Goal: Task Accomplishment & Management: Manage account settings

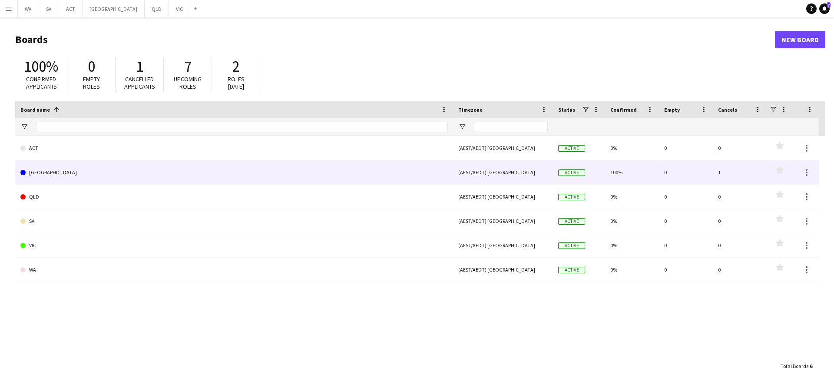
click at [82, 183] on link "[GEOGRAPHIC_DATA]" at bounding box center [233, 172] width 427 height 24
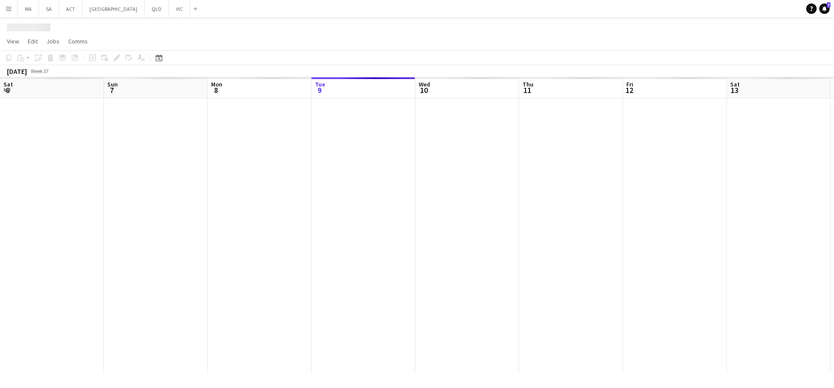
scroll to position [0, 208]
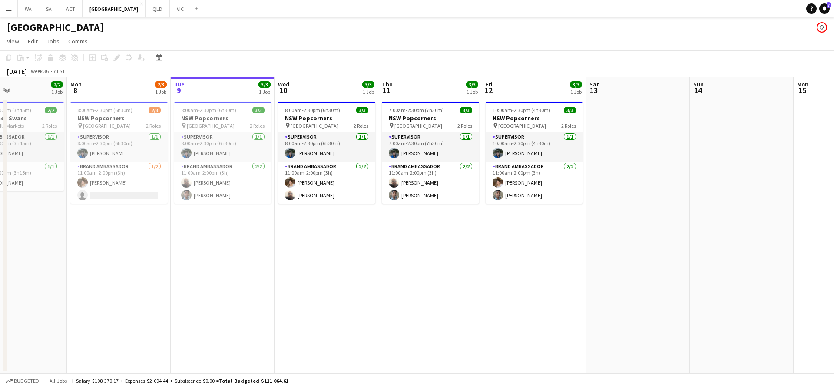
drag, startPoint x: 235, startPoint y: 174, endPoint x: 302, endPoint y: 175, distance: 66.9
click at [302, 175] on app-calendar-viewport "Fri 5 Sat 6 Sun 7 2/2 1 Job Mon 8 2/3 1 Job Tue 9 3/3 1 Job Wed 10 3/3 1 Job Th…" at bounding box center [417, 225] width 834 height 296
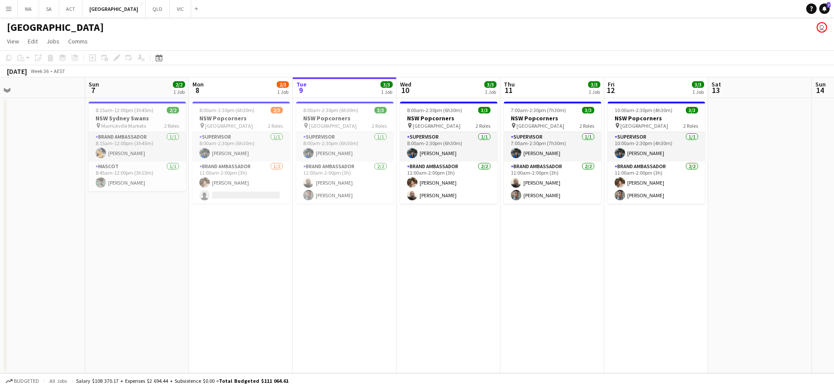
drag, startPoint x: 181, startPoint y: 218, endPoint x: 230, endPoint y: 211, distance: 49.9
click at [230, 211] on app-calendar-viewport "Thu 4 Fri 5 3/3 1 Job Sat 6 Sun 7 2/2 1 Job Mon 8 2/3 1 Job Tue 9 3/3 1 Job Wed…" at bounding box center [417, 225] width 834 height 296
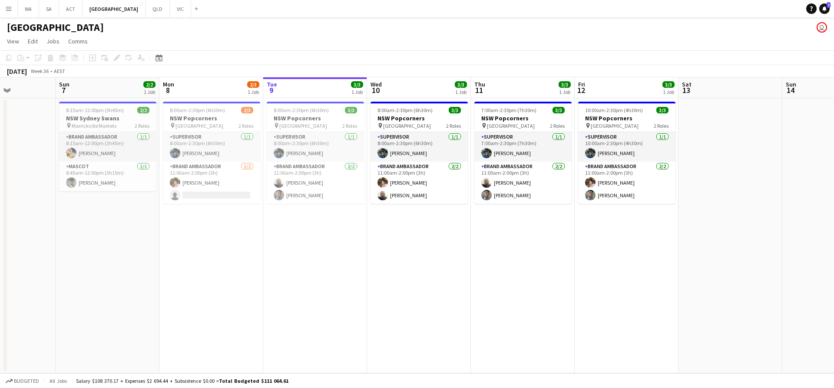
drag, startPoint x: 210, startPoint y: 206, endPoint x: 266, endPoint y: 198, distance: 56.6
click at [266, 198] on app-calendar-viewport "Thu 4 3/5 2 Jobs Fri 5 3/3 1 Job Sat 6 Sun 7 2/2 1 Job Mon 8 2/3 1 Job Tue 9 3/…" at bounding box center [417, 225] width 834 height 296
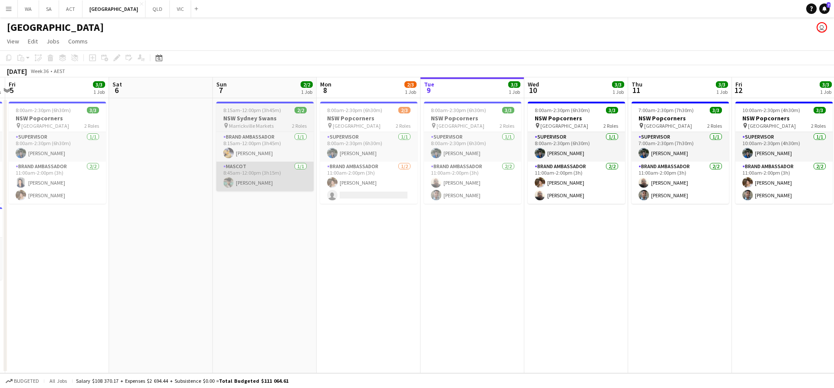
drag, startPoint x: 222, startPoint y: 188, endPoint x: 268, endPoint y: 182, distance: 46.4
click at [268, 182] on app-calendar-viewport "Wed 3 3/5 2 Jobs Thu 4 3/5 2 Jobs Fri 5 3/3 1 Job Sat 6 Sun 7 2/2 1 Job Mon 8 2…" at bounding box center [417, 225] width 834 height 296
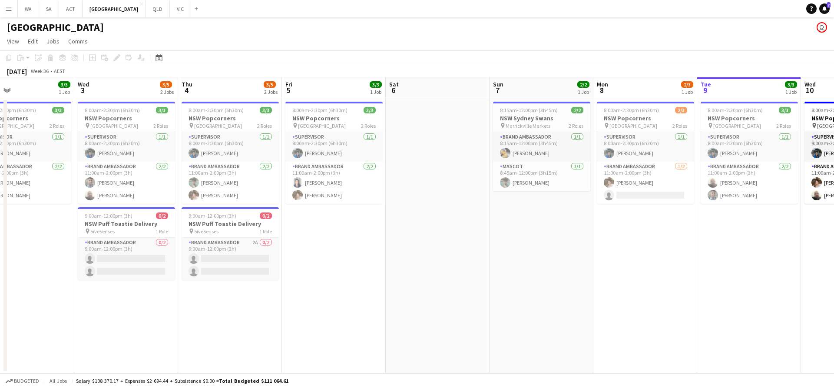
scroll to position [0, 236]
drag, startPoint x: 347, startPoint y: 154, endPoint x: 441, endPoint y: 145, distance: 95.0
click at [441, 145] on app-calendar-viewport "Sun 31 Mon 1 4/4 2 Jobs Tue 2 3/3 1 Job Wed 3 3/5 2 Jobs Thu 4 3/5 2 Jobs Fri 5…" at bounding box center [417, 225] width 834 height 296
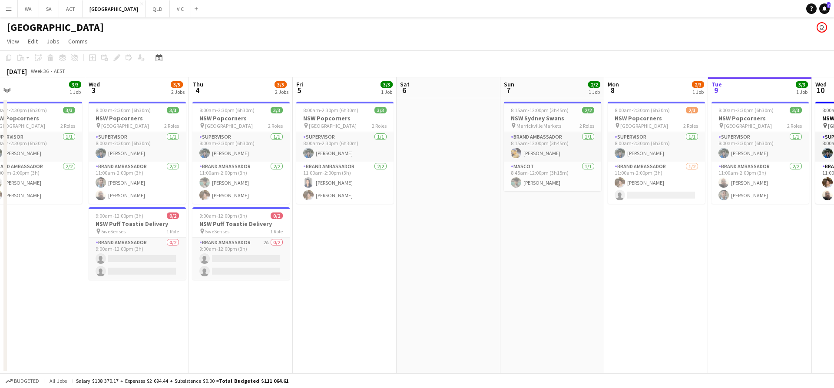
scroll to position [0, 222]
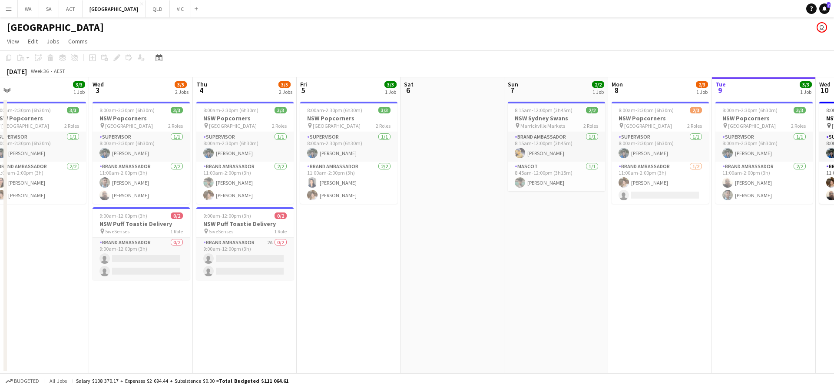
drag, startPoint x: 171, startPoint y: 114, endPoint x: 184, endPoint y: 116, distance: 13.6
click at [184, 116] on app-calendar-viewport "Sun 31 Mon 1 4/4 2 Jobs Tue 2 3/3 1 Job Wed 3 3/5 2 Jobs Thu 4 3/5 2 Jobs Fri 5…" at bounding box center [417, 225] width 834 height 296
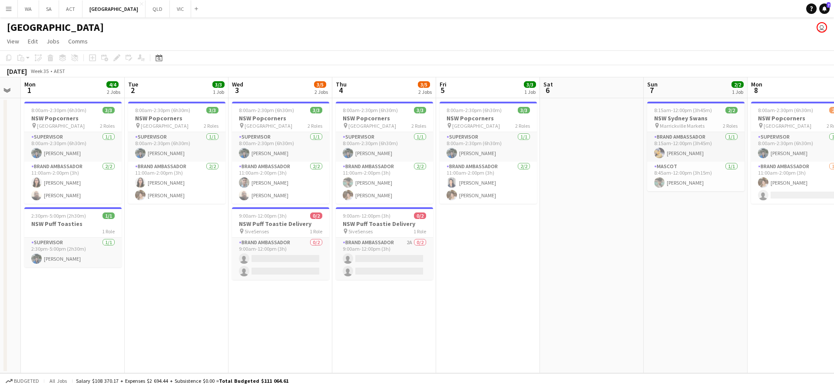
scroll to position [0, 184]
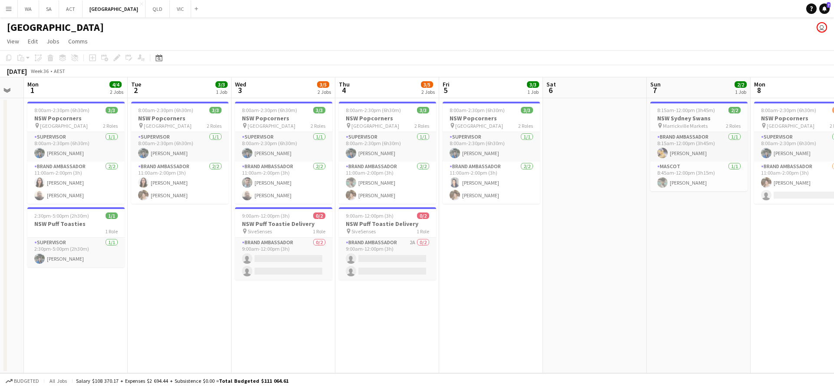
drag, startPoint x: 266, startPoint y: 137, endPoint x: 408, endPoint y: 132, distance: 142.5
click at [408, 132] on app-calendar-viewport "Sat 30 2/3 1 Job Sun 31 Mon 1 4/4 2 Jobs Tue 2 3/3 1 Job Wed 3 3/5 2 Jobs Thu 4…" at bounding box center [417, 225] width 834 height 296
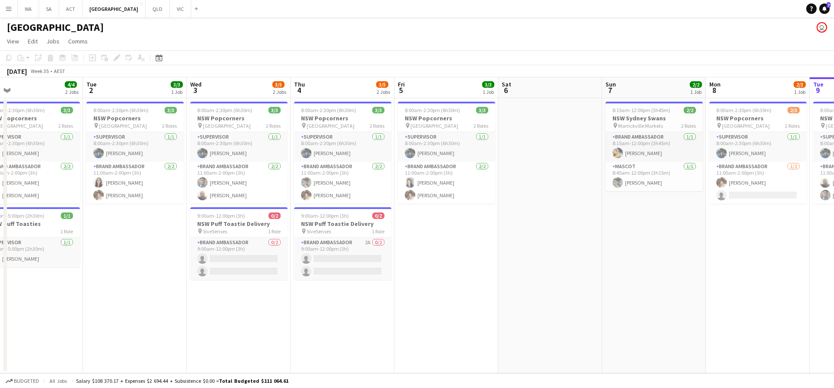
scroll to position [0, 203]
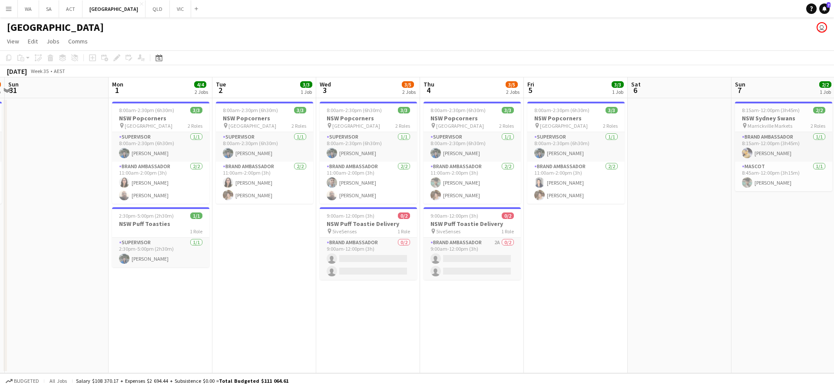
drag, startPoint x: 170, startPoint y: 108, endPoint x: 189, endPoint y: 108, distance: 19.1
click at [189, 108] on app-calendar-viewport "Fri 29 3/3 1 Job Sat 30 2/3 1 Job Sun 31 Mon 1 4/4 2 Jobs Tue 2 3/3 1 Job Wed 3…" at bounding box center [417, 225] width 834 height 296
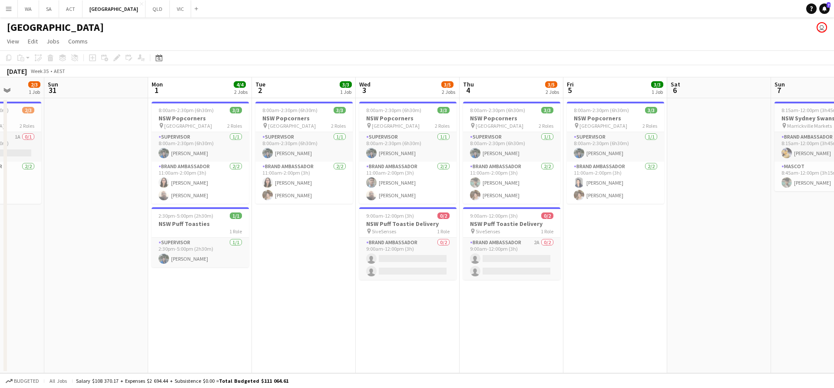
scroll to position [0, 205]
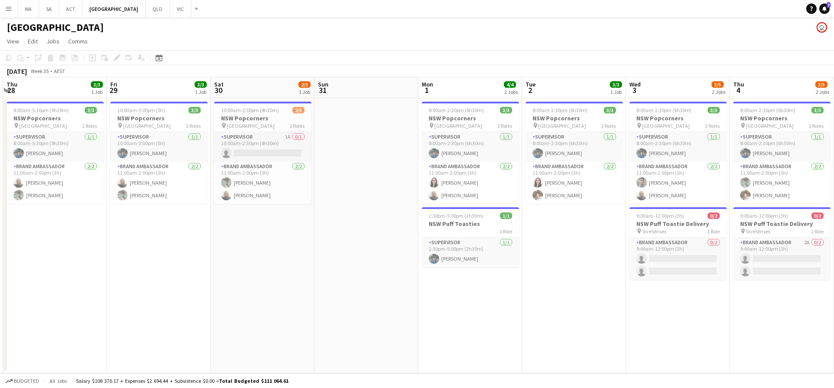
drag, startPoint x: 164, startPoint y: 108, endPoint x: 474, endPoint y: 107, distance: 309.6
click at [474, 107] on app-calendar-viewport "Tue 26 3/3 1 Job Wed 27 3/3 1 Job Thu 28 3/3 1 Job Fri 29 3/3 1 Job Sat 30 2/3 …" at bounding box center [417, 225] width 834 height 296
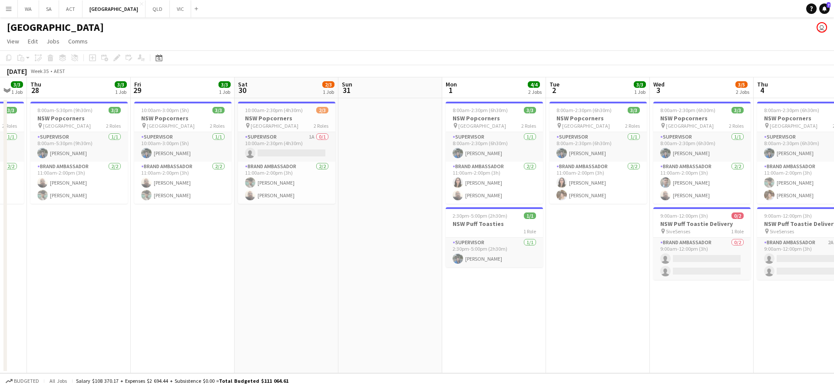
scroll to position [0, 175]
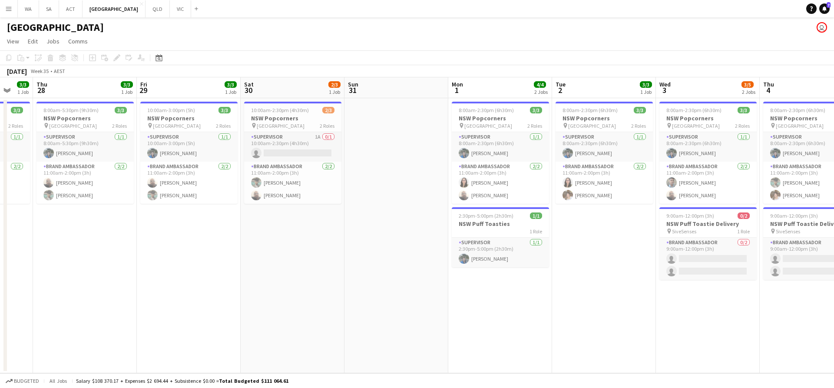
drag, startPoint x: 348, startPoint y: 215, endPoint x: 371, endPoint y: 214, distance: 23.0
click at [371, 214] on app-calendar-viewport "Tue 26 3/3 1 Job Wed 27 3/3 1 Job Thu 28 3/3 1 Job Fri 29 3/3 1 Job Sat 30 2/3 …" at bounding box center [417, 225] width 834 height 296
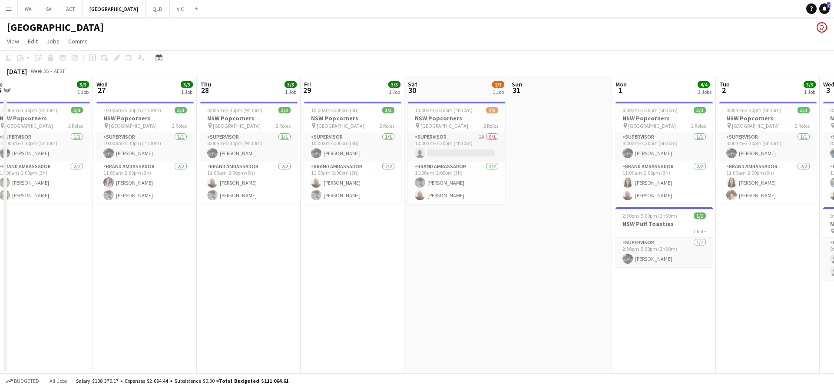
scroll to position [0, 192]
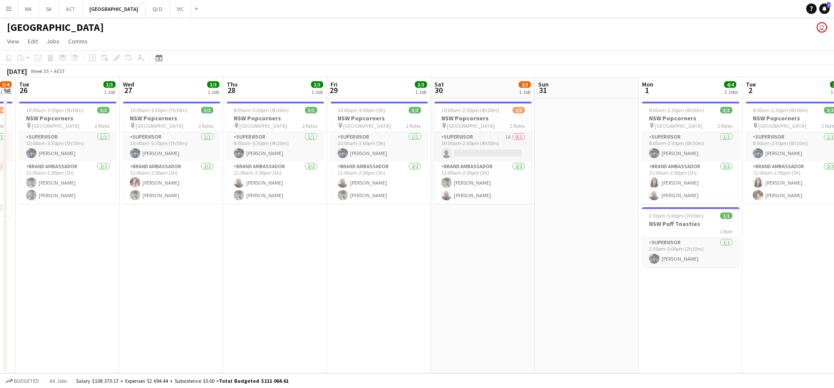
drag, startPoint x: 176, startPoint y: 125, endPoint x: 362, endPoint y: 125, distance: 185.8
click at [362, 125] on app-calendar-viewport "Sun 24 0/2 1 Job Mon 25 3/4 1 Job Tue 26 3/3 1 Job Wed 27 3/3 1 Job Thu 28 3/3 …" at bounding box center [417, 225] width 834 height 296
click at [278, 257] on app-date-cell "8:00am-5:30pm (9h30m) 3/3 NSW Popcorners pin Bondi Junction 2 Roles Supervisor …" at bounding box center [275, 235] width 104 height 275
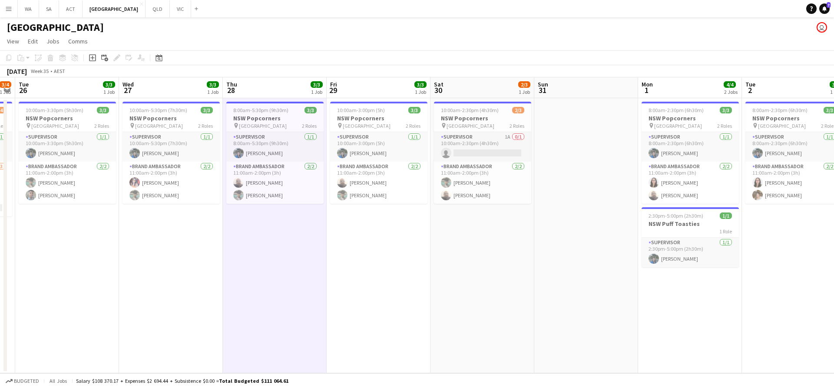
click at [252, 246] on app-date-cell "8:00am-5:30pm (9h30m) 3/3 NSW Popcorners pin Bondi Junction 2 Roles Supervisor …" at bounding box center [275, 235] width 104 height 275
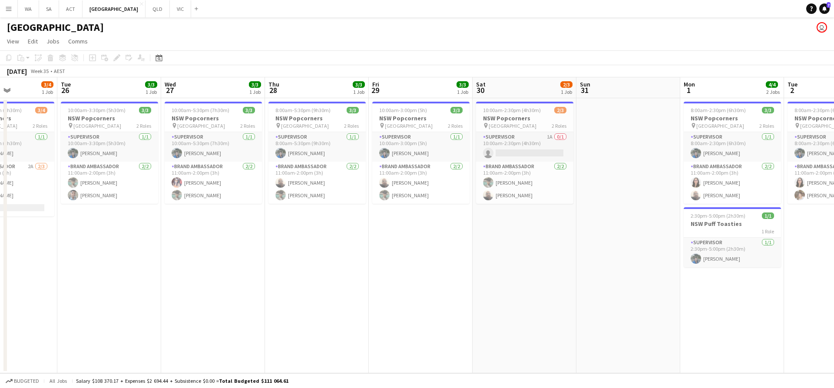
scroll to position [0, 231]
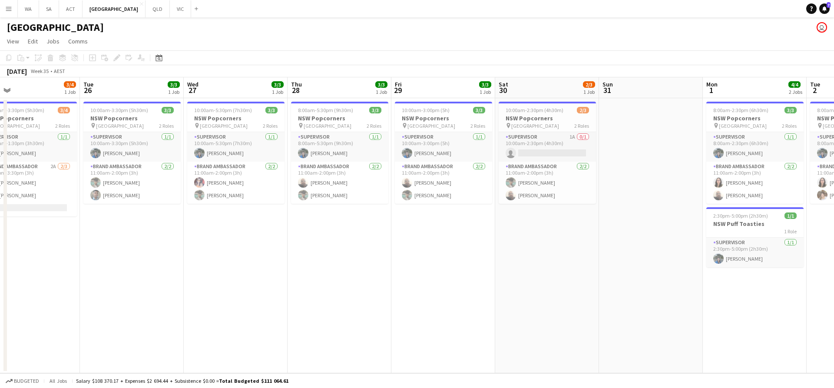
drag, startPoint x: 309, startPoint y: 258, endPoint x: 321, endPoint y: 260, distance: 12.2
click at [321, 260] on app-calendar-viewport "Sat 23 Sun 24 0/2 1 Job Mon 25 3/4 1 Job Tue 26 3/3 1 Job Wed 27 3/3 1 Job Thu …" at bounding box center [417, 225] width 834 height 296
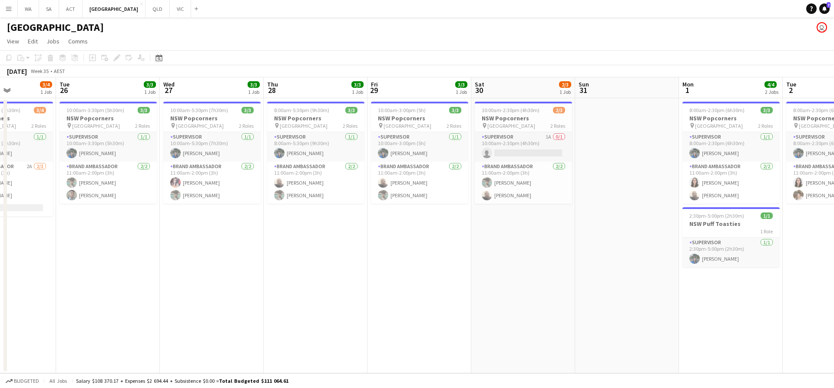
drag, startPoint x: 667, startPoint y: 166, endPoint x: 422, endPoint y: 168, distance: 244.5
click at [422, 168] on app-calendar-viewport "Sat 23 Sun 24 0/2 1 Job Mon 25 3/4 1 Job Tue 26 3/3 1 Job Wed 27 3/3 1 Job Thu …" at bounding box center [417, 225] width 834 height 296
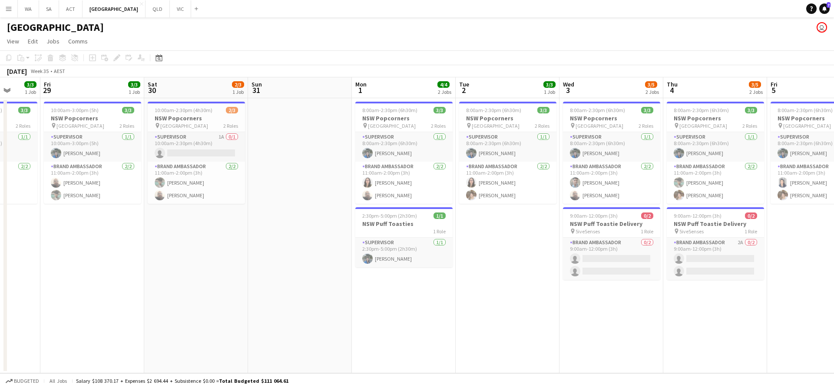
drag, startPoint x: 452, startPoint y: 156, endPoint x: 296, endPoint y: 151, distance: 156.0
click at [298, 152] on app-calendar-viewport "Tue 26 3/3 1 Job Wed 27 3/3 1 Job Thu 28 3/3 1 Job Fri 29 3/3 1 Job Sat 30 2/3 …" at bounding box center [417, 225] width 834 height 296
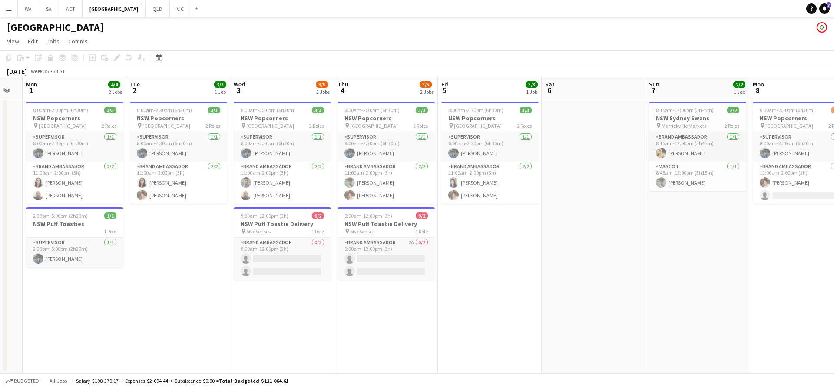
drag, startPoint x: 582, startPoint y: 149, endPoint x: 366, endPoint y: 151, distance: 216.3
click at [366, 151] on app-calendar-viewport "Fri 29 3/3 1 Job Sat 30 2/3 1 Job Sun 31 Mon 1 4/4 2 Jobs Tue 2 3/3 1 Job Wed 3…" at bounding box center [417, 225] width 834 height 296
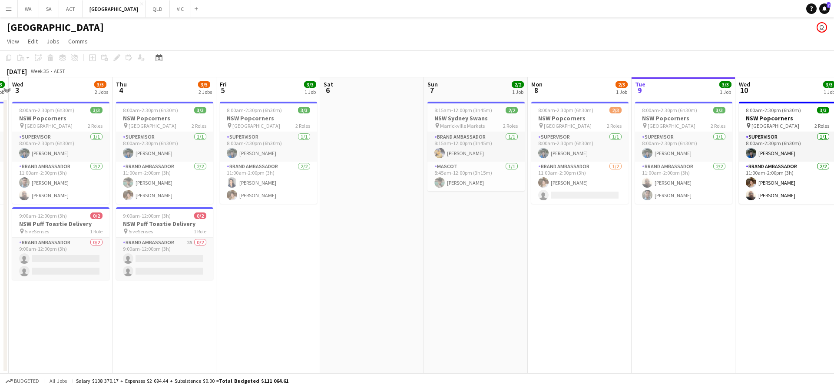
drag, startPoint x: 689, startPoint y: 149, endPoint x: 467, endPoint y: 149, distance: 221.5
click at [467, 149] on app-calendar-viewport "Sun 31 Mon 1 4/4 2 Jobs Tue 2 3/3 1 Job Wed 3 3/5 2 Jobs Thu 4 3/5 2 Jobs Fri 5…" at bounding box center [417, 225] width 834 height 296
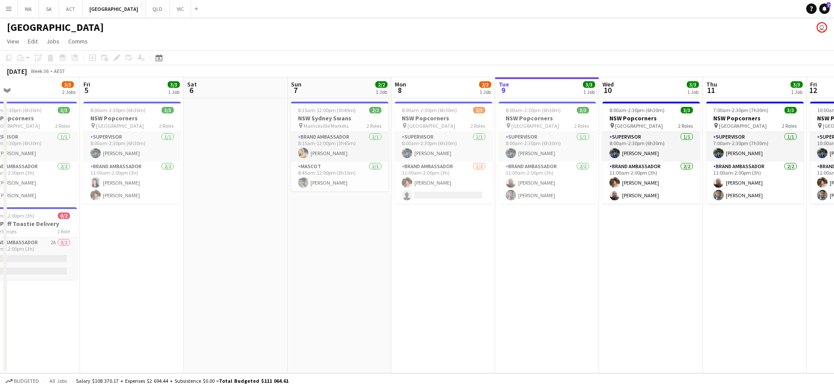
scroll to position [0, 261]
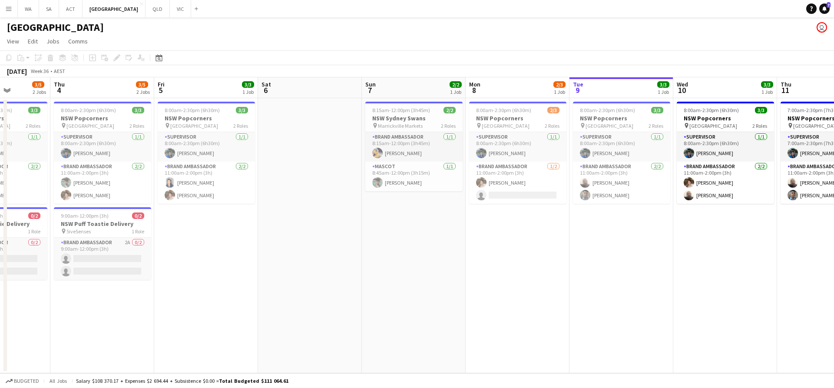
drag, startPoint x: 696, startPoint y: 145, endPoint x: 634, endPoint y: 145, distance: 62.1
click at [634, 145] on app-calendar-viewport "Mon 1 4/4 2 Jobs Tue 2 3/3 1 Job Wed 3 3/5 2 Jobs Thu 4 3/5 2 Jobs Fri 5 3/3 1 …" at bounding box center [417, 225] width 834 height 296
click at [498, 109] on span "8:00am-2:30pm (6h30m)" at bounding box center [503, 110] width 55 height 7
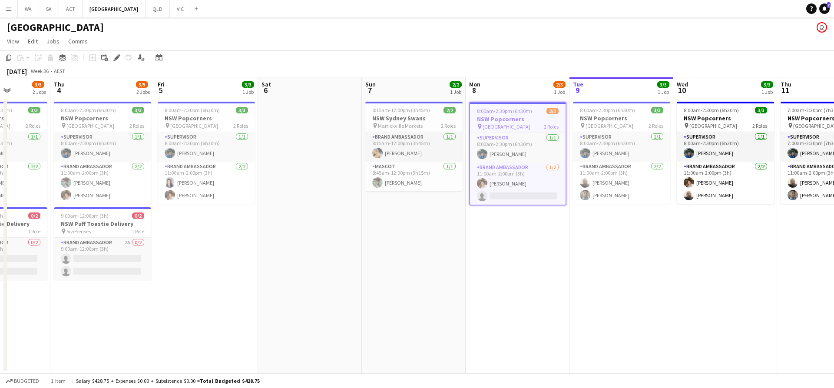
click at [430, 96] on app-board-header-date "Sun 7 2/2 1 Job" at bounding box center [414, 87] width 104 height 21
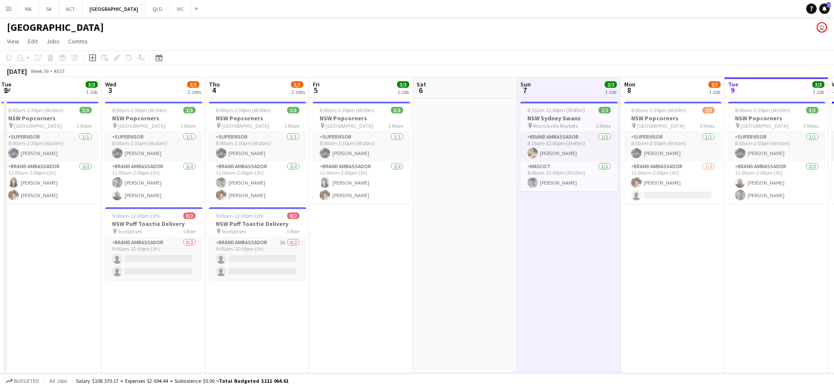
scroll to position [0, 195]
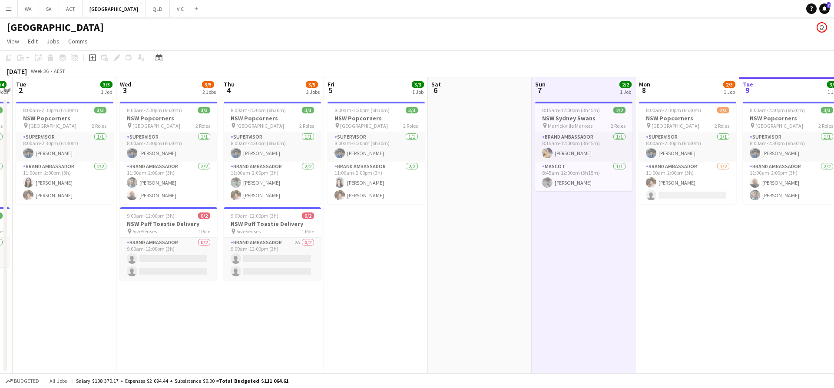
drag, startPoint x: 322, startPoint y: 182, endPoint x: 492, endPoint y: 174, distance: 170.0
click at [492, 174] on app-calendar-viewport "Sun 31 Mon 1 4/4 2 Jobs Tue 2 3/3 1 Job Wed 3 3/5 2 Jobs Thu 4 3/5 2 Jobs Fri 5…" at bounding box center [417, 225] width 834 height 296
click at [364, 101] on app-date-cell "8:00am-2:30pm (6h30m) 3/3 NSW Popcorners pin Town Hall 2 Roles Supervisor [DATE…" at bounding box center [376, 235] width 104 height 275
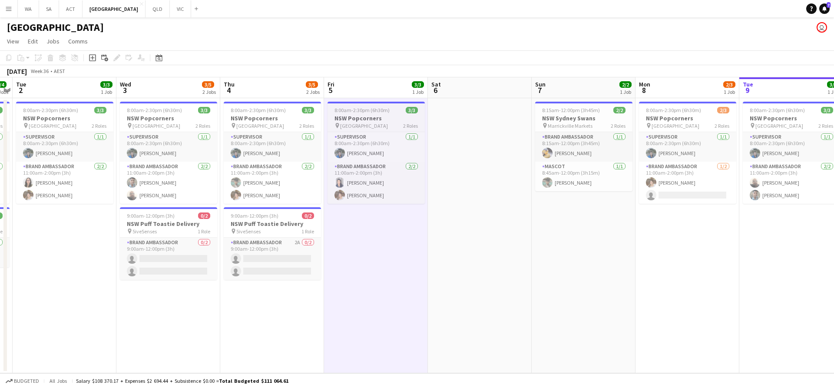
click at [394, 118] on h3 "NSW Popcorners" at bounding box center [375, 118] width 97 height 8
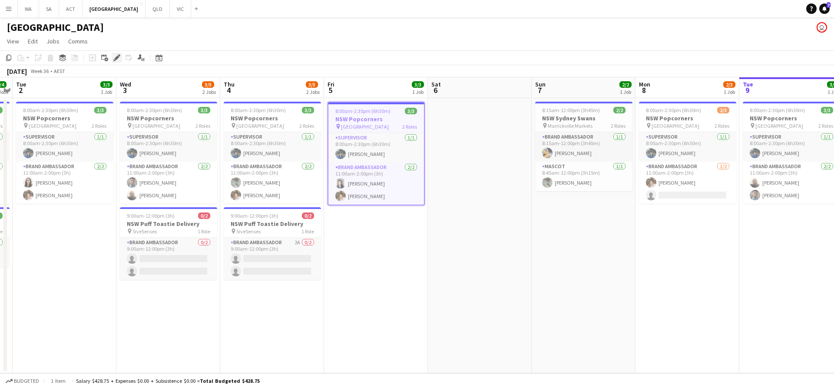
click at [115, 57] on icon "Edit" at bounding box center [116, 57] width 7 height 7
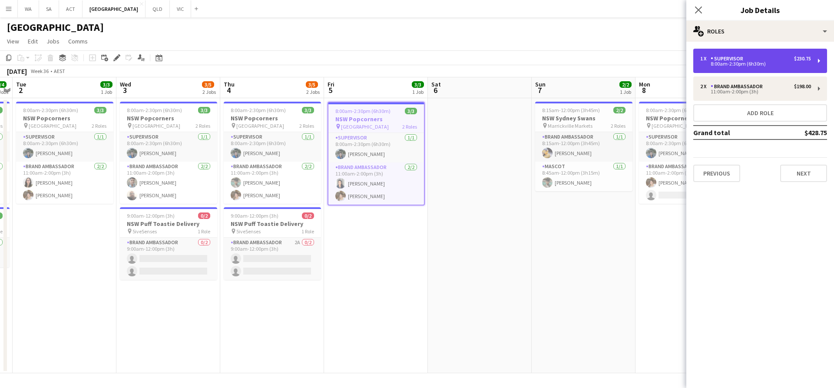
click at [752, 62] on div "8:00am-2:30pm (6h30m)" at bounding box center [755, 64] width 111 height 4
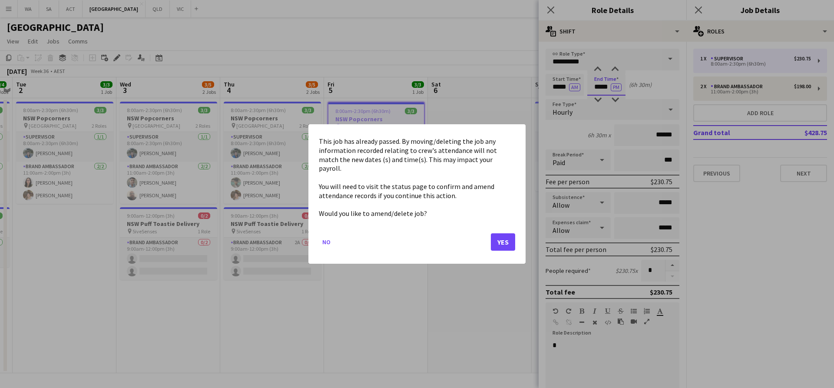
click at [600, 83] on body "Menu Boards Boards Boards All jobs Status Workforce Workforce My Workforce Recr…" at bounding box center [417, 194] width 834 height 388
click at [502, 236] on button "Yes" at bounding box center [503, 241] width 24 height 17
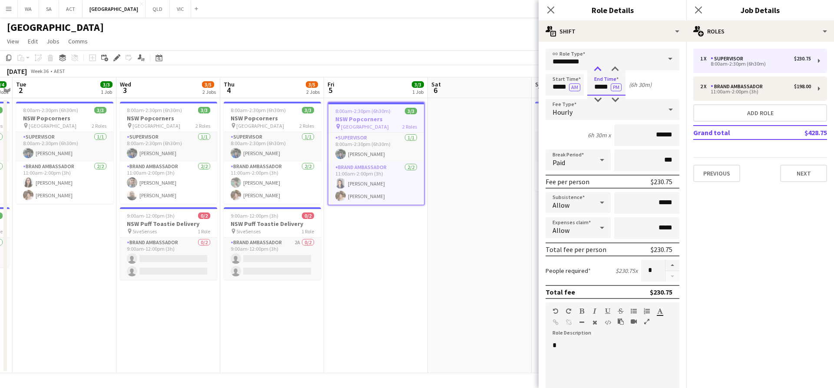
click at [598, 72] on div at bounding box center [597, 69] width 17 height 9
click at [616, 96] on div at bounding box center [614, 100] width 17 height 9
type input "*****"
click at [616, 96] on div at bounding box center [614, 100] width 17 height 9
click at [530, 136] on app-date-cell at bounding box center [480, 235] width 104 height 275
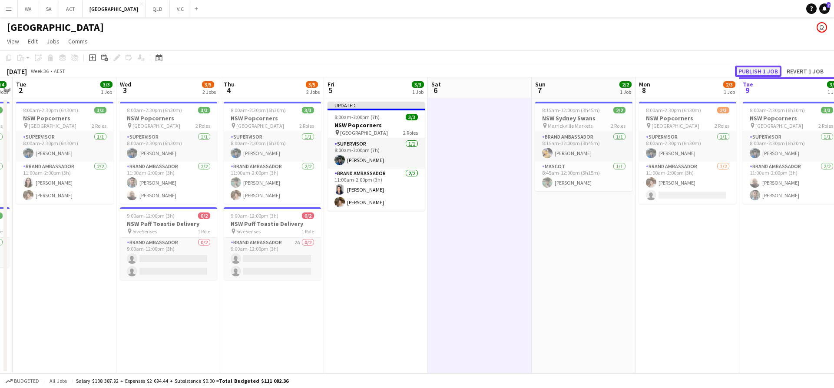
click at [777, 72] on button "Publish 1 job" at bounding box center [758, 71] width 46 height 11
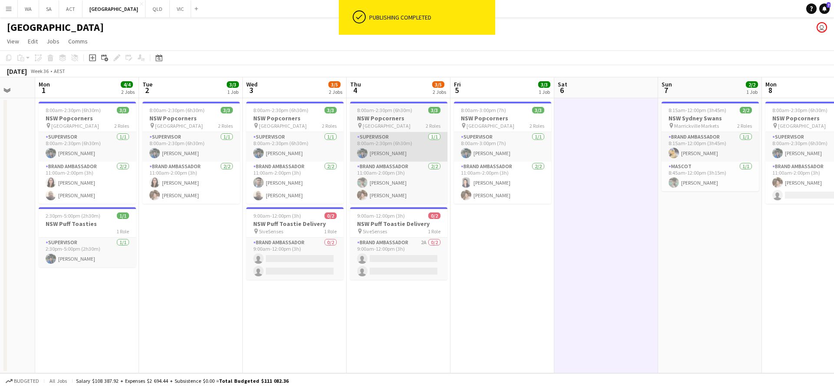
drag, startPoint x: 308, startPoint y: 141, endPoint x: 436, endPoint y: 142, distance: 127.2
click at [436, 145] on app-calendar-viewport "Fri 29 3/3 1 Job Sat 30 2/3 1 Job Sun 31 Mon 1 4/4 2 Jobs Tue 2 3/3 1 Job Wed 3…" at bounding box center [417, 225] width 834 height 296
click at [425, 119] on h3 "NSW Popcorners" at bounding box center [399, 118] width 97 height 8
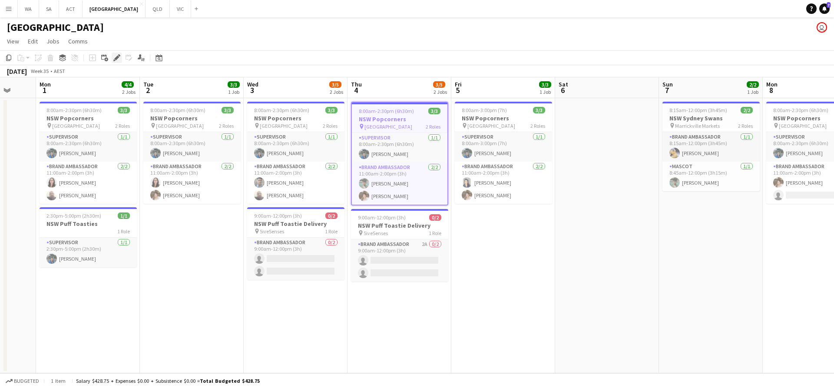
click at [114, 59] on icon at bounding box center [114, 60] width 2 height 2
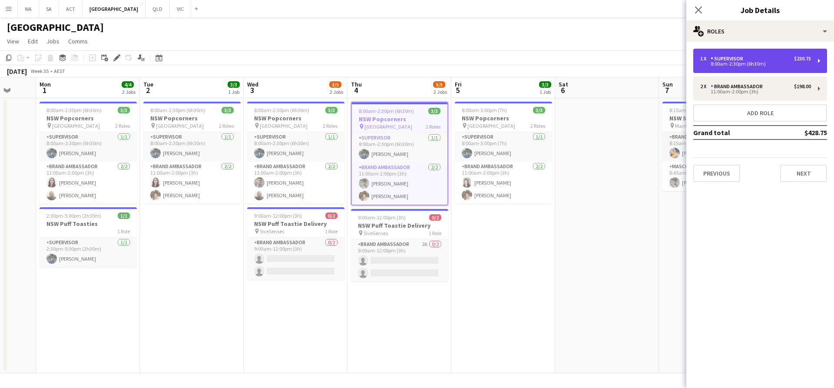
click at [746, 59] on div "Supervisor" at bounding box center [728, 59] width 36 height 6
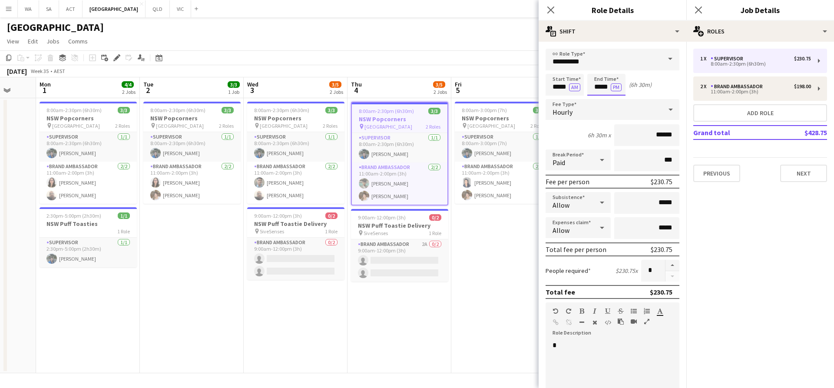
click at [613, 83] on body "Menu Boards Boards Boards All jobs Status Workforce Workforce My Workforce Recr…" at bounding box center [417, 194] width 834 height 388
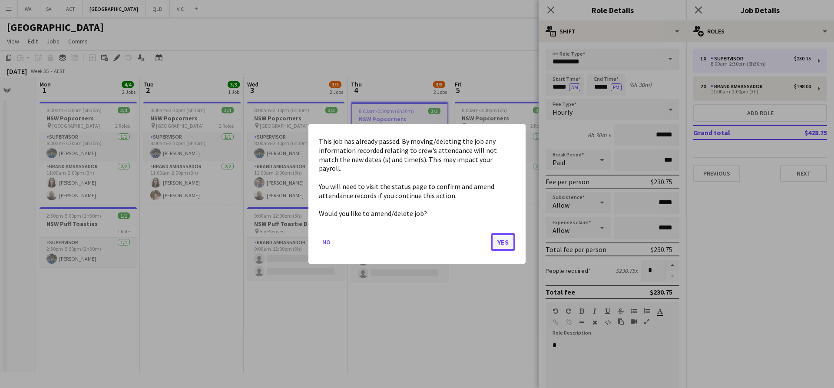
click at [498, 235] on button "Yes" at bounding box center [503, 241] width 24 height 17
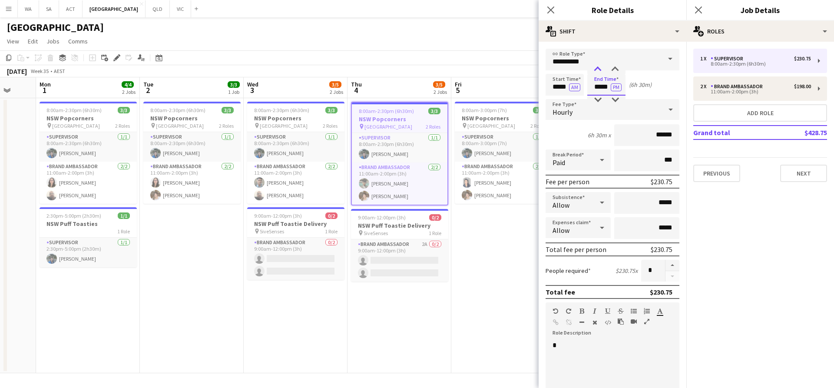
type input "*****"
drag, startPoint x: 599, startPoint y: 72, endPoint x: 599, endPoint y: 78, distance: 5.7
click at [599, 83] on app-time-picker "***** PM" at bounding box center [606, 86] width 38 height 7
click at [509, 241] on app-date-cell "8:00am-3:00pm (7h) 3/3 NSW Popcorners pin Town Hall 2 Roles Supervisor [DATE] 8…" at bounding box center [503, 235] width 104 height 275
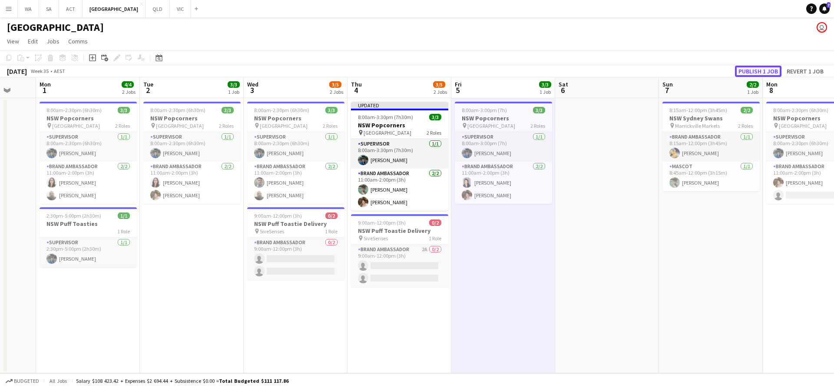
click at [759, 70] on button "Publish 1 job" at bounding box center [758, 71] width 46 height 11
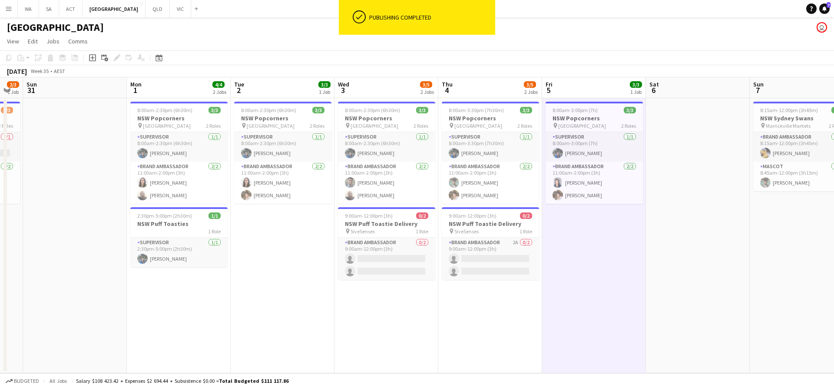
scroll to position [0, 222]
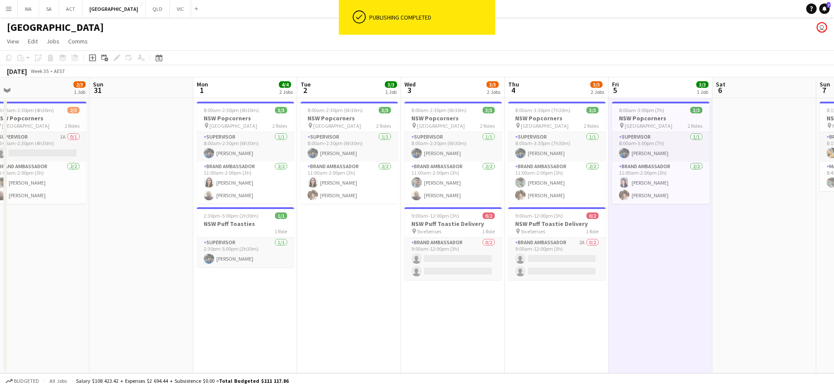
drag, startPoint x: 409, startPoint y: 213, endPoint x: 524, endPoint y: 215, distance: 114.7
click at [524, 215] on app-calendar-viewport "Thu 28 3/3 1 Job Fri 29 3/3 1 Job Sat 30 2/3 1 Job Sun 31 Mon 1 4/4 2 Jobs Tue …" at bounding box center [417, 225] width 834 height 296
click at [434, 117] on h3 "NSW Popcorners" at bounding box center [452, 118] width 97 height 8
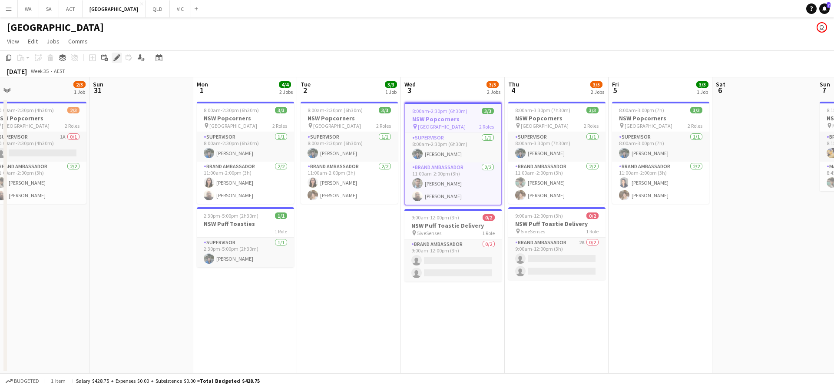
click at [119, 56] on icon at bounding box center [116, 58] width 5 height 5
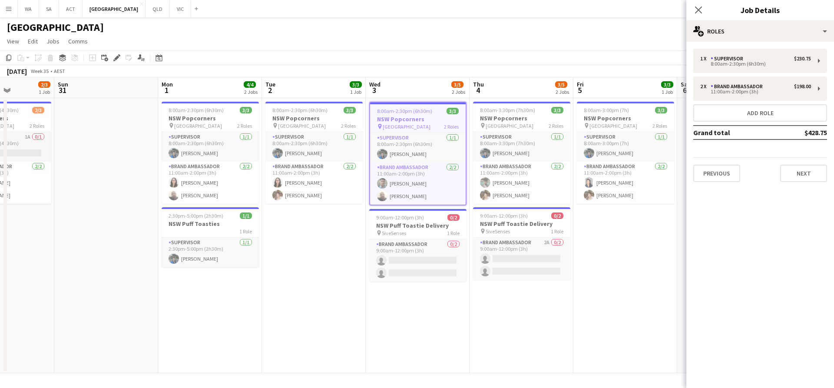
scroll to position [0, 260]
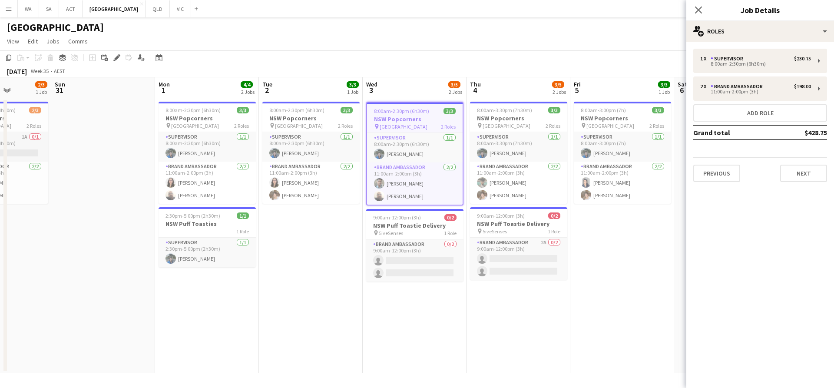
drag, startPoint x: 368, startPoint y: 208, endPoint x: 330, endPoint y: 210, distance: 38.3
click at [330, 210] on app-calendar-viewport "Thu 28 3/3 1 Job Fri 29 3/3 1 Job Sat 30 2/3 1 Job Sun 31 Mon 1 4/4 2 Jobs Tue …" at bounding box center [417, 225] width 834 height 296
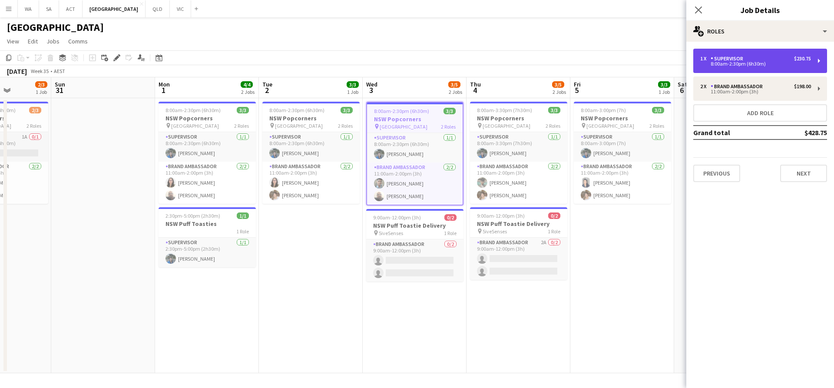
click at [730, 67] on div "1 x Supervisor $230.75 8:00am-2:30pm (6h30m)" at bounding box center [760, 61] width 134 height 24
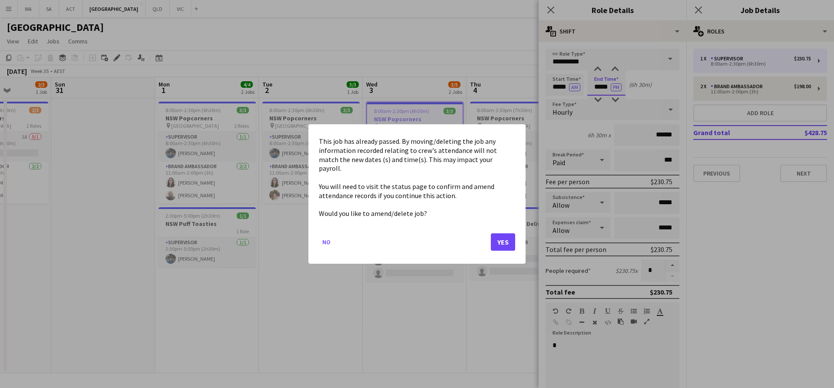
click at [591, 91] on body "Menu Boards Boards Boards All jobs Status Workforce Workforce My Workforce Recr…" at bounding box center [417, 194] width 834 height 388
click at [495, 236] on button "Yes" at bounding box center [503, 241] width 24 height 17
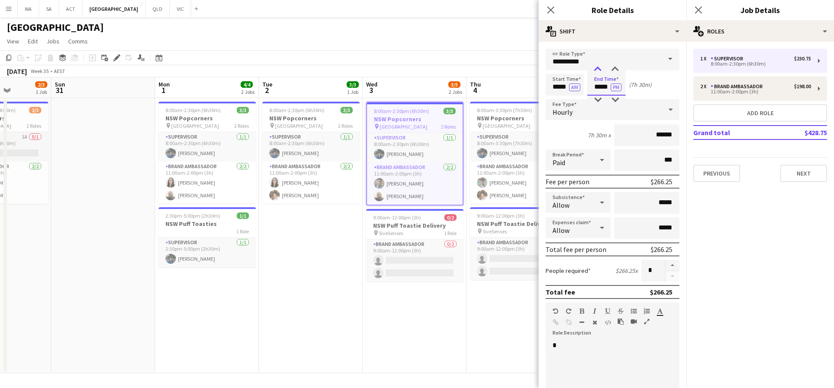
click at [596, 73] on div at bounding box center [597, 69] width 17 height 9
type input "*****"
click at [600, 72] on div at bounding box center [597, 69] width 17 height 9
click at [561, 89] on input "*****" at bounding box center [564, 85] width 38 height 22
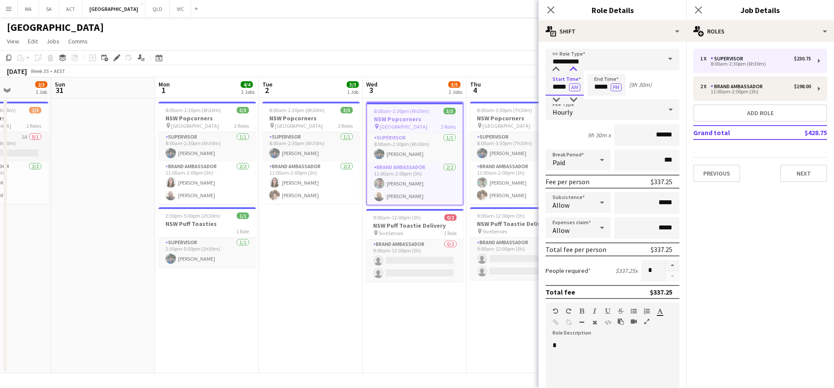
click at [568, 66] on div at bounding box center [572, 69] width 17 height 9
type input "*****"
click at [568, 66] on div at bounding box center [572, 69] width 17 height 9
click at [478, 323] on app-date-cell "8:00am-3:30pm (7h30m) 3/3 NSW Popcorners pin Bondi Junction 2 Roles Supervisor …" at bounding box center [518, 235] width 104 height 275
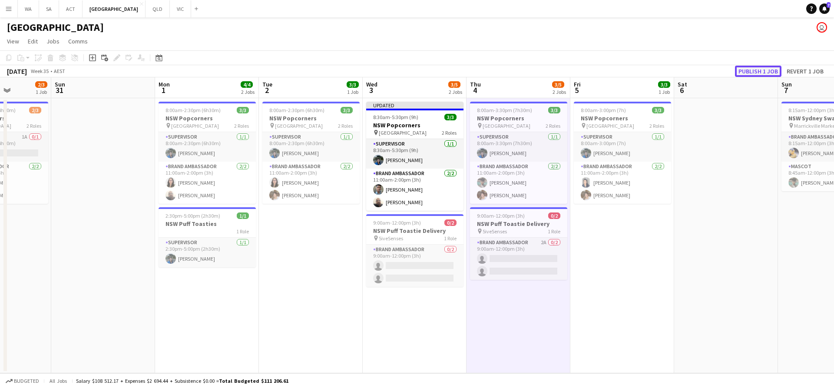
click at [754, 73] on button "Publish 1 job" at bounding box center [758, 71] width 46 height 11
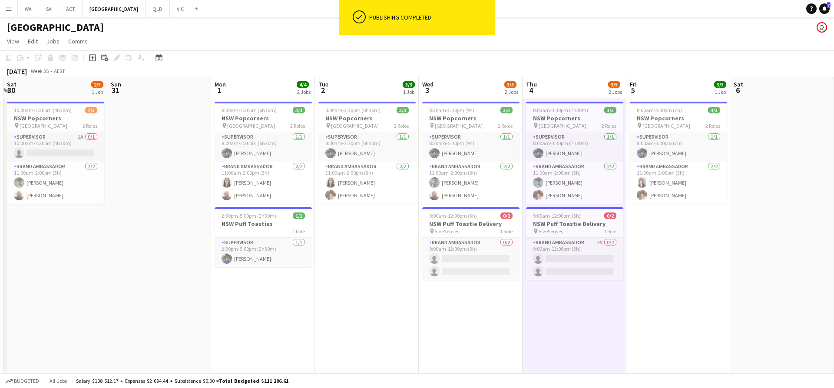
scroll to position [0, 203]
drag, startPoint x: 456, startPoint y: 120, endPoint x: 513, endPoint y: 117, distance: 57.0
click at [513, 117] on app-calendar-viewport "Thu 28 3/3 1 Job Fri 29 3/3 1 Job Sat 30 2/3 1 Job Sun 31 Mon 1 4/4 2 Jobs Tue …" at bounding box center [417, 225] width 834 height 296
click at [373, 118] on h3 "NSW Popcorners" at bounding box center [367, 118] width 97 height 8
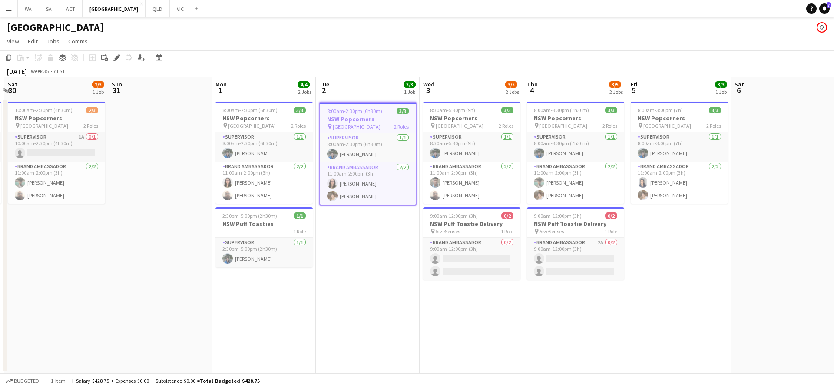
click at [337, 114] on app-job-card "8:00am-2:30pm (6h30m) 3/3 NSW Popcorners pin Bondi Junction 2 Roles Supervisor …" at bounding box center [367, 154] width 97 height 104
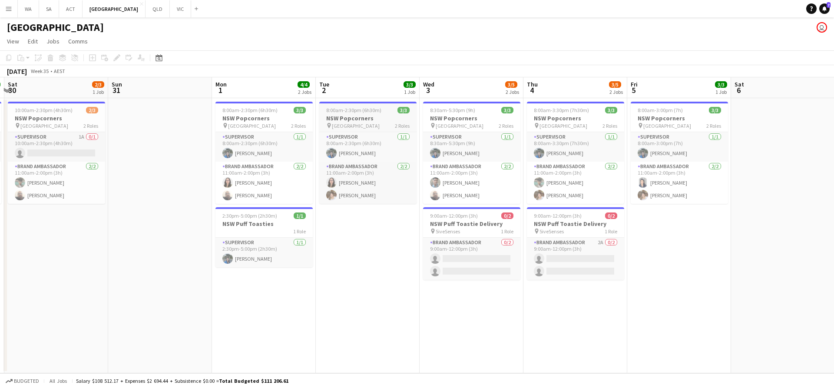
click at [337, 114] on h3 "NSW Popcorners" at bounding box center [367, 118] width 97 height 8
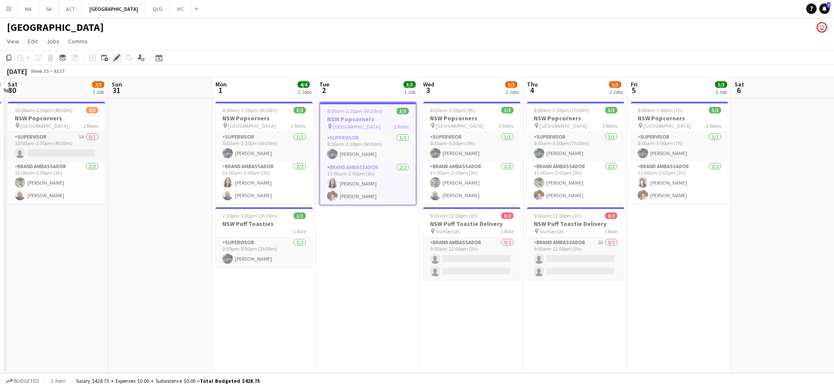
click at [116, 58] on icon at bounding box center [116, 58] width 5 height 5
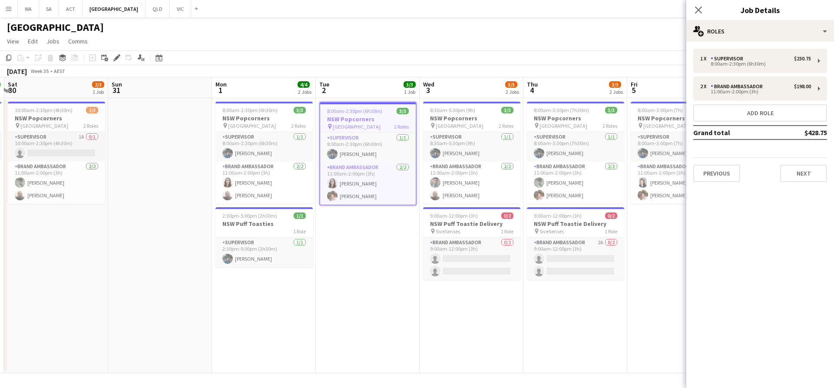
click at [389, 244] on app-date-cell "8:00am-2:30pm (6h30m) 3/3 NSW Popcorners pin Bondi Junction 2 Roles Supervisor …" at bounding box center [368, 235] width 104 height 275
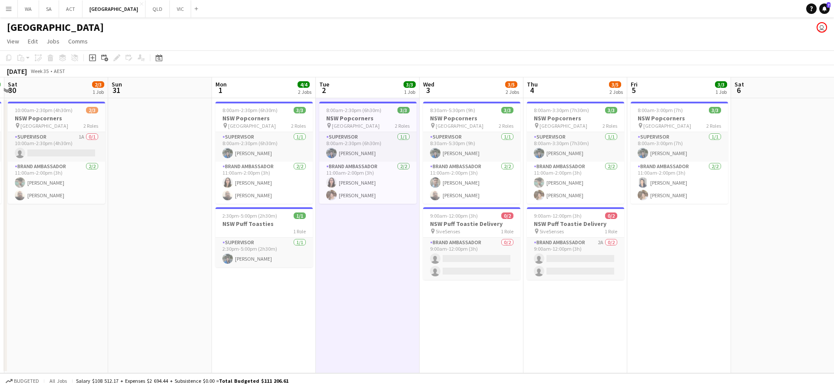
click at [389, 244] on app-date-cell "8:00am-2:30pm (6h30m) 3/3 NSW Popcorners pin Bondi Junction 2 Roles Supervisor …" at bounding box center [368, 235] width 104 height 275
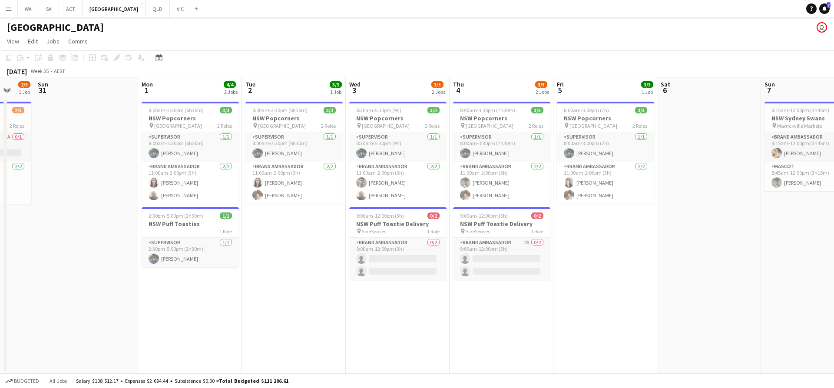
drag, startPoint x: 516, startPoint y: 223, endPoint x: 615, endPoint y: 202, distance: 101.6
click at [359, 222] on app-calendar-viewport "Thu 28 3/3 1 Job Fri 29 3/3 1 Job Sat 30 2/3 1 Job Sun 31 Mon 1 4/4 2 Jobs Tue …" at bounding box center [417, 225] width 834 height 296
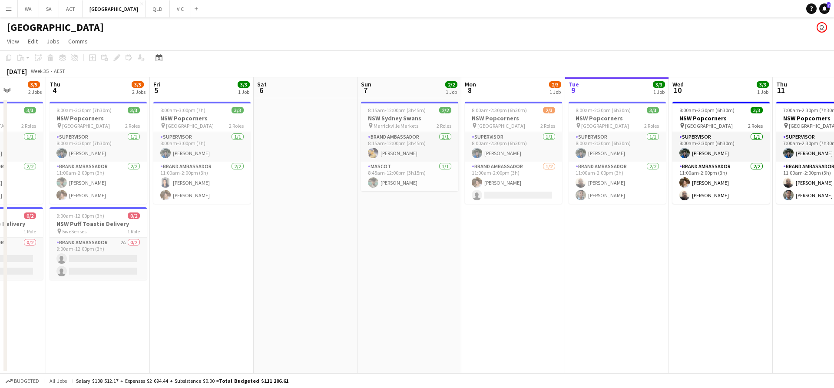
click at [398, 211] on app-calendar-viewport "Sun 31 Mon 1 4/4 2 Jobs Tue 2 3/3 1 Job Wed 3 3/5 2 Jobs Thu 4 3/5 2 Jobs Fri 5…" at bounding box center [417, 225] width 834 height 296
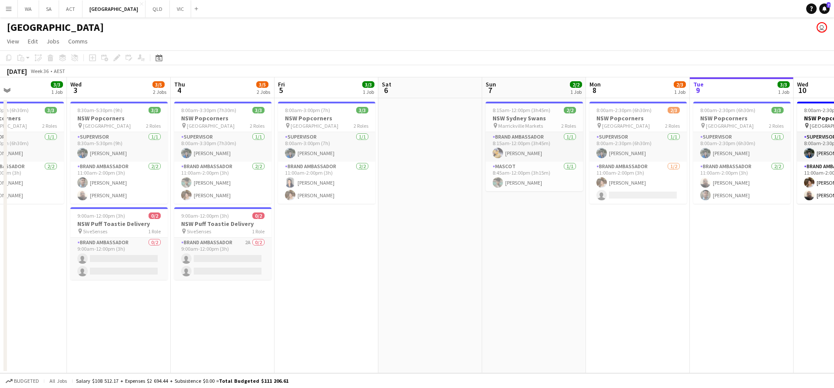
scroll to position [0, 329]
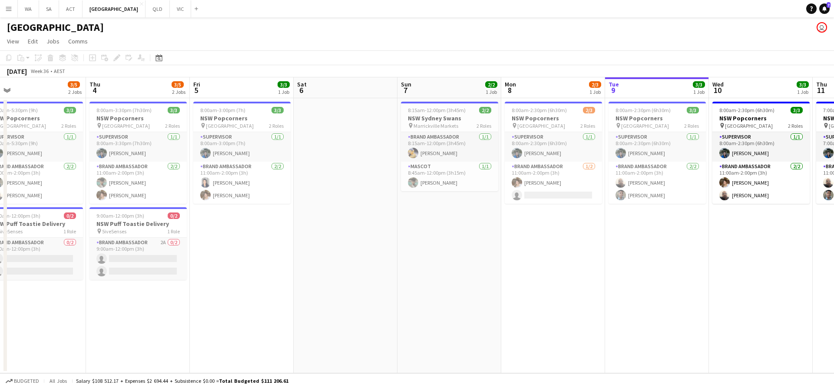
drag, startPoint x: 619, startPoint y: 205, endPoint x: 455, endPoint y: 207, distance: 163.7
click at [455, 207] on app-calendar-viewport "Sun 31 Mon 1 4/4 2 Jobs Tue 2 3/3 1 Job Wed 3 3/5 2 Jobs Thu 4 3/5 2 Jobs Fri 5…" at bounding box center [417, 225] width 834 height 296
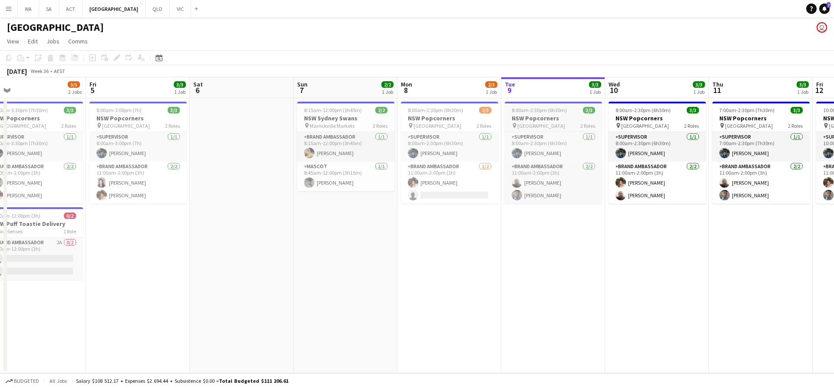
click at [553, 113] on span "8:00am-2:30pm (6h30m)" at bounding box center [539, 110] width 55 height 7
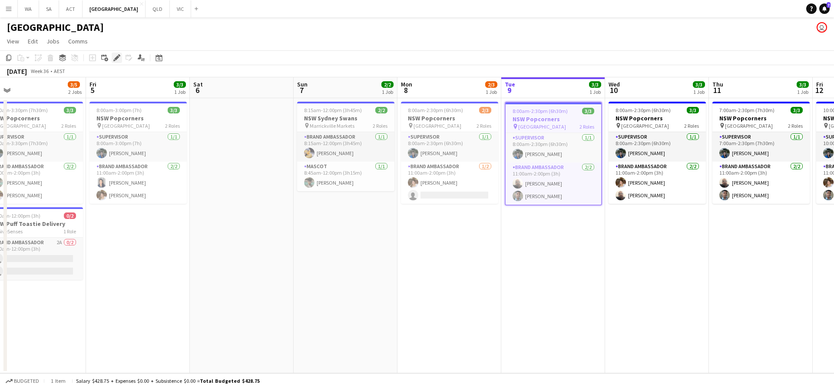
click at [117, 61] on icon "Edit" at bounding box center [116, 57] width 7 height 7
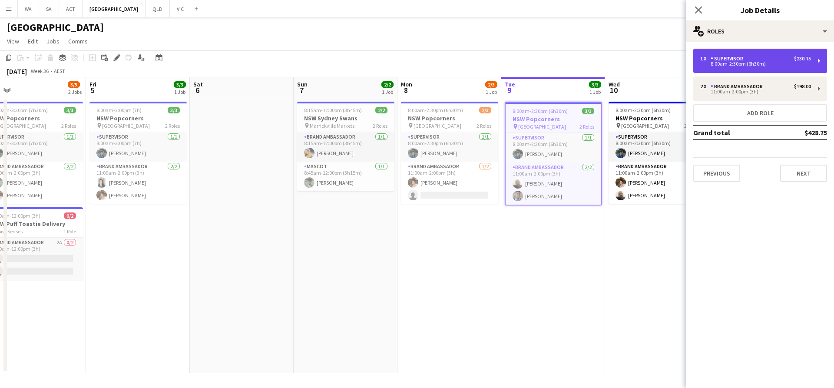
click at [739, 56] on div "Supervisor" at bounding box center [728, 59] width 36 height 6
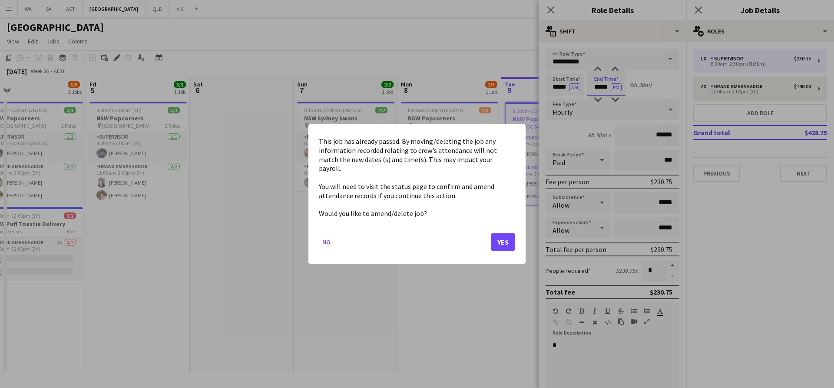
click at [601, 74] on body "Menu Boards Boards Boards All jobs Status Workforce Workforce My Workforce Recr…" at bounding box center [417, 194] width 834 height 388
click at [506, 233] on button "Yes" at bounding box center [503, 241] width 24 height 17
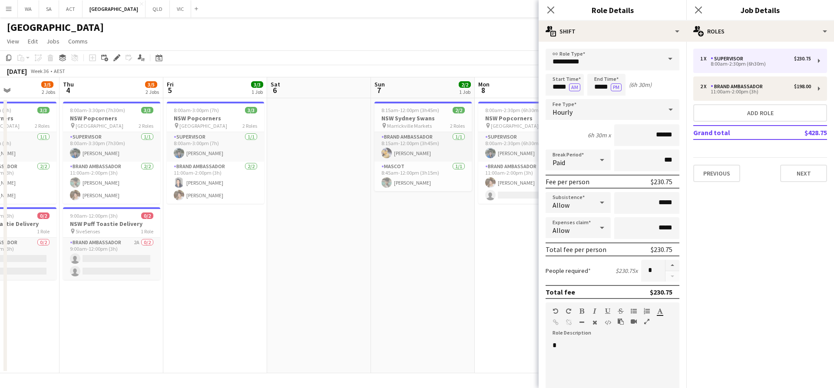
scroll to position [0, 258]
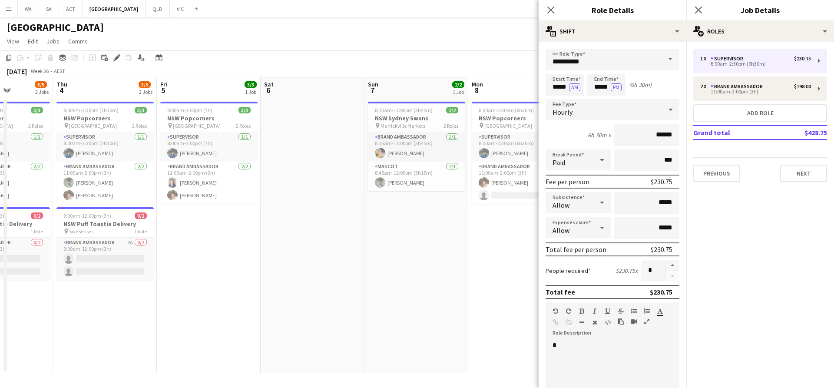
drag, startPoint x: 412, startPoint y: 252, endPoint x: 379, endPoint y: 249, distance: 33.5
click at [379, 250] on app-calendar-viewport "Mon 1 4/4 2 Jobs Tue 2 3/3 1 Job Wed 3 3/5 2 Jobs Thu 4 3/5 2 Jobs Fri 5 3/3 1 …" at bounding box center [417, 225] width 834 height 296
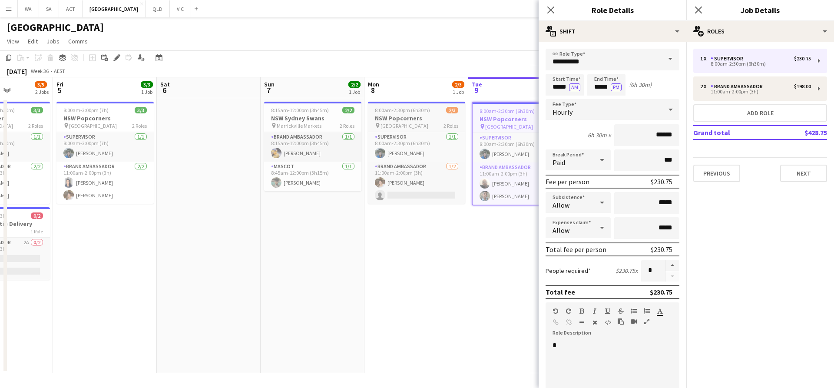
click at [403, 117] on h3 "NSW Popcorners" at bounding box center [416, 118] width 97 height 8
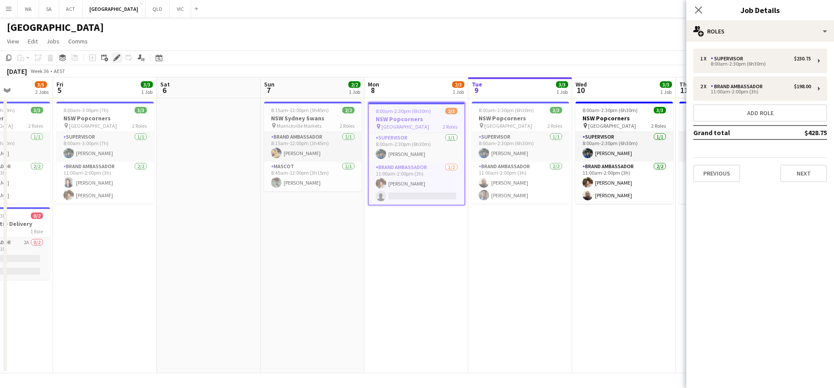
click at [114, 56] on icon "Edit" at bounding box center [116, 57] width 7 height 7
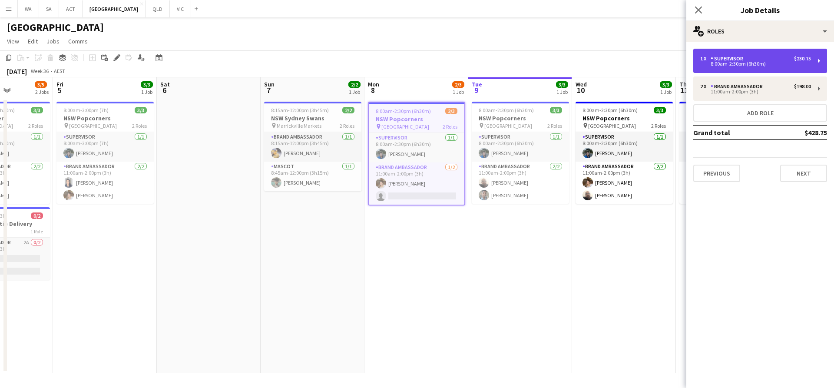
click at [737, 66] on div "8:00am-2:30pm (6h30m)" at bounding box center [755, 64] width 111 height 4
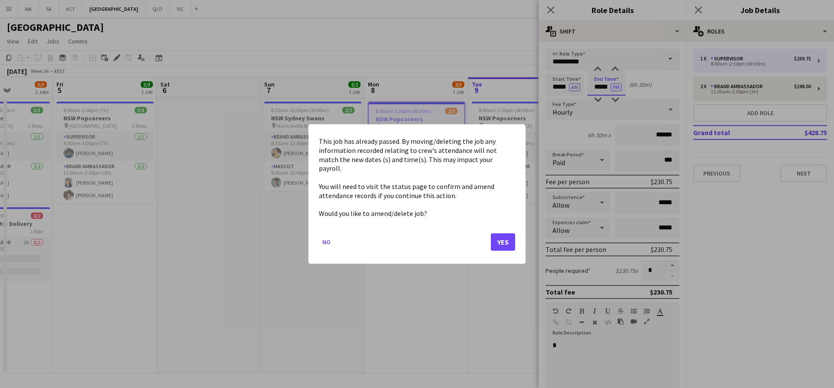
click at [597, 81] on body "Menu Boards Boards Boards All jobs Status Workforce Workforce My Workforce Recr…" at bounding box center [417, 194] width 834 height 388
click at [502, 234] on button "Yes" at bounding box center [503, 241] width 24 height 17
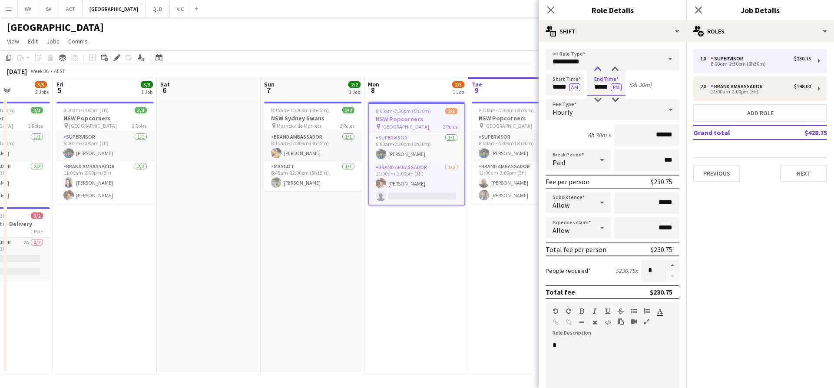
type input "*****"
click at [594, 66] on div at bounding box center [597, 69] width 17 height 9
click at [467, 254] on app-date-cell "8:00am-2:30pm (6h30m) 2/3 NSW Popcorners pin Town Hall 2 Roles Supervisor [DATE…" at bounding box center [416, 235] width 104 height 275
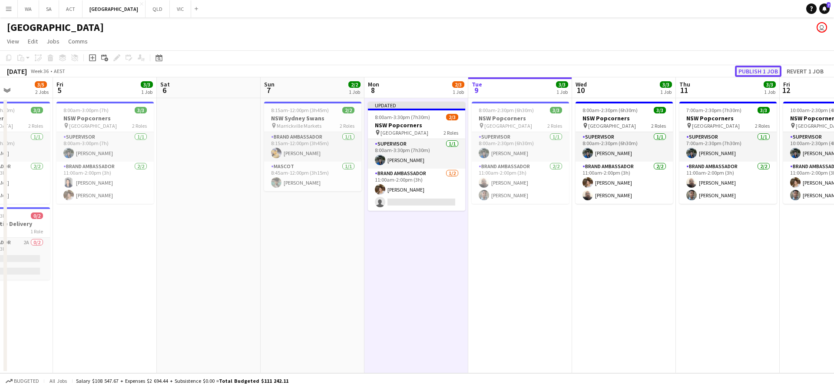
click at [745, 69] on button "Publish 1 job" at bounding box center [758, 71] width 46 height 11
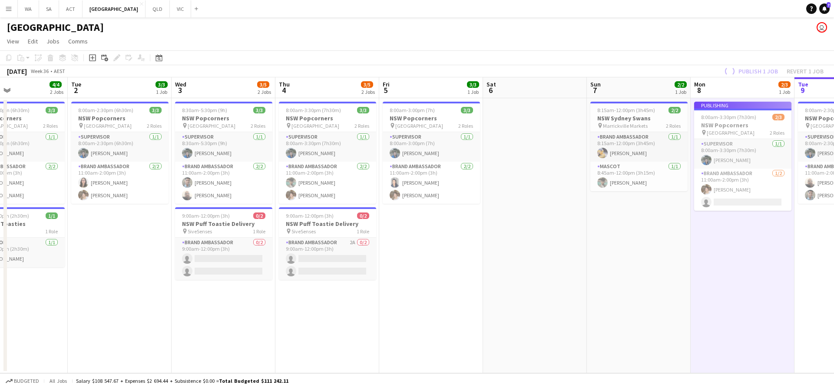
drag, startPoint x: 249, startPoint y: 219, endPoint x: 503, endPoint y: 180, distance: 257.4
click at [595, 174] on app-calendar-viewport "Sun 31 Mon 1 4/4 2 Jobs Tue 2 3/3 1 Job Wed 3 3/5 2 Jobs Thu 4 3/5 2 Jobs Fri 5…" at bounding box center [417, 225] width 834 height 296
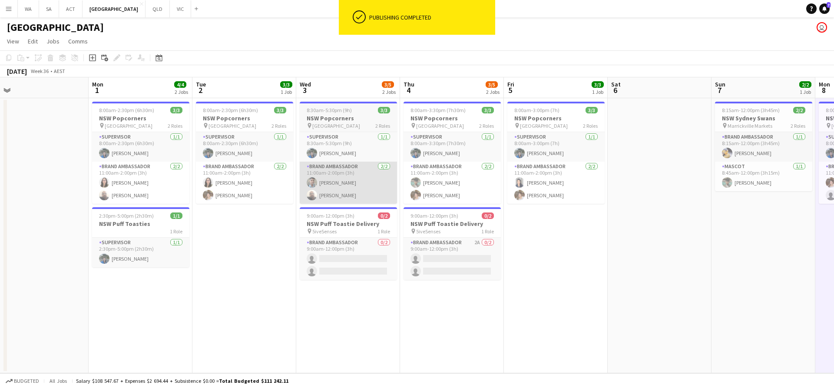
drag, startPoint x: 306, startPoint y: 193, endPoint x: 483, endPoint y: 169, distance: 179.2
click at [514, 171] on app-calendar-viewport "Fri 29 3/3 1 Job Sat 30 2/3 1 Job Sun 31 Mon 1 4/4 2 Jobs Tue 2 3/3 1 Job Wed 3…" at bounding box center [417, 225] width 834 height 296
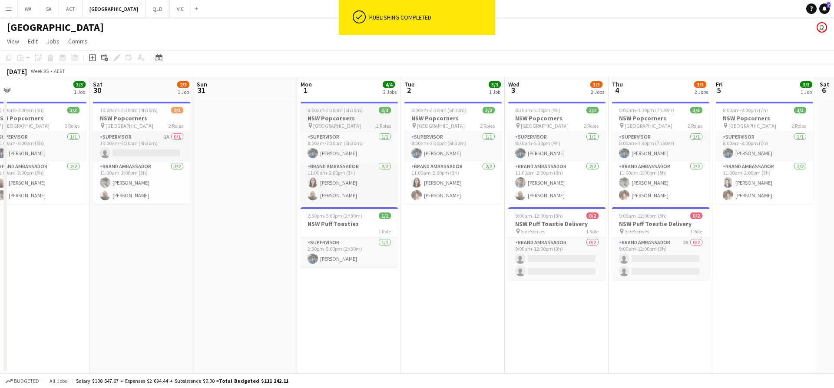
drag, startPoint x: 262, startPoint y: 127, endPoint x: 359, endPoint y: 112, distance: 98.4
click at [367, 125] on app-calendar-viewport "Wed 27 3/3 1 Job Thu 28 3/3 1 Job Fri 29 3/3 1 Job Sat 30 2/3 1 Job Sun 31 Mon …" at bounding box center [417, 225] width 834 height 296
click at [356, 105] on app-job-card "8:00am-2:30pm (6h30m) 3/3 NSW Popcorners pin Town Hall 2 Roles Supervisor [DATE…" at bounding box center [349, 153] width 97 height 102
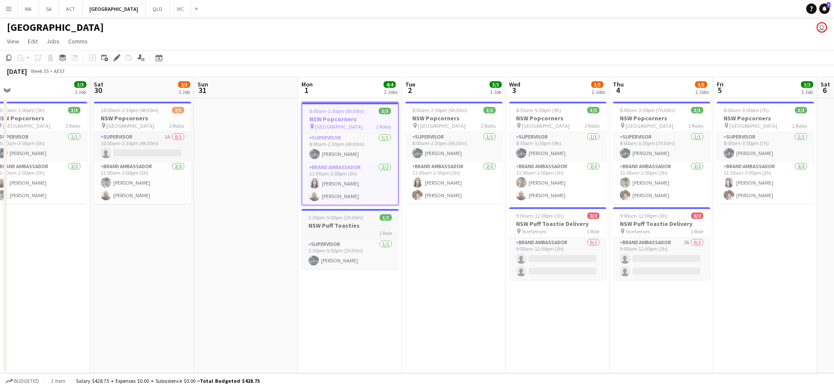
click at [347, 224] on h3 "NSW Puff Toasties" at bounding box center [349, 225] width 97 height 8
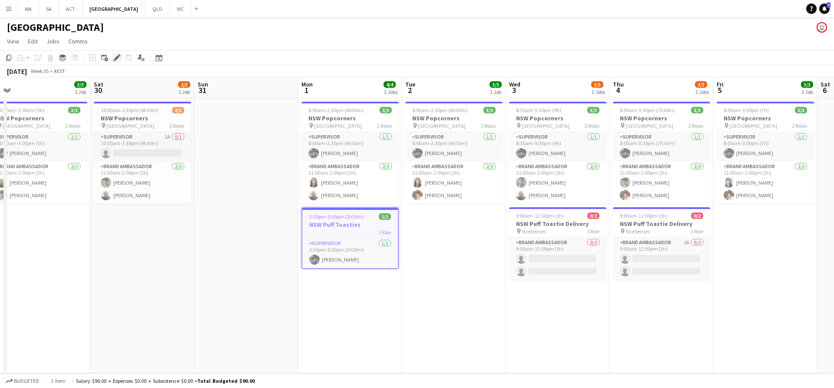
click at [116, 56] on icon "Edit" at bounding box center [116, 57] width 7 height 7
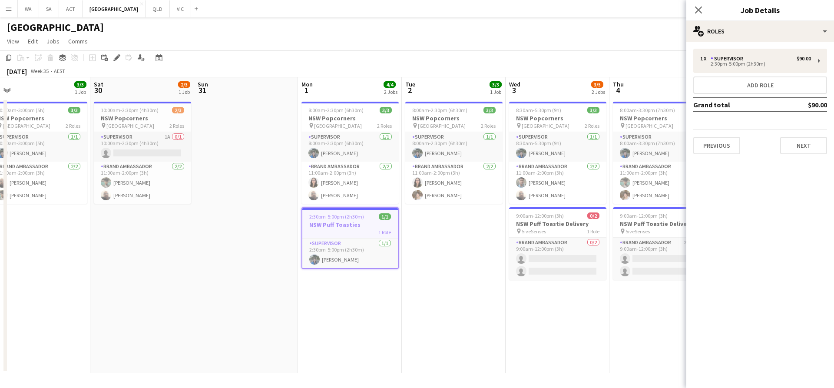
click at [733, 76] on div "1 x Supervisor $90.00 2:30pm-5:00pm (2h30m) Add role Grand total $90.00 Previou…" at bounding box center [760, 102] width 148 height 106
click at [800, 152] on button "Next" at bounding box center [803, 145] width 47 height 17
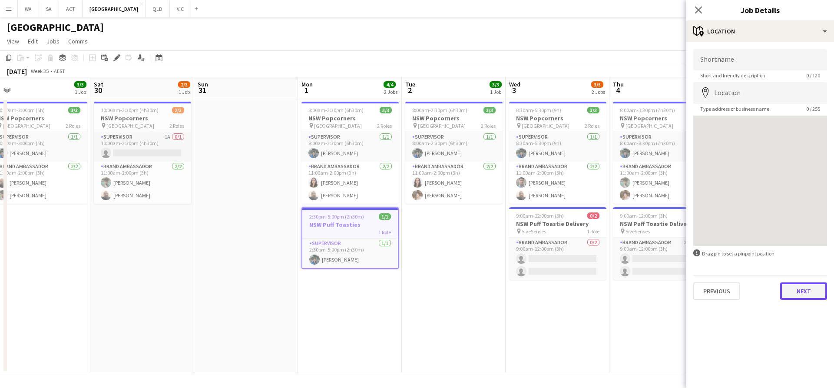
click at [802, 296] on button "Next" at bounding box center [803, 290] width 47 height 17
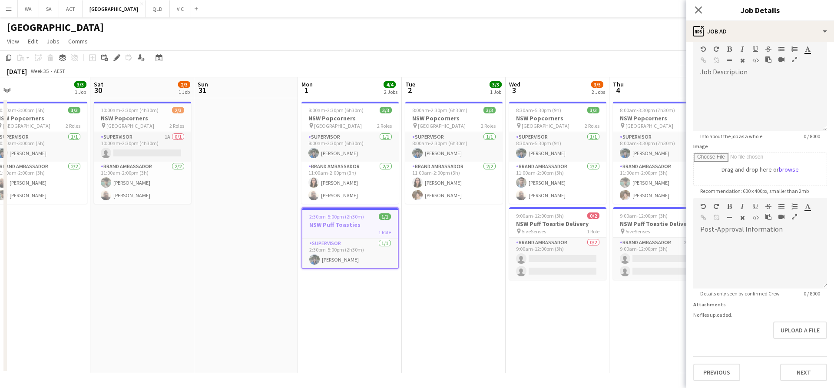
scroll to position [69, 0]
click at [815, 356] on div "Previous Next" at bounding box center [760, 368] width 134 height 25
click at [810, 350] on form "**********" at bounding box center [760, 194] width 148 height 374
click at [802, 370] on button "Next" at bounding box center [803, 371] width 47 height 17
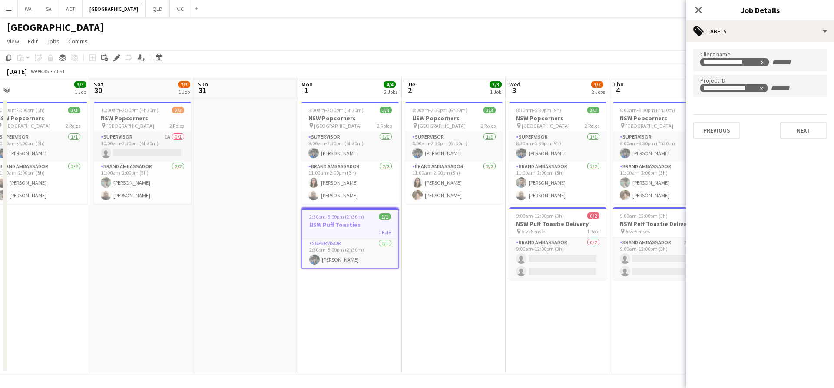
scroll to position [0, 0]
click at [437, 271] on app-date-cell "8:00am-2:30pm (6h30m) 3/3 NSW Popcorners pin Bondi Junction 2 Roles Supervisor …" at bounding box center [454, 235] width 104 height 275
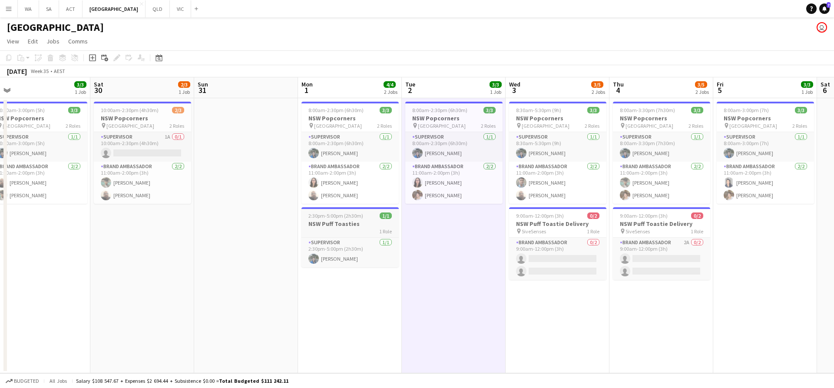
click at [333, 226] on h3 "NSW Puff Toasties" at bounding box center [349, 224] width 97 height 8
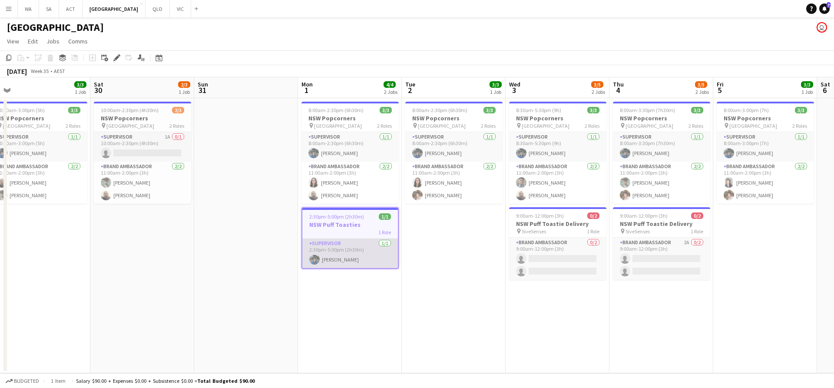
click at [352, 244] on app-card-role "Supervisor [DATE] 2:30pm-5:00pm (2h30m) [PERSON_NAME]" at bounding box center [350, 253] width 96 height 30
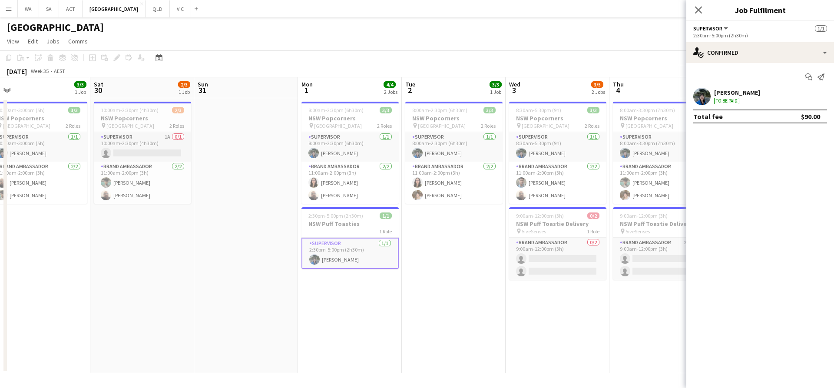
click at [329, 312] on app-date-cell "8:00am-2:30pm (6h30m) 3/3 NSW Popcorners pin Town Hall 2 Roles Supervisor [DATE…" at bounding box center [350, 235] width 104 height 275
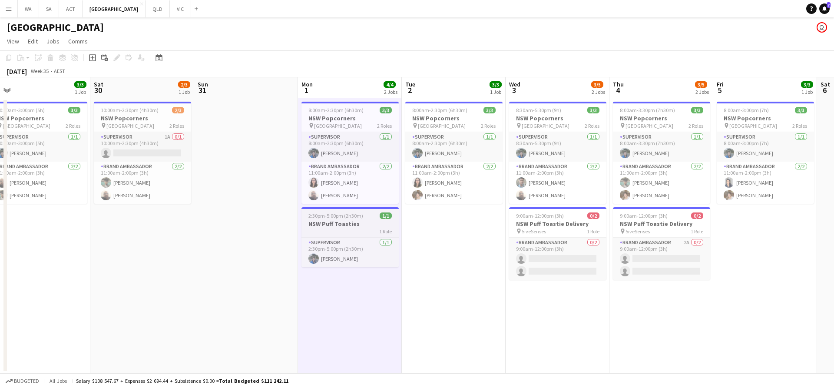
click at [342, 232] on div "1 Role" at bounding box center [349, 231] width 97 height 7
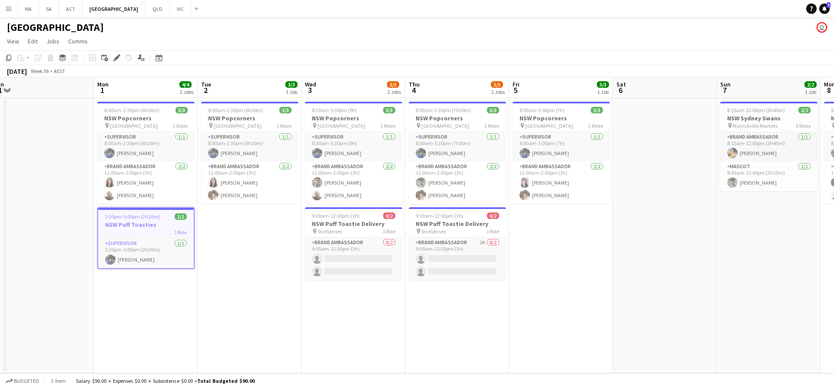
scroll to position [0, 217]
drag, startPoint x: 507, startPoint y: 244, endPoint x: 303, endPoint y: 254, distance: 203.9
click at [303, 254] on app-calendar-viewport "Fri 29 3/3 1 Job Sat 30 2/3 1 Job Sun 31 Mon 1 4/4 2 Jobs Tue 2 3/3 1 Job Wed 3…" at bounding box center [417, 225] width 834 height 296
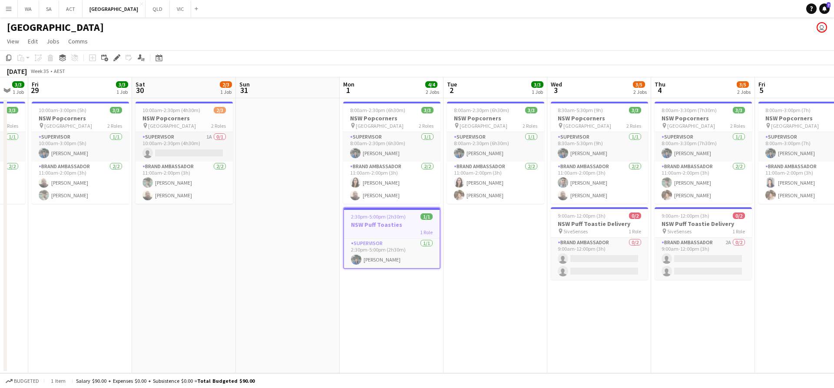
drag, startPoint x: 295, startPoint y: 144, endPoint x: 541, endPoint y: 174, distance: 247.2
click at [541, 174] on app-calendar-viewport "Wed 27 3/3 1 Job Thu 28 3/3 1 Job Fri 29 3/3 1 Job Sat 30 2/3 1 Job Sun 31 Mon …" at bounding box center [417, 225] width 834 height 296
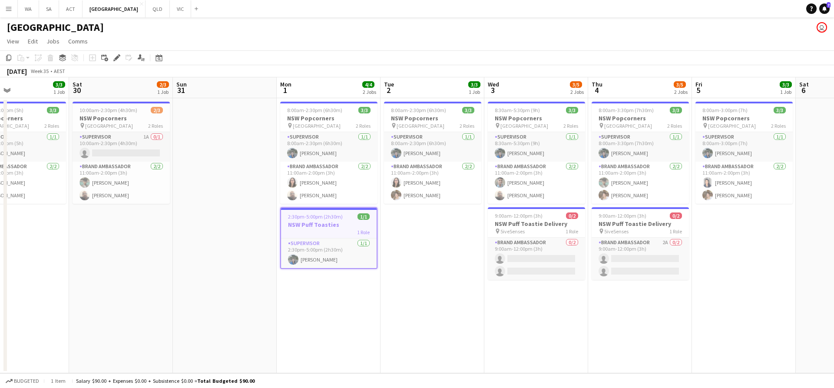
drag, startPoint x: 290, startPoint y: 159, endPoint x: 332, endPoint y: 160, distance: 41.3
click at [332, 160] on app-calendar-viewport "Wed 27 3/3 1 Job Thu 28 3/3 1 Job Fri 29 3/3 1 Job Sat 30 2/3 1 Job Sun 31 Mon …" at bounding box center [417, 225] width 834 height 296
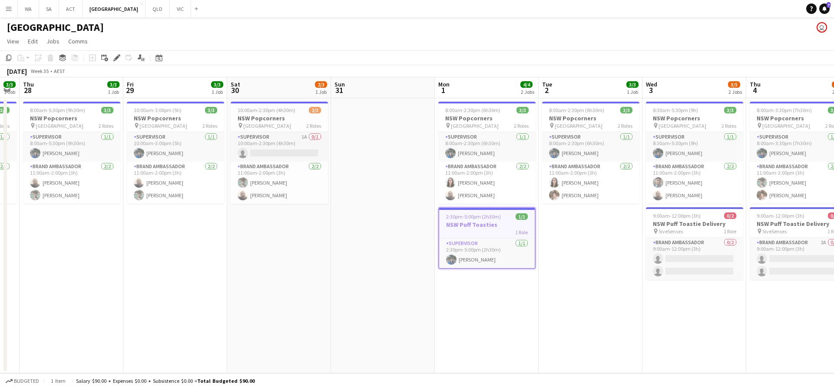
scroll to position [0, 248]
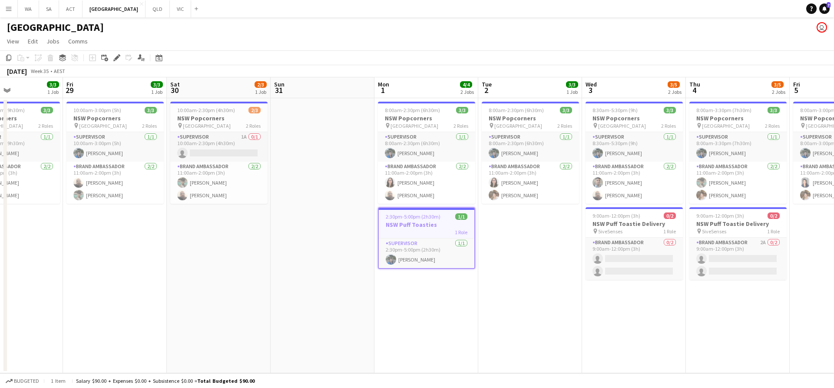
drag, startPoint x: 159, startPoint y: 142, endPoint x: 234, endPoint y: 142, distance: 74.7
click at [234, 144] on app-calendar-viewport "Tue 26 3/3 1 Job Wed 27 3/3 1 Job Thu 28 3/3 1 Job Fri 29 3/3 1 Job Sat 30 2/3 …" at bounding box center [417, 225] width 834 height 296
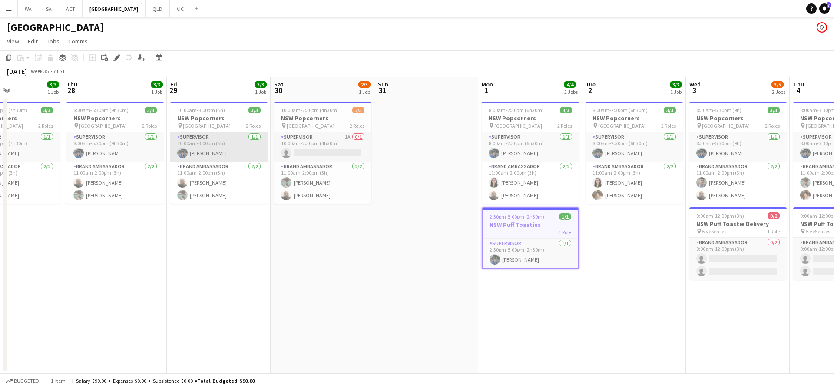
click at [184, 136] on app-card-role "Supervisor [DATE] 10:00am-3:00pm (5h) [PERSON_NAME]" at bounding box center [218, 147] width 97 height 30
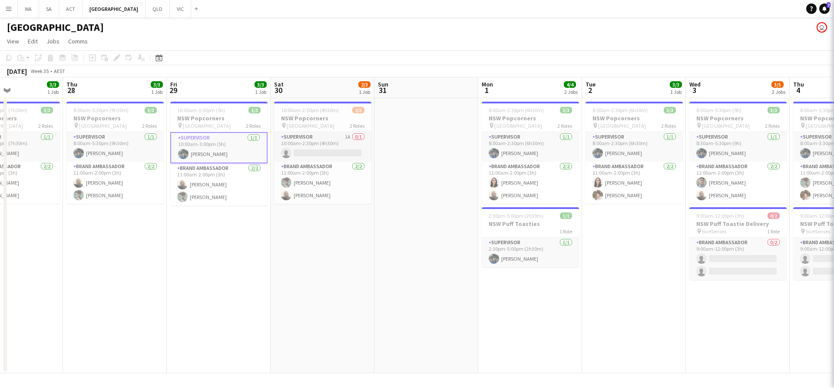
click at [184, 136] on app-card-role "Supervisor [DATE] 10:00am-3:00pm (5h) [PERSON_NAME]" at bounding box center [218, 147] width 97 height 31
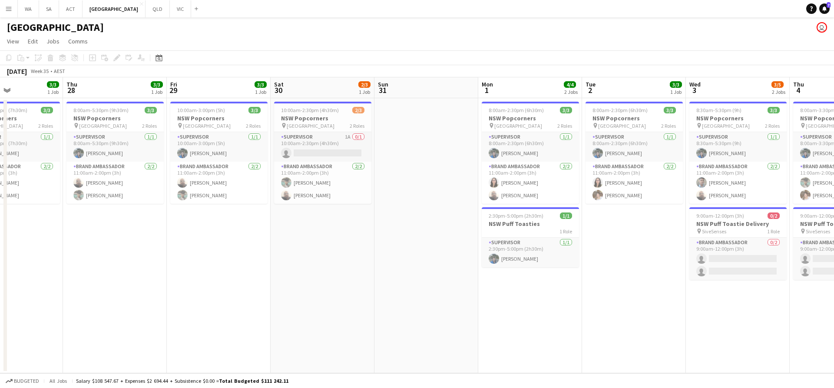
click at [237, 230] on app-date-cell "10:00am-3:00pm (5h) 3/3 NSW Popcorners pin Bondi Junction 2 Roles Supervisor [D…" at bounding box center [219, 235] width 104 height 275
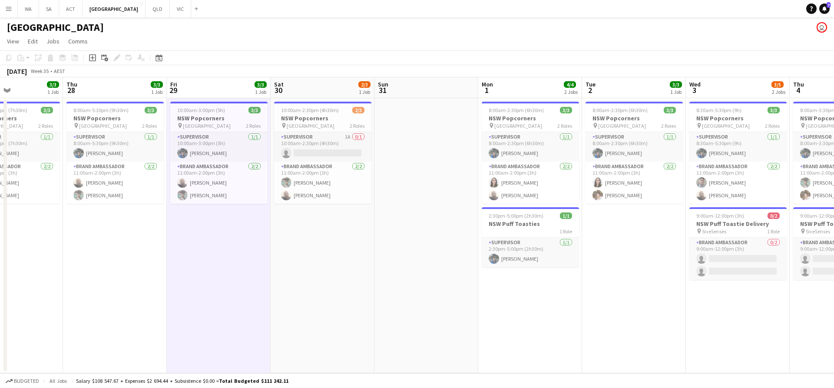
scroll to position [0, 231]
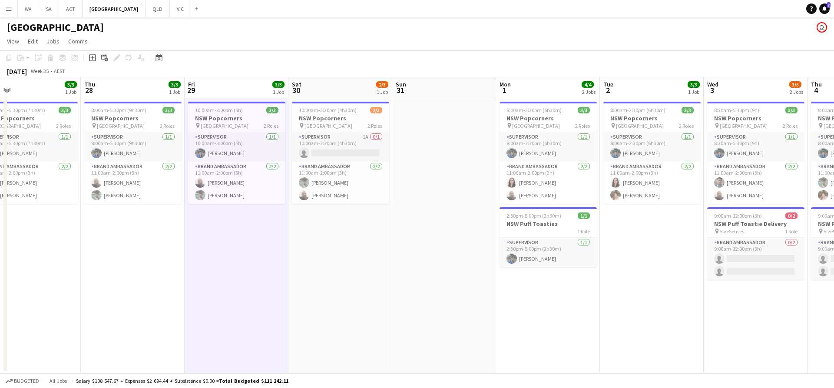
drag, startPoint x: 169, startPoint y: 220, endPoint x: 187, endPoint y: 224, distance: 18.1
click at [187, 224] on app-calendar-viewport "Mon 25 3/4 1 Job Tue 26 3/3 1 Job Wed 27 3/3 1 Job Thu 28 3/3 1 Job Fri 29 3/3 …" at bounding box center [417, 225] width 834 height 296
click at [205, 230] on app-date-cell "10:00am-3:00pm (5h) 3/3 NSW Popcorners pin Bondi Junction 2 Roles Supervisor [D…" at bounding box center [237, 235] width 104 height 275
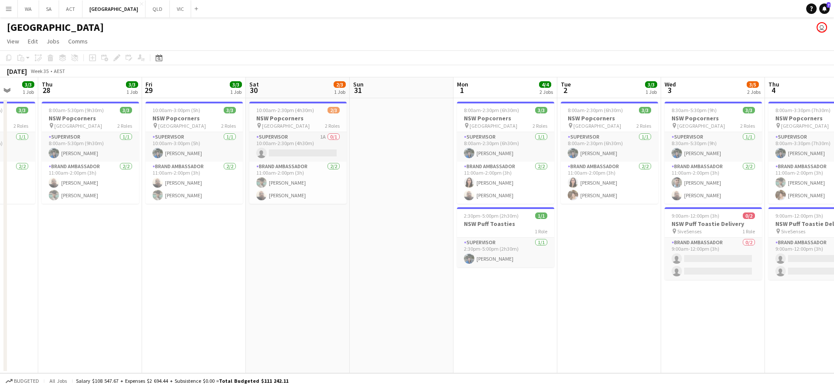
drag, startPoint x: 393, startPoint y: 241, endPoint x: 258, endPoint y: 249, distance: 135.3
click at [258, 249] on app-calendar-viewport "Mon 25 3/4 1 Job Tue 26 3/3 1 Job Wed 27 3/3 1 Job Thu 28 3/3 1 Job Fri 29 3/3 …" at bounding box center [417, 225] width 834 height 296
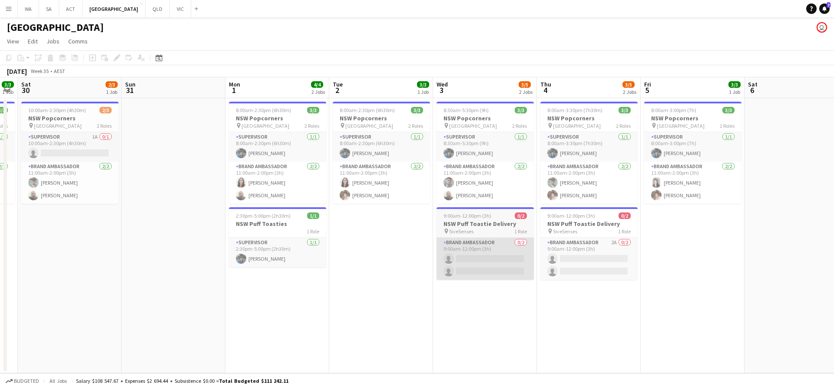
drag, startPoint x: 490, startPoint y: 262, endPoint x: 434, endPoint y: 264, distance: 55.6
click at [436, 269] on app-calendar-viewport "Wed 27 3/3 1 Job Thu 28 3/3 1 Job Fri 29 3/3 1 Job Sat 30 2/3 1 Job Sun 31 Mon …" at bounding box center [417, 225] width 834 height 296
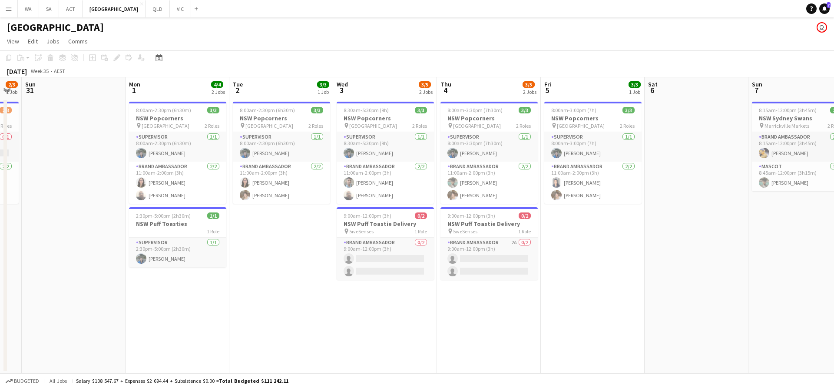
drag, startPoint x: 557, startPoint y: 257, endPoint x: 529, endPoint y: 261, distance: 28.5
click at [529, 261] on app-calendar-viewport "Thu 28 3/3 1 Job Fri 29 3/3 1 Job Sat 30 2/3 1 Job Sun 31 Mon 1 4/4 2 Jobs Tue …" at bounding box center [417, 225] width 834 height 296
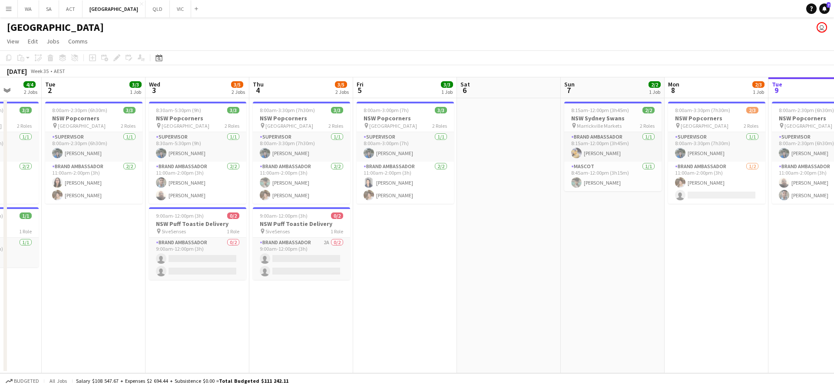
drag, startPoint x: 651, startPoint y: 241, endPoint x: 628, endPoint y: 245, distance: 23.0
click at [628, 245] on app-calendar-viewport "Sat 30 2/3 1 Job Sun 31 Mon 1 4/4 2 Jobs Tue 2 3/3 1 Job Wed 3 3/5 2 Jobs Thu 4…" at bounding box center [417, 225] width 834 height 296
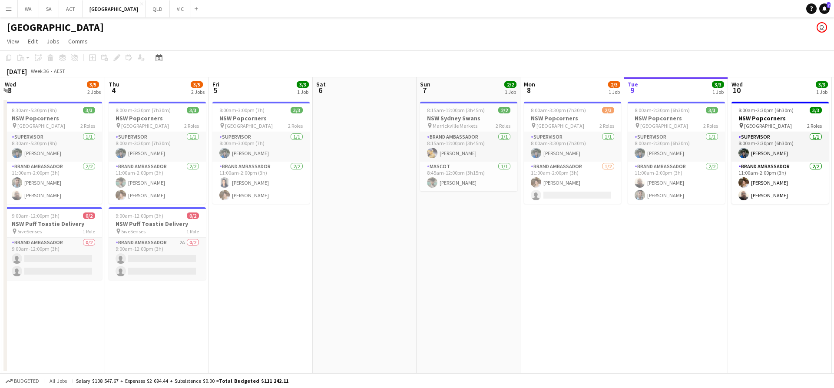
drag, startPoint x: 432, startPoint y: 225, endPoint x: 296, endPoint y: 238, distance: 136.5
click at [294, 241] on app-calendar-viewport "Sun 31 Mon 1 4/4 2 Jobs Tue 2 3/3 1 Job Wed 3 3/5 2 Jobs Thu 4 3/5 2 Jobs Fri 5…" at bounding box center [417, 225] width 834 height 296
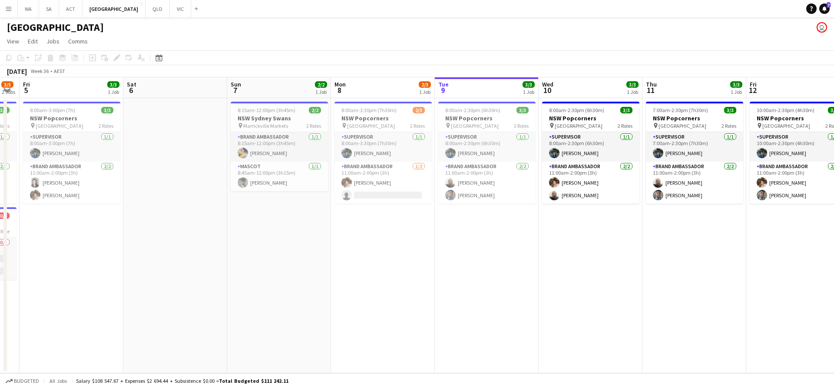
drag, startPoint x: 520, startPoint y: 117, endPoint x: 516, endPoint y: 124, distance: 7.4
click at [516, 124] on app-calendar-viewport "Tue 2 3/3 1 Job Wed 3 3/5 2 Jobs Thu 4 3/5 2 Jobs Fri 5 3/3 1 Job Sat 6 Sun 7 2…" at bounding box center [417, 225] width 834 height 296
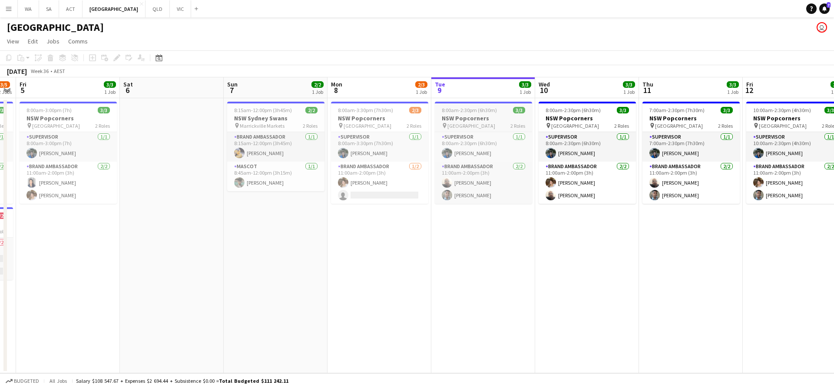
click at [530, 105] on app-job-card "8:00am-2:30pm (6h30m) 3/3 NSW Popcorners pin Bondi Junction 2 Roles Supervisor …" at bounding box center [483, 153] width 97 height 102
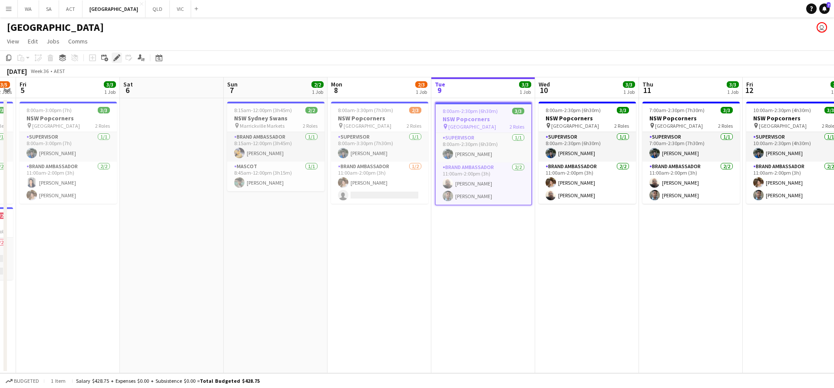
click at [114, 53] on div "Edit" at bounding box center [117, 58] width 10 height 10
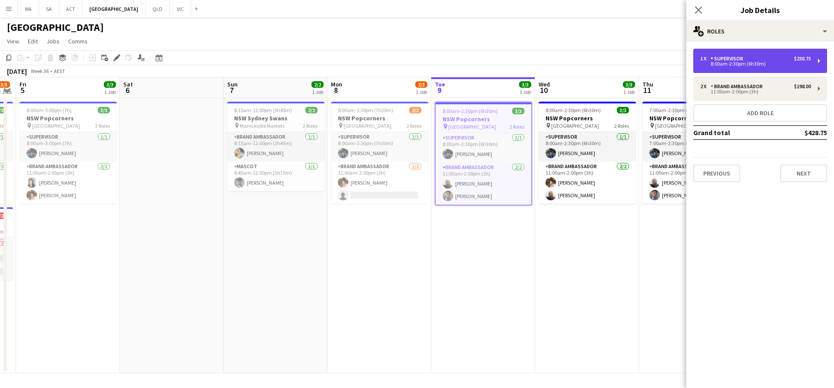
click at [759, 65] on div "8:00am-2:30pm (6h30m)" at bounding box center [755, 64] width 111 height 4
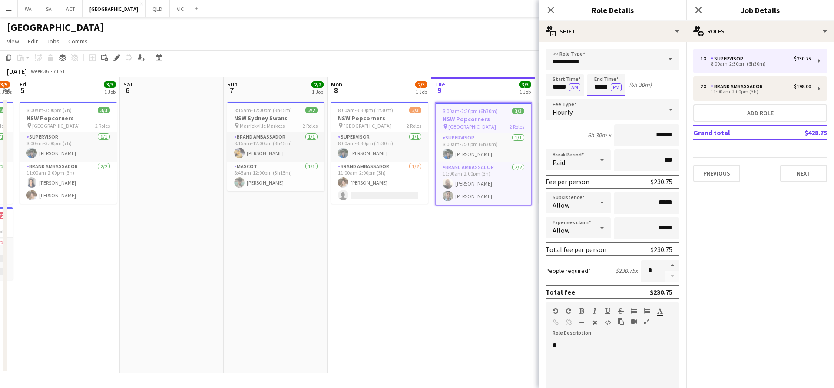
click at [613, 81] on body "Menu Boards Boards Boards All jobs Status Workforce Workforce My Workforce Recr…" at bounding box center [417, 194] width 834 height 388
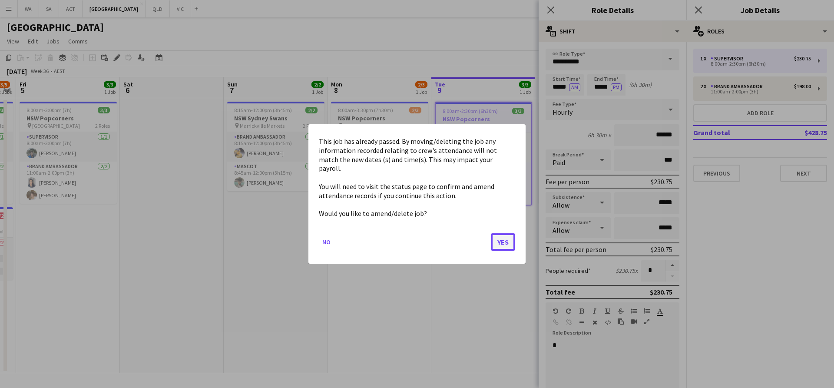
click at [503, 233] on button "Yes" at bounding box center [503, 241] width 24 height 17
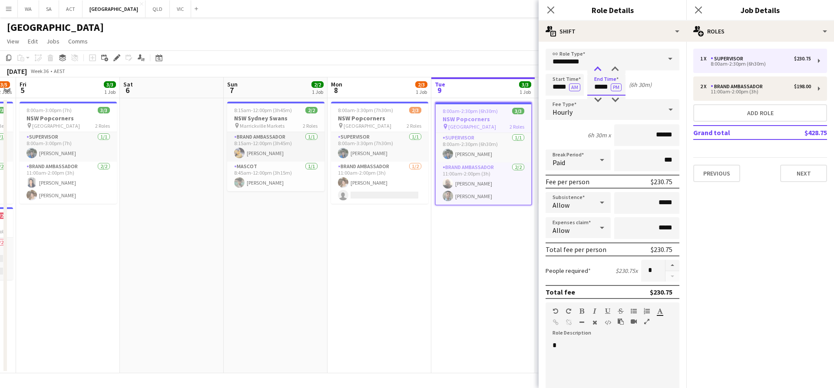
click at [595, 71] on div at bounding box center [597, 69] width 17 height 9
click at [617, 99] on div at bounding box center [614, 100] width 17 height 9
type input "*****"
click at [617, 99] on div at bounding box center [614, 100] width 17 height 9
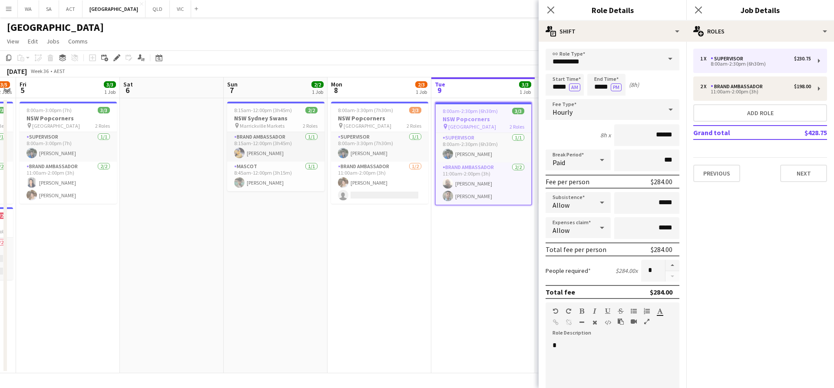
click at [500, 206] on app-date-cell "8:00am-2:30pm (6h30m) 3/3 NSW Popcorners pin Bondi Junction 2 Roles Supervisor …" at bounding box center [483, 235] width 104 height 275
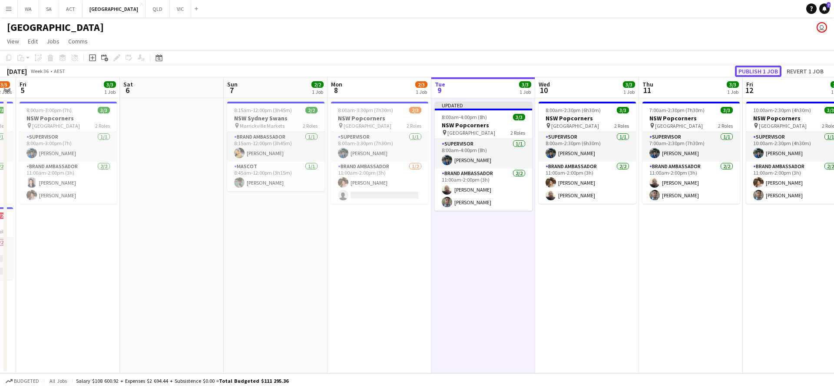
click at [741, 71] on button "Publish 1 job" at bounding box center [758, 71] width 46 height 11
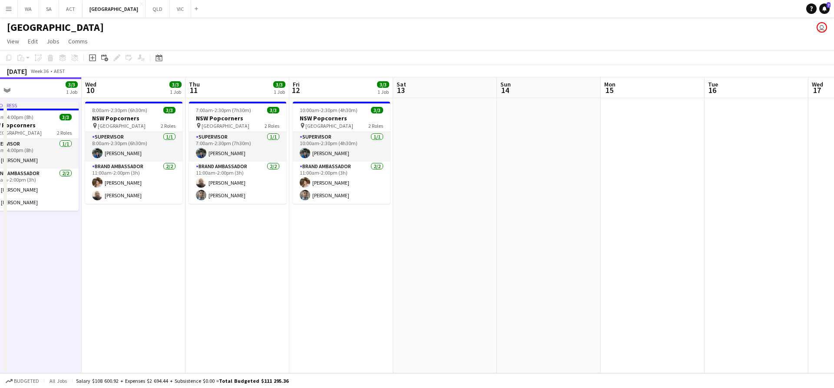
scroll to position [0, 246]
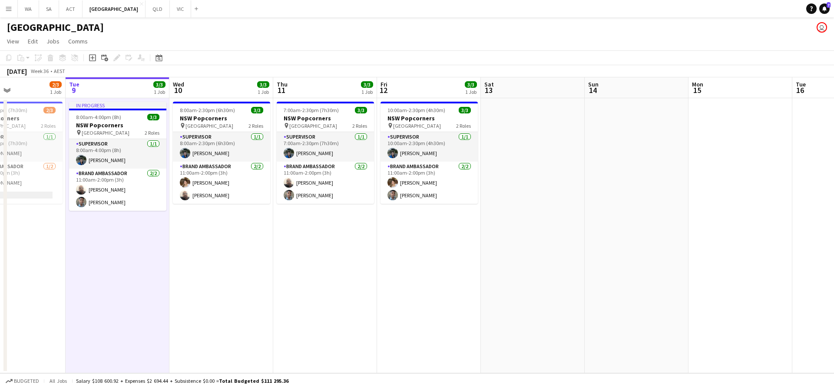
drag, startPoint x: 787, startPoint y: 234, endPoint x: 333, endPoint y: 245, distance: 454.8
click at [333, 245] on app-calendar-viewport "Sat 6 Sun 7 2/2 1 Job Mon 8 2/3 1 Job Tue 9 3/3 1 Job Wed 10 3/3 1 Job Thu 11 3…" at bounding box center [417, 225] width 834 height 296
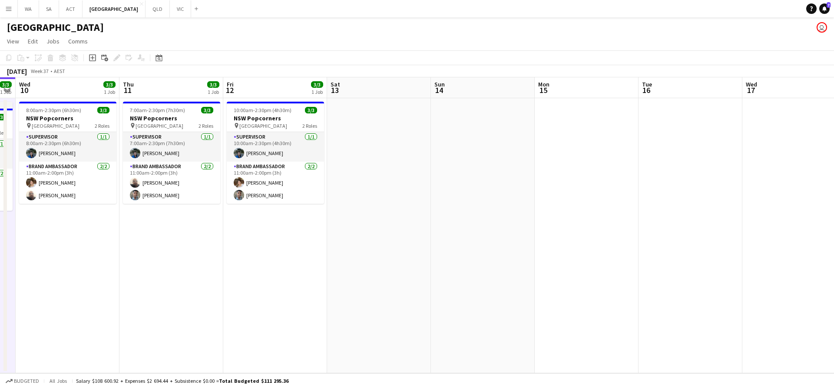
drag, startPoint x: 653, startPoint y: 89, endPoint x: 498, endPoint y: 121, distance: 157.9
click at [498, 121] on app-calendar-viewport "Sun 7 2/2 1 Job Mon 8 2/3 1 Job Tue 9 3/3 1 Job Wed 10 3/3 1 Job Thu 11 3/3 1 J…" at bounding box center [417, 225] width 834 height 296
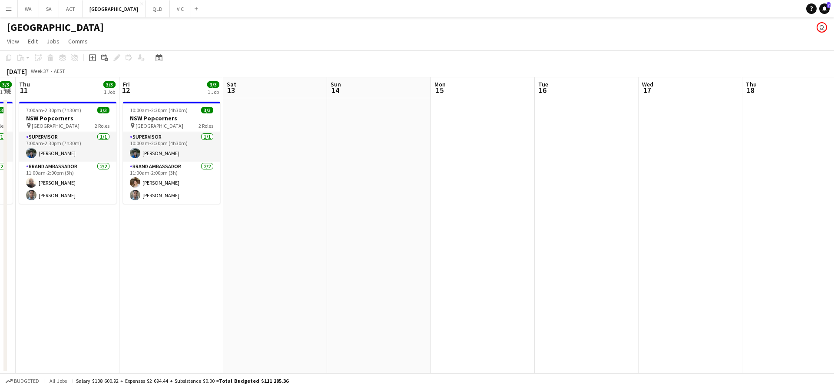
scroll to position [0, 297]
click at [497, 121] on app-date-cell at bounding box center [482, 235] width 104 height 275
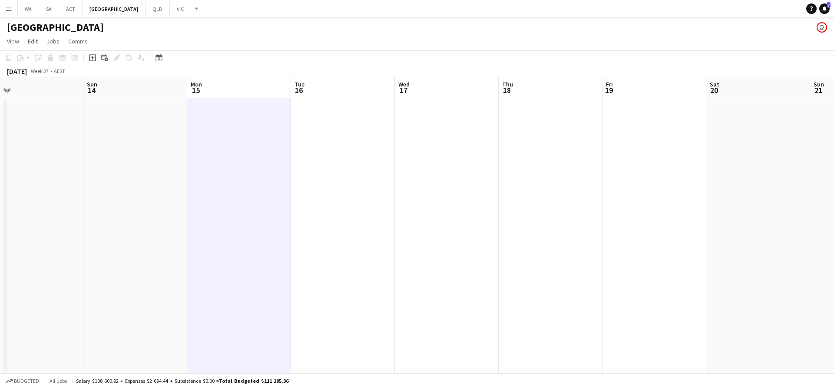
drag, startPoint x: 497, startPoint y: 120, endPoint x: 253, endPoint y: 170, distance: 249.1
click at [253, 170] on app-calendar-viewport "Wed 10 3/3 1 Job Thu 11 3/3 1 Job Fri 12 3/3 1 Job Sat 13 Sun 14 Mon 15 Tue 16 …" at bounding box center [417, 225] width 834 height 296
click at [535, 116] on app-date-cell at bounding box center [549, 235] width 104 height 275
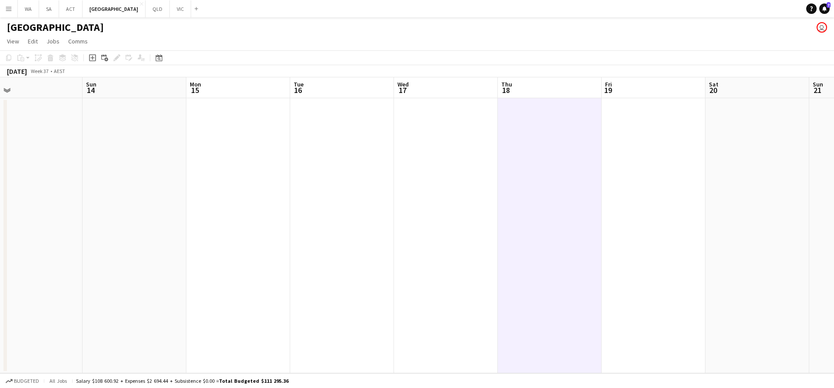
click at [337, 91] on app-board-header-date "Tue 16" at bounding box center [342, 87] width 104 height 21
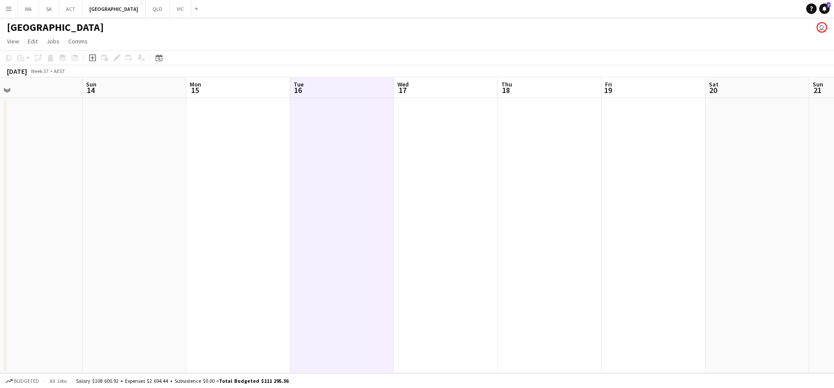
click at [425, 106] on app-date-cell at bounding box center [446, 235] width 104 height 275
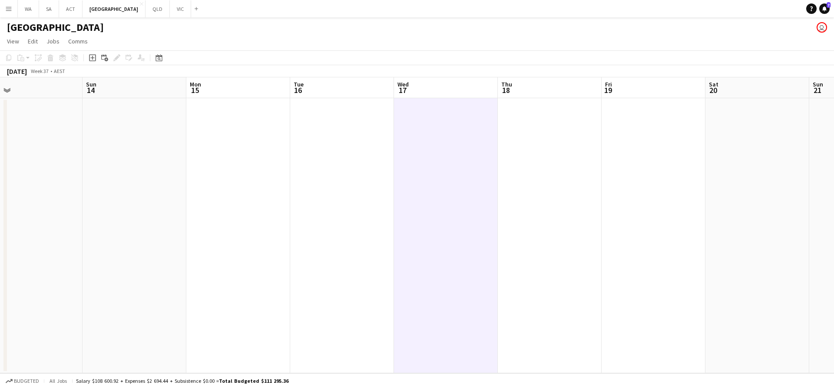
click at [383, 105] on app-date-cell at bounding box center [342, 235] width 104 height 275
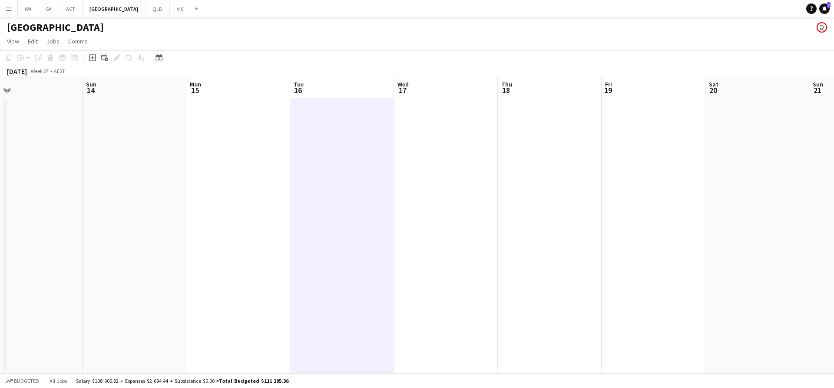
drag, startPoint x: 426, startPoint y: 88, endPoint x: 371, endPoint y: 91, distance: 54.8
click at [422, 88] on app-calendar-viewport "Wed 10 3/3 1 Job Thu 11 3/3 1 Job Fri 12 3/3 1 Job Sat 13 Sun 14 Mon 15 Tue 16 …" at bounding box center [417, 225] width 834 height 296
click at [371, 91] on app-board-header-date "Tue 16" at bounding box center [339, 87] width 104 height 21
click at [435, 77] on div "[DATE] Week 37 • AEST" at bounding box center [417, 71] width 834 height 12
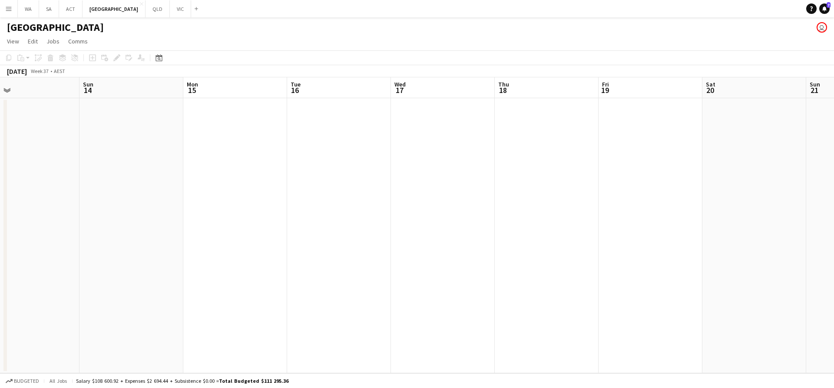
click at [416, 96] on app-board-header-date "Wed 17" at bounding box center [443, 87] width 104 height 21
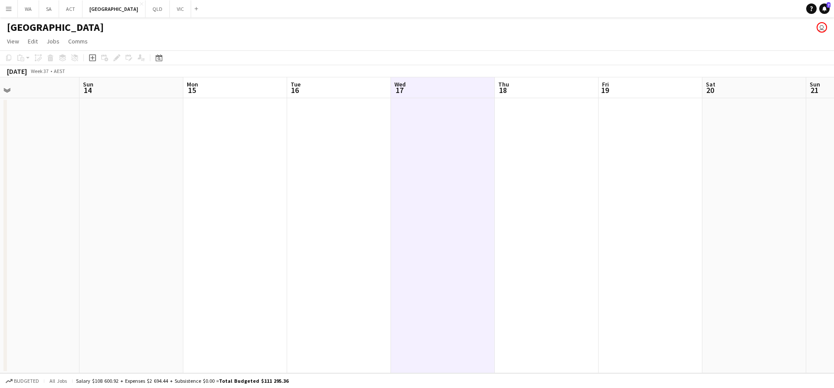
click at [360, 101] on app-date-cell at bounding box center [339, 235] width 104 height 275
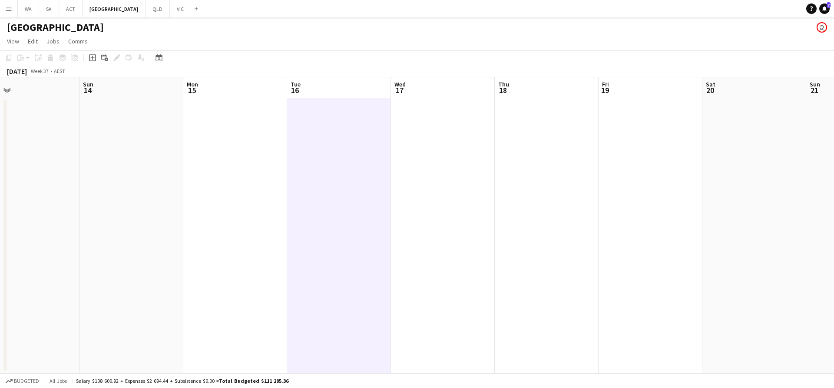
scroll to position [0, 336]
click at [380, 110] on app-date-cell at bounding box center [339, 235] width 104 height 275
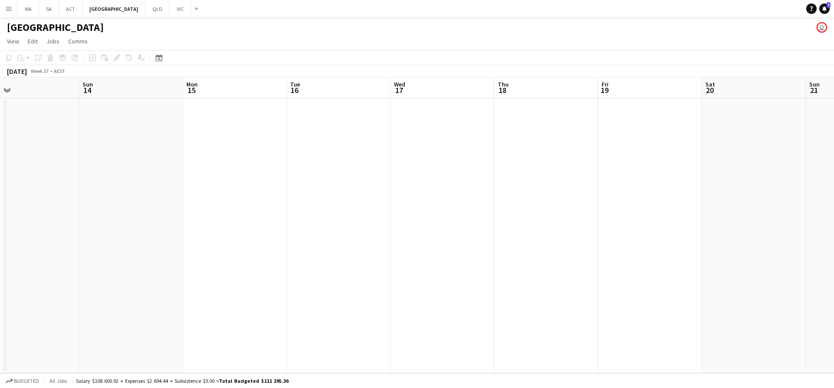
click at [380, 110] on app-date-cell at bounding box center [339, 235] width 104 height 275
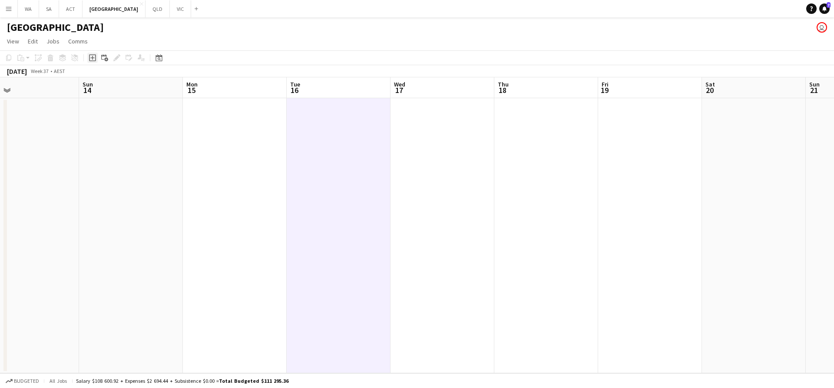
click at [92, 62] on div "Add job" at bounding box center [92, 58] width 10 height 10
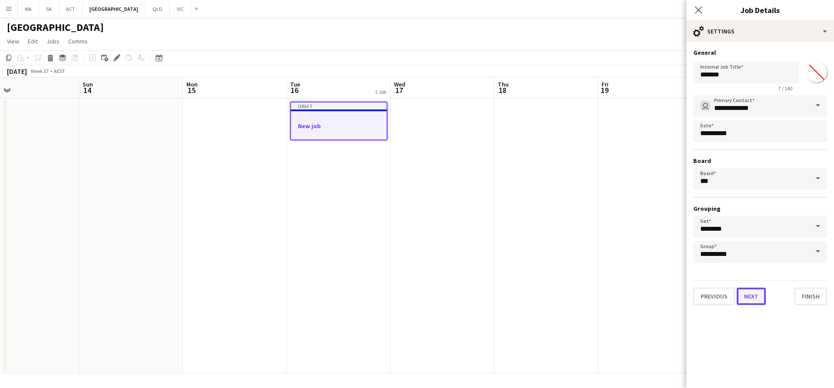
click at [756, 288] on button "Next" at bounding box center [750, 295] width 29 height 17
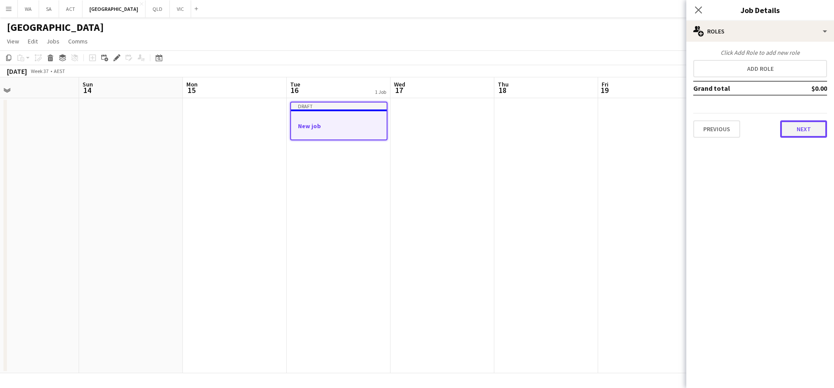
click at [789, 135] on button "Next" at bounding box center [803, 128] width 47 height 17
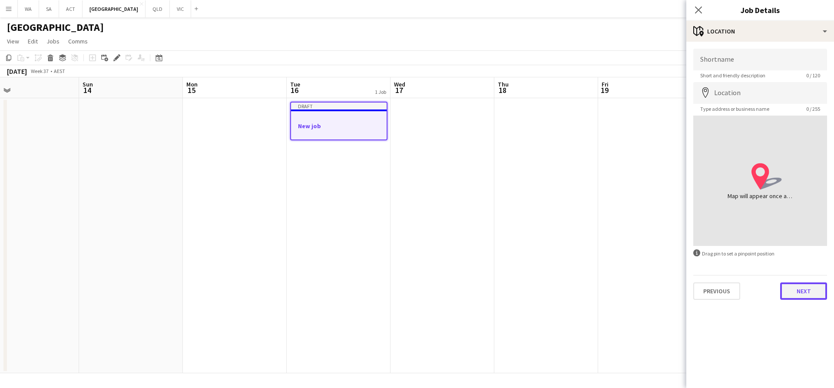
click at [797, 290] on button "Next" at bounding box center [803, 290] width 47 height 17
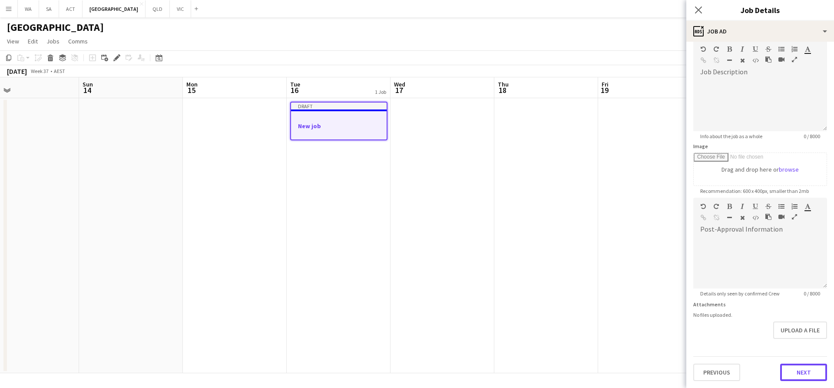
scroll to position [42, 0]
click at [802, 341] on form "Headline ******* 7 / 140 Job Description default Heading 1 Heading 2 Heading 3 …" at bounding box center [760, 194] width 148 height 374
drag, startPoint x: 794, startPoint y: 368, endPoint x: 792, endPoint y: 364, distance: 4.5
click at [792, 364] on button "Next" at bounding box center [803, 371] width 47 height 17
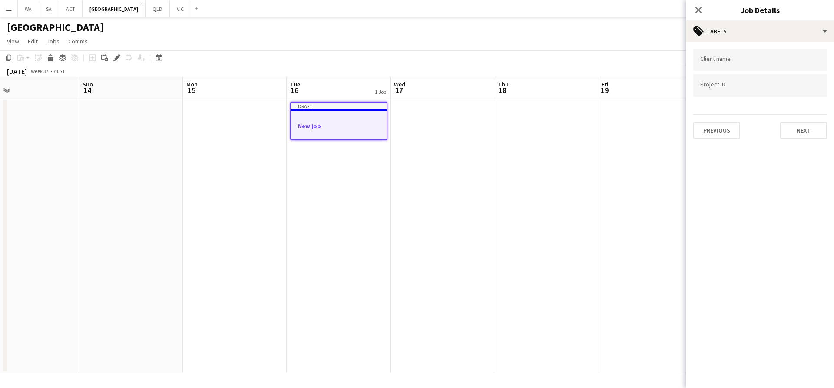
scroll to position [0, 0]
click at [810, 119] on div "Previous Next" at bounding box center [760, 126] width 134 height 25
click at [806, 122] on button "Next" at bounding box center [803, 130] width 47 height 17
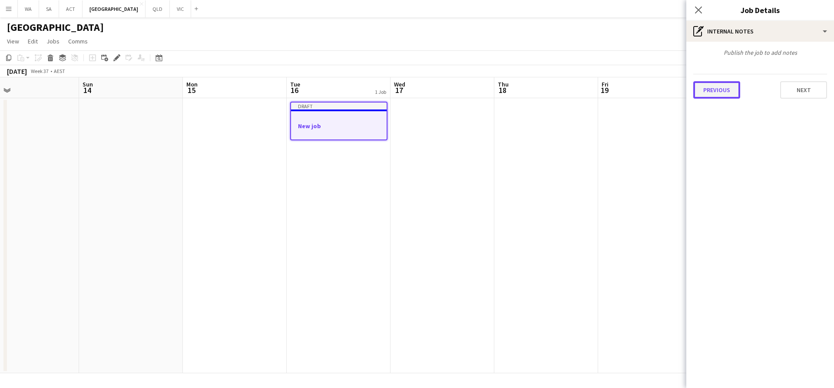
click at [737, 97] on button "Previous" at bounding box center [716, 89] width 47 height 17
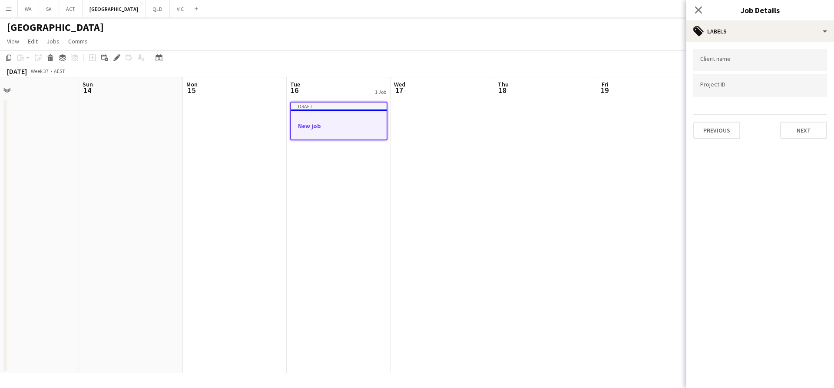
click at [624, 144] on app-date-cell at bounding box center [650, 235] width 104 height 275
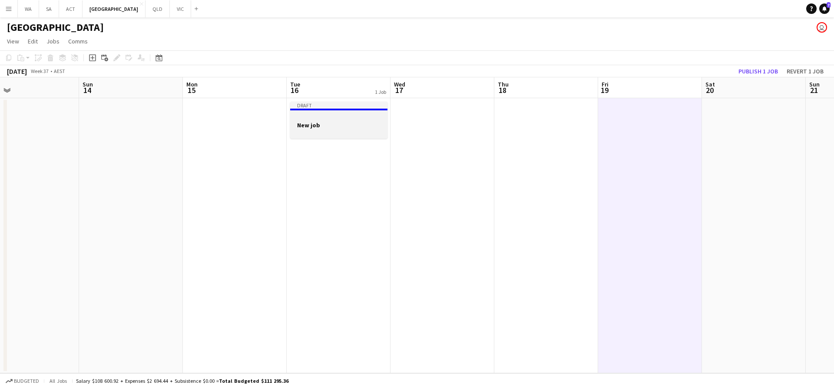
click at [363, 138] on app-job-card "Draft New job" at bounding box center [338, 120] width 97 height 37
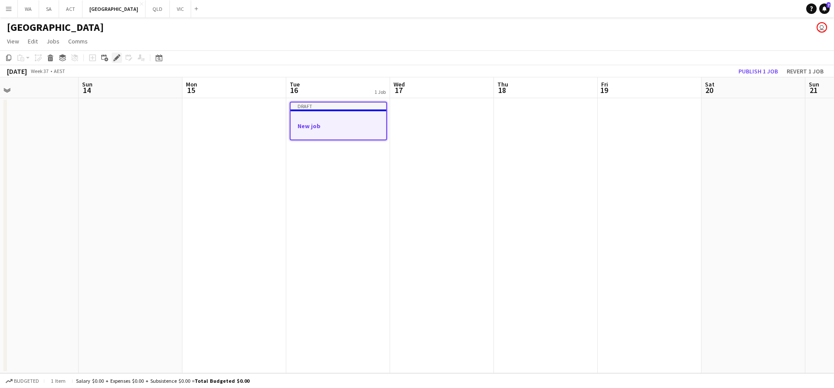
click at [114, 63] on div "Edit" at bounding box center [117, 58] width 10 height 10
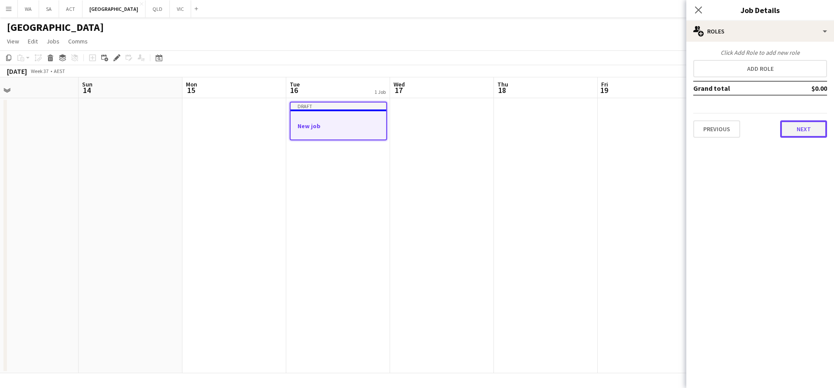
click at [788, 123] on button "Next" at bounding box center [803, 128] width 47 height 17
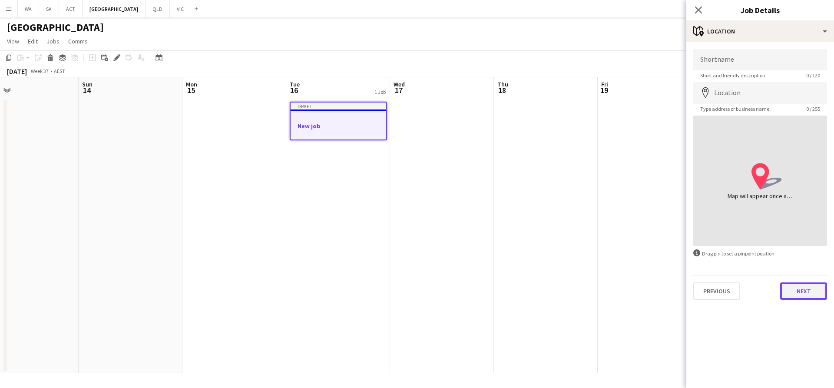
click at [807, 289] on button "Next" at bounding box center [803, 290] width 47 height 17
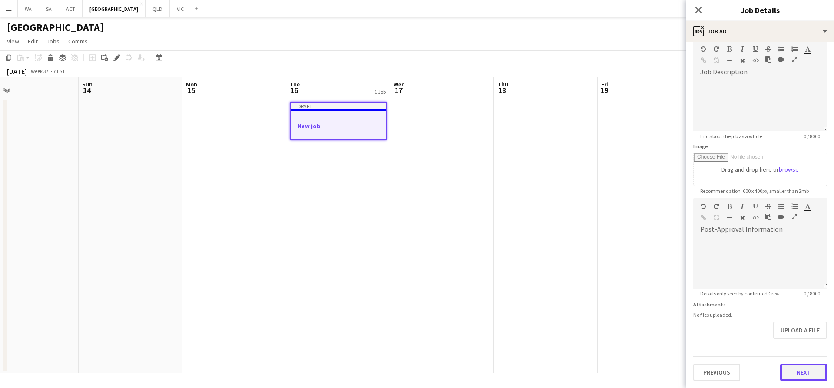
scroll to position [42, 0]
click at [787, 344] on form "Headline ******* 7 / 140 Job Description default Heading 1 Heading 2 Heading 3 …" at bounding box center [760, 194] width 148 height 374
click at [792, 365] on button "Next" at bounding box center [803, 371] width 47 height 17
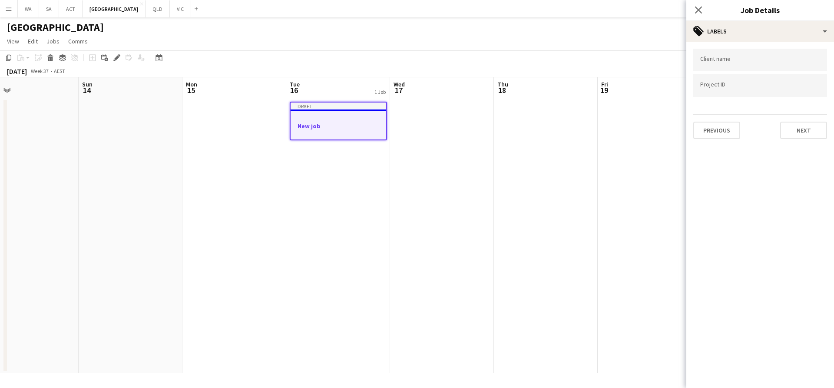
scroll to position [0, 0]
click at [816, 119] on div "Previous Next" at bounding box center [760, 126] width 134 height 25
click at [798, 122] on button "Next" at bounding box center [803, 130] width 47 height 17
click at [505, 185] on app-date-cell at bounding box center [546, 235] width 104 height 275
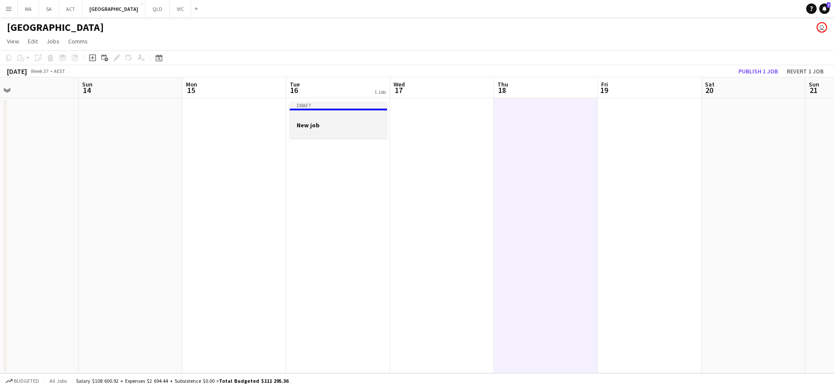
click at [328, 135] on div at bounding box center [338, 132] width 97 height 7
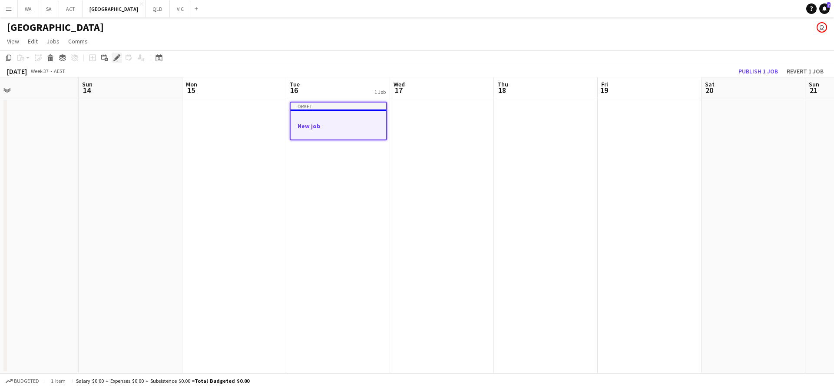
click at [112, 59] on div "Edit" at bounding box center [117, 58] width 10 height 10
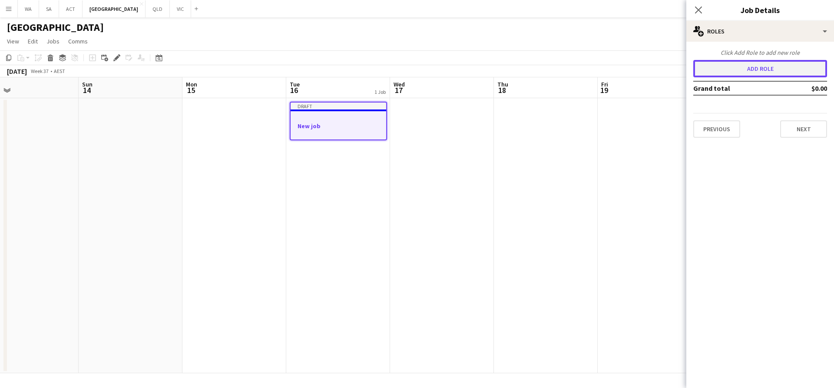
click at [715, 67] on button "Add role" at bounding box center [760, 68] width 134 height 17
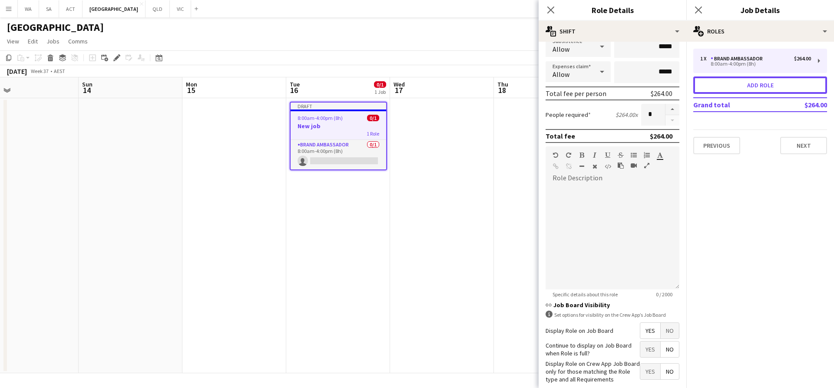
scroll to position [201, 0]
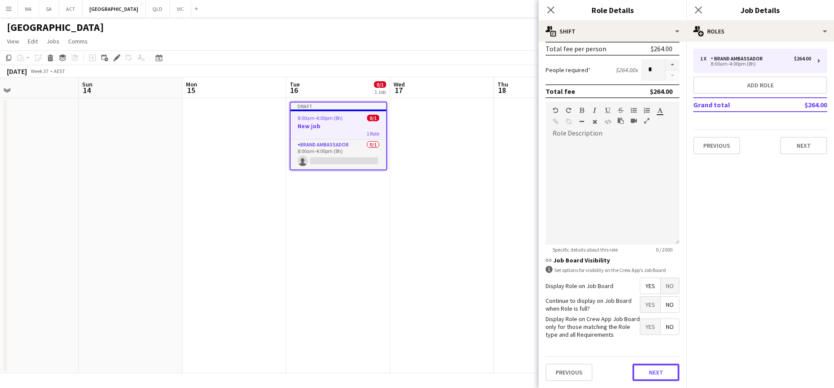
click at [644, 365] on button "Next" at bounding box center [655, 371] width 47 height 17
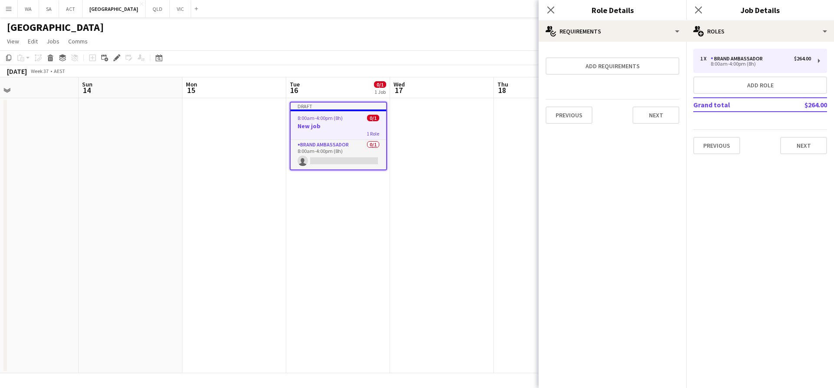
scroll to position [0, 0]
click at [644, 117] on button "Next" at bounding box center [655, 114] width 47 height 17
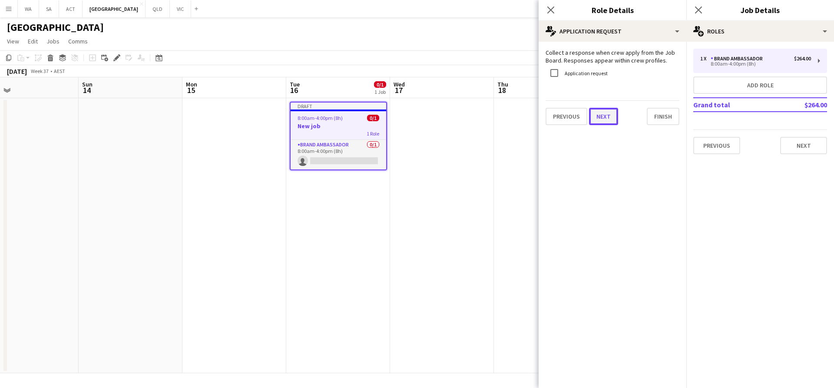
click at [609, 116] on button "Next" at bounding box center [603, 116] width 29 height 17
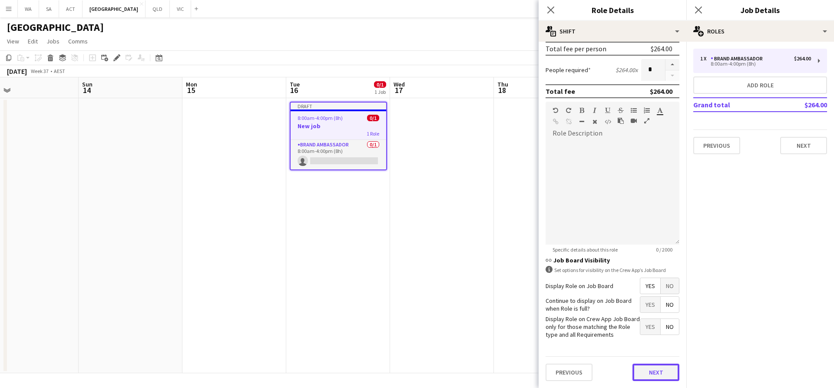
scroll to position [201, 0]
click at [667, 342] on form "**********" at bounding box center [612, 118] width 148 height 540
click at [643, 364] on button "Next" at bounding box center [655, 371] width 47 height 17
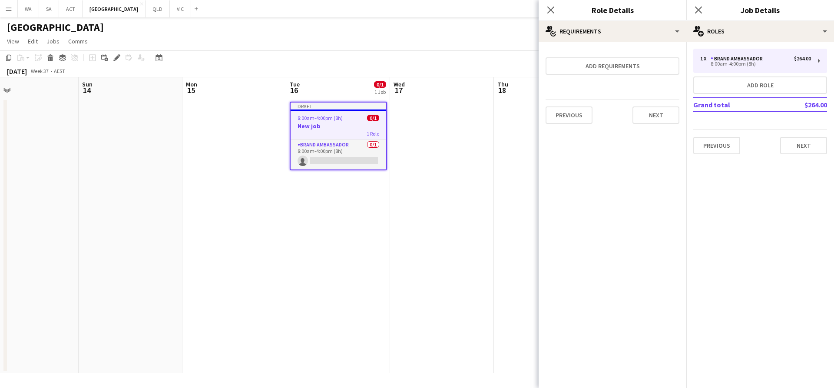
scroll to position [0, 0]
click at [656, 122] on form "Add requirements Previous Next" at bounding box center [612, 90] width 148 height 82
click at [656, 123] on button "Next" at bounding box center [655, 114] width 47 height 17
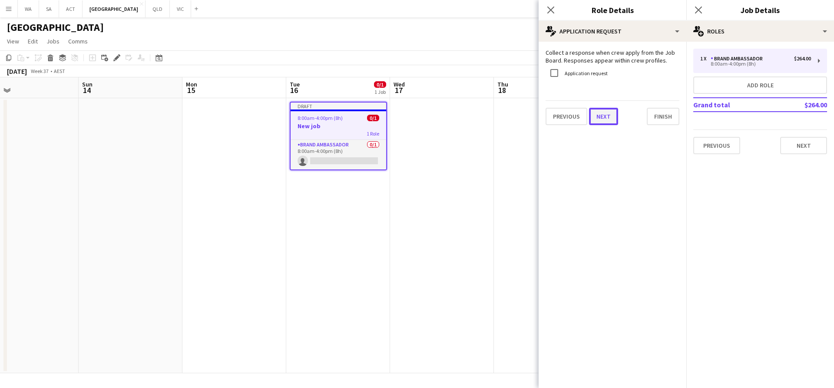
click at [607, 122] on button "Next" at bounding box center [603, 116] width 29 height 17
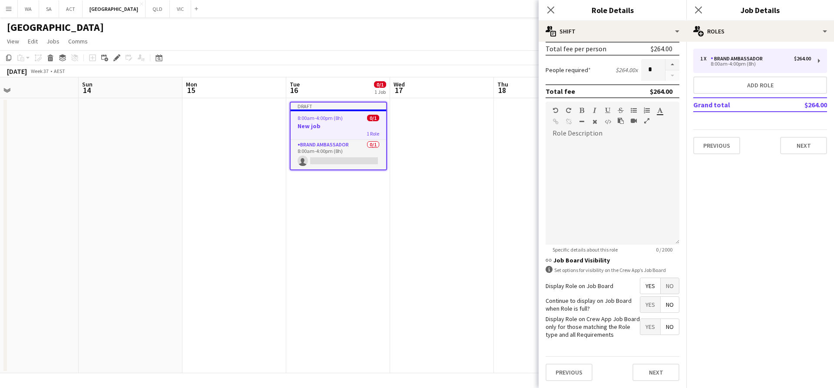
scroll to position [224, 0]
click at [658, 370] on button "Next" at bounding box center [655, 371] width 47 height 17
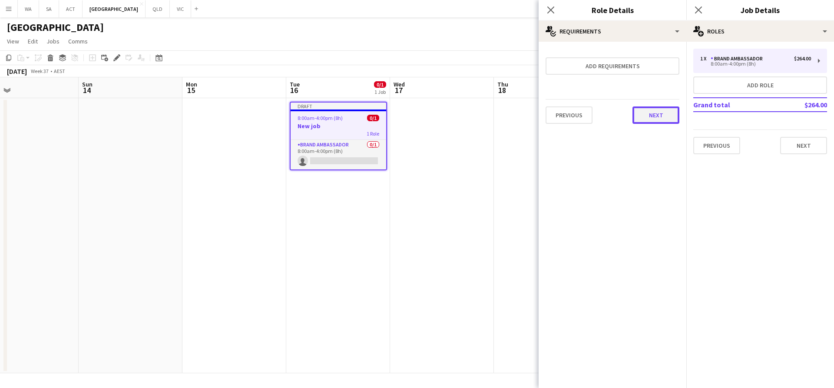
click at [641, 116] on button "Next" at bounding box center [655, 114] width 47 height 17
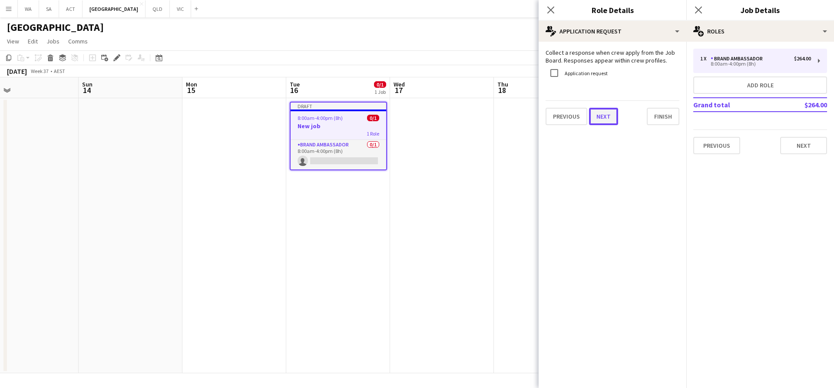
click at [598, 118] on button "Next" at bounding box center [603, 116] width 29 height 17
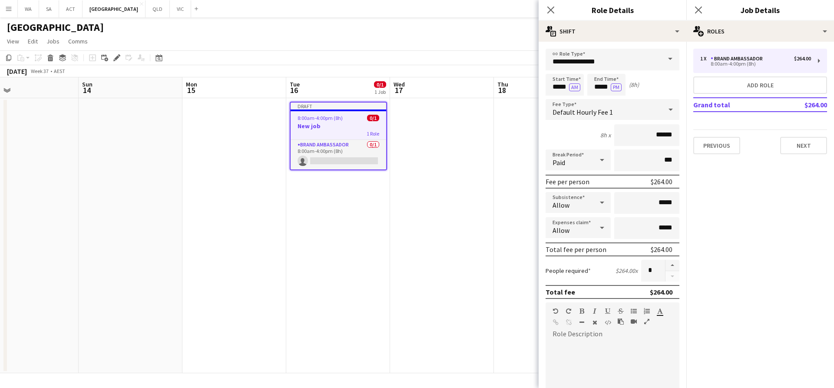
scroll to position [217, 0]
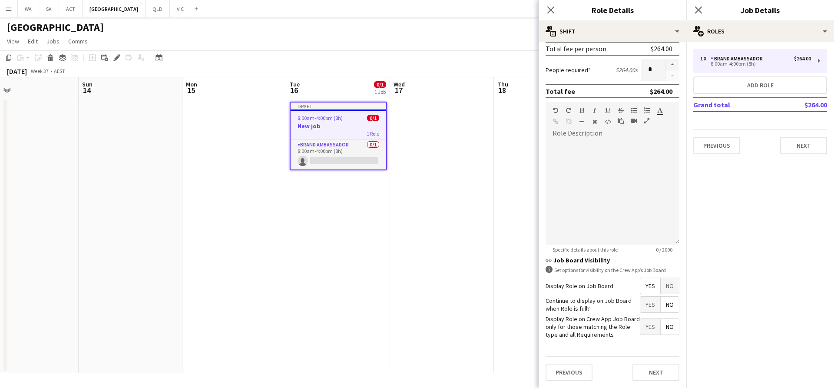
click at [665, 278] on span "No" at bounding box center [669, 286] width 18 height 16
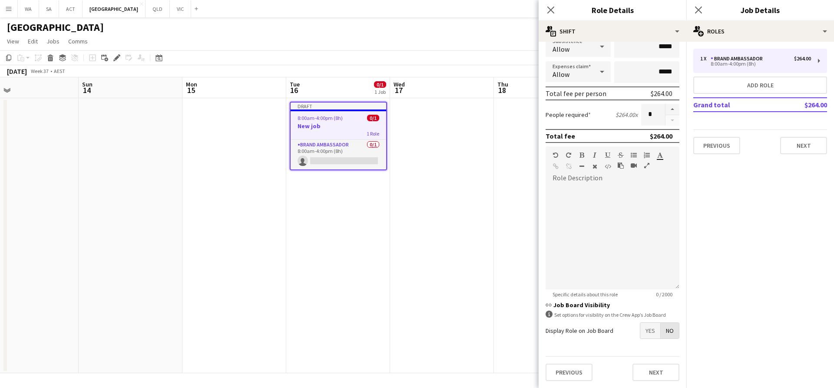
scroll to position [156, 0]
click at [475, 217] on app-date-cell at bounding box center [442, 235] width 104 height 275
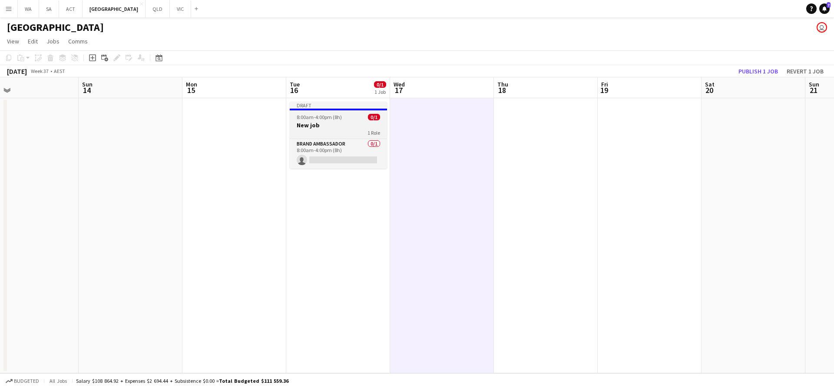
click at [351, 136] on app-job-card "Draft 8:00am-4:00pm (8h) 0/1 New job 1 Role Brand Ambassador 0/1 8:00am-4:00pm …" at bounding box center [338, 135] width 97 height 67
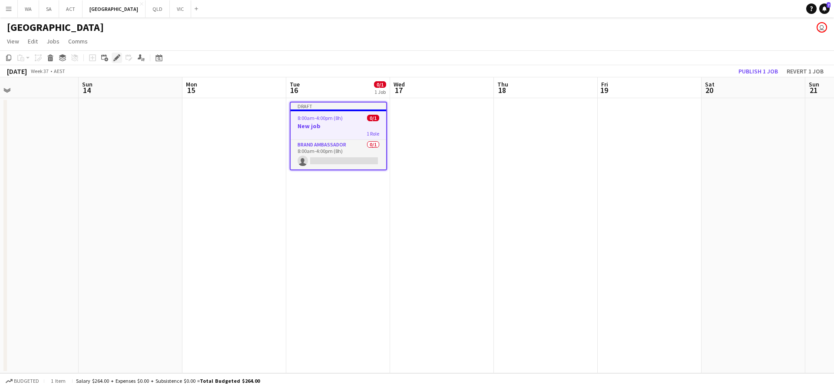
click at [119, 59] on icon "Edit" at bounding box center [116, 57] width 7 height 7
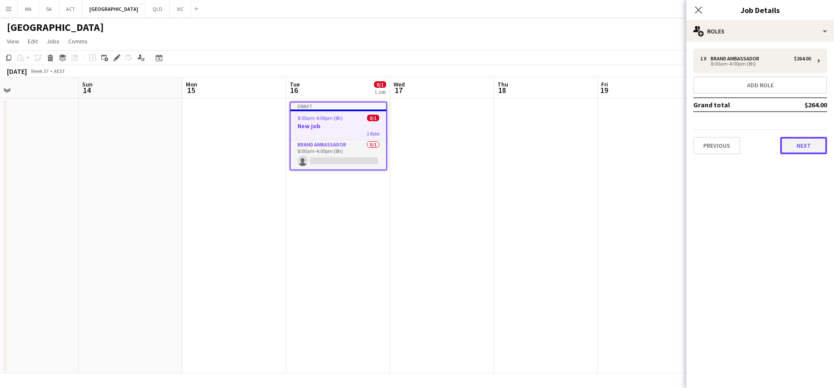
click at [802, 145] on button "Next" at bounding box center [803, 145] width 47 height 17
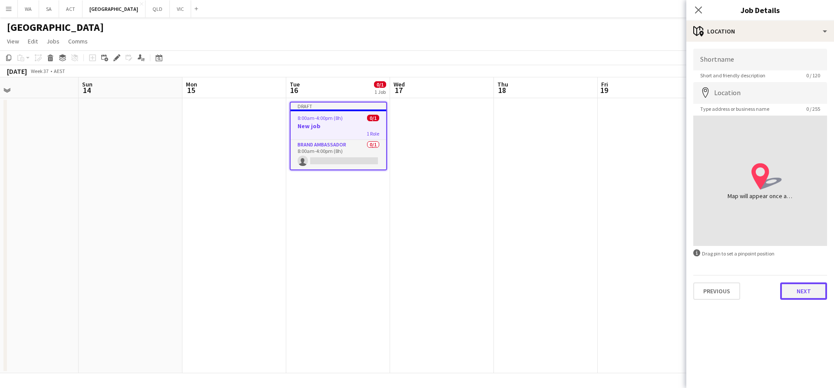
click at [799, 284] on button "Next" at bounding box center [803, 290] width 47 height 17
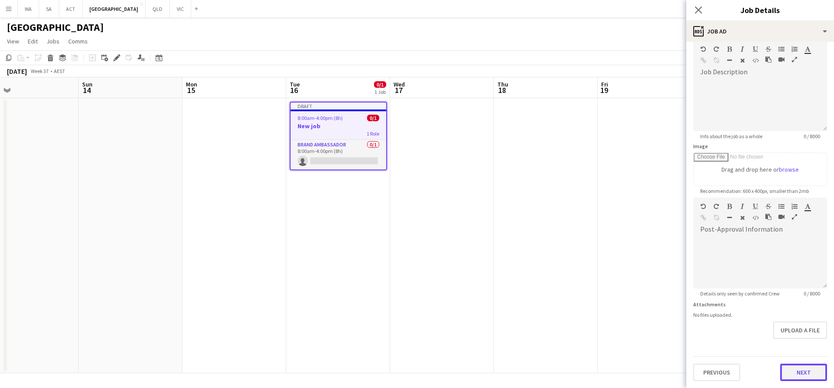
scroll to position [42, 0]
click at [779, 349] on form "Headline ******* 7 / 140 Job Description default Heading 1 Heading 2 Heading 3 …" at bounding box center [760, 194] width 148 height 374
click at [797, 376] on button "Next" at bounding box center [803, 371] width 47 height 17
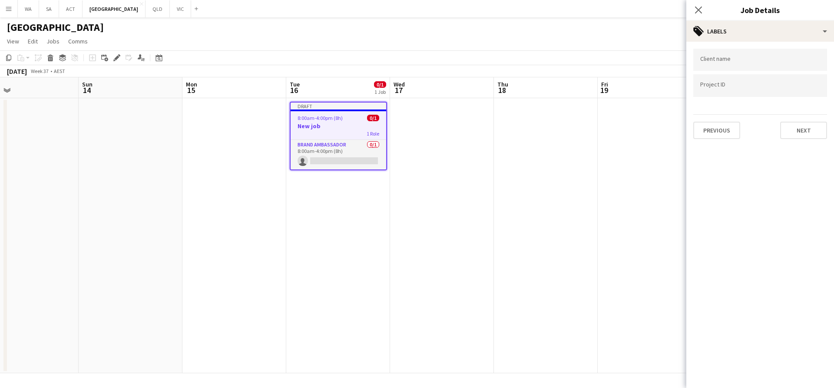
scroll to position [0, 0]
click at [802, 139] on div "Client name Project ID Previous Next" at bounding box center [760, 94] width 148 height 104
click at [802, 136] on button "Next" at bounding box center [803, 130] width 47 height 17
click at [794, 99] on div "Publish the job to add notes Previous Next" at bounding box center [760, 74] width 148 height 64
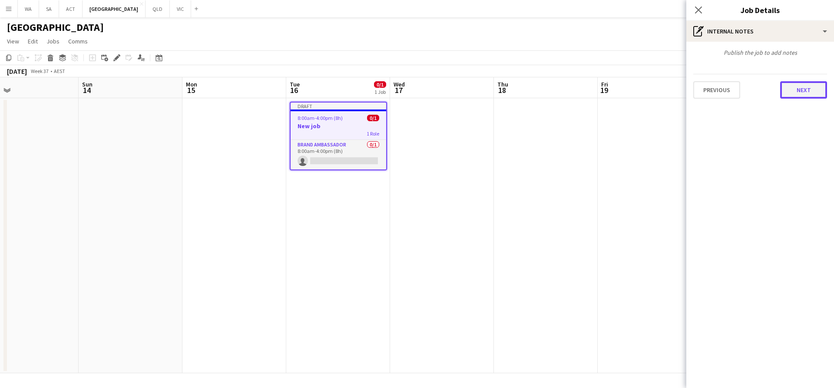
click at [794, 94] on button "Next" at bounding box center [803, 89] width 47 height 17
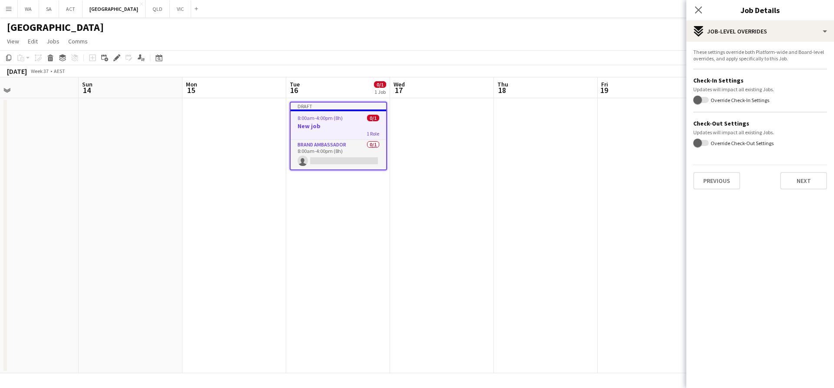
click at [799, 167] on form "These settings override both Platform-wide and Board-level overrides, and apply…" at bounding box center [760, 119] width 148 height 141
click at [803, 183] on button "Next" at bounding box center [803, 180] width 47 height 17
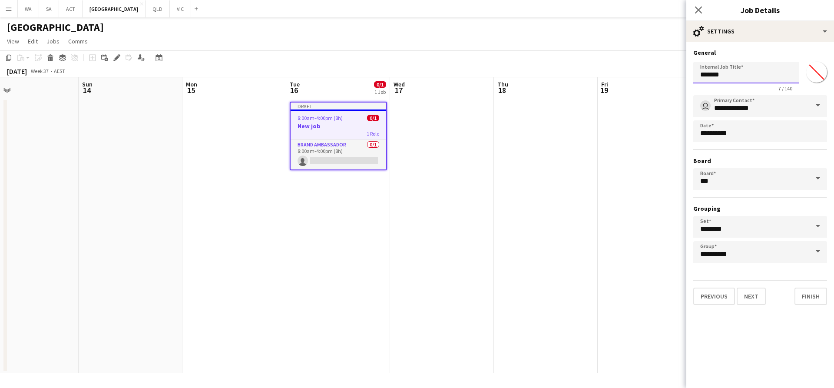
click at [738, 65] on input "*******" at bounding box center [746, 73] width 106 height 22
type input "*"
type input "**********"
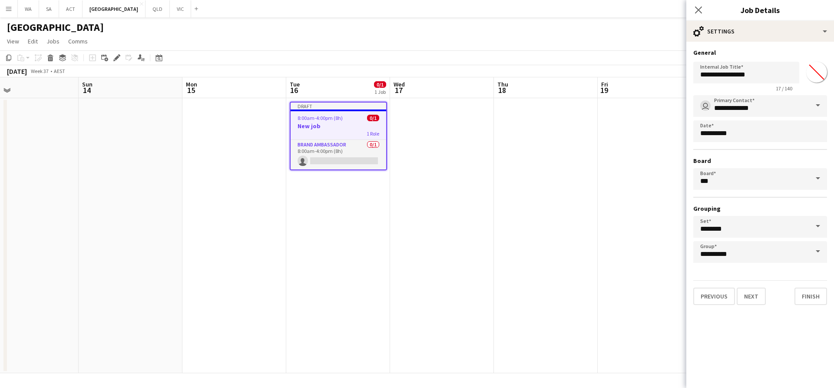
click at [345, 172] on app-date-cell "Draft 8:00am-4:00pm (8h) 0/1 New job 1 Role Brand Ambassador 0/1 8:00am-4:00pm …" at bounding box center [338, 235] width 104 height 275
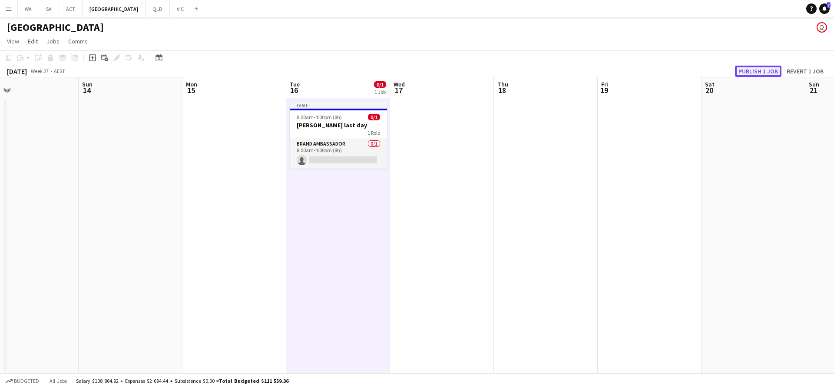
click at [748, 72] on button "Publish 1 job" at bounding box center [758, 71] width 46 height 11
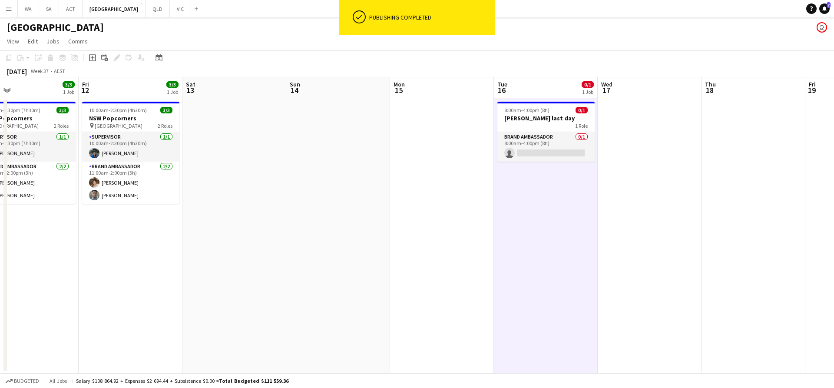
drag, startPoint x: 368, startPoint y: 161, endPoint x: 575, endPoint y: 184, distance: 208.9
click at [575, 184] on app-calendar-viewport "Tue 9 3/3 1 Job Wed 10 3/3 1 Job Thu 11 3/3 1 Job Fri 12 3/3 1 Job Sat 13 Sun 1…" at bounding box center [417, 225] width 834 height 296
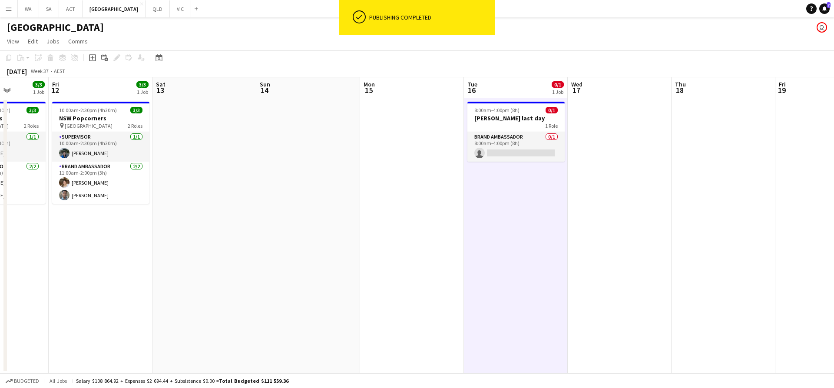
drag, startPoint x: 363, startPoint y: 166, endPoint x: 435, endPoint y: 172, distance: 71.8
click at [435, 172] on app-calendar-viewport "Tue 9 3/3 1 Job Wed 10 3/3 1 Job Thu 11 3/3 1 Job Fri 12 3/3 1 Job Sat 13 Sun 1…" at bounding box center [417, 225] width 834 height 296
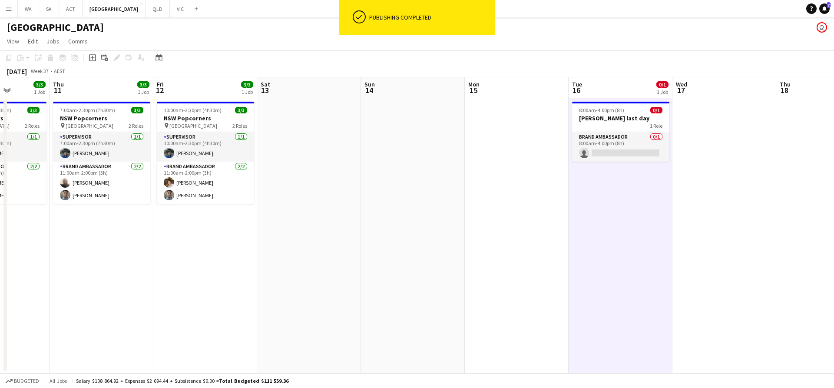
scroll to position [0, 261]
click at [436, 172] on app-date-cell at bounding box center [414, 235] width 104 height 275
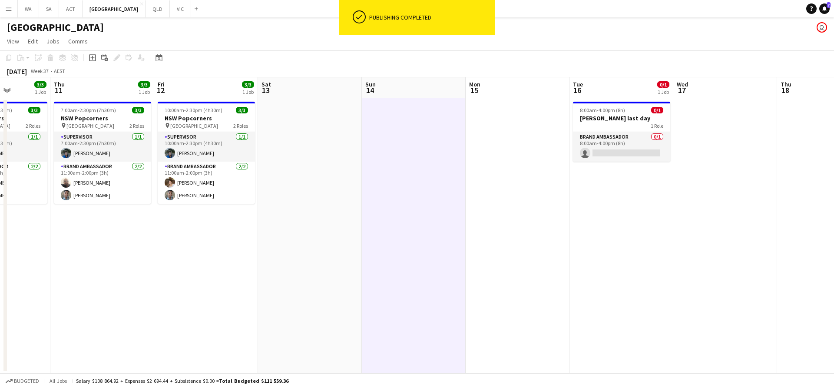
click at [436, 172] on app-date-cell at bounding box center [414, 235] width 104 height 275
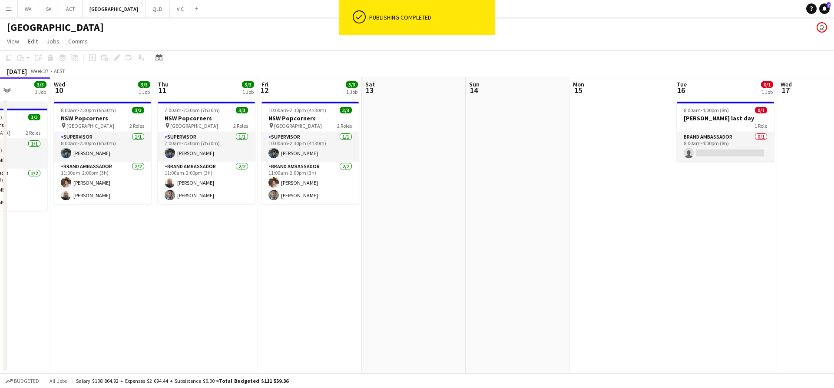
scroll to position [0, 218]
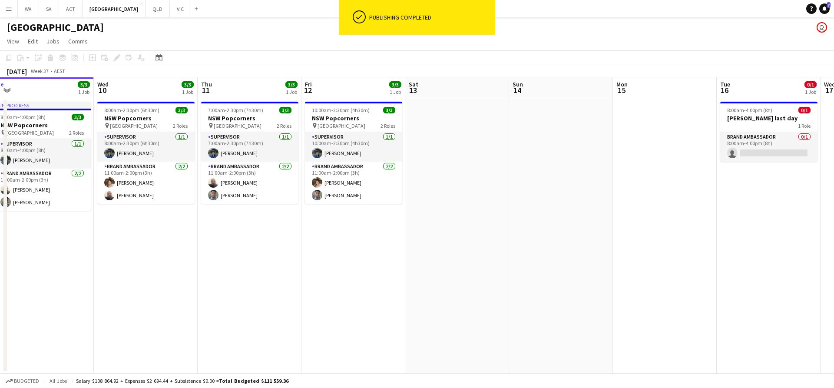
click at [472, 266] on app-calendar-viewport "Sun 7 2/2 1 Job Mon 8 2/3 1 Job Tue 9 3/3 1 Job Wed 10 3/3 1 Job Thu 11 3/3 1 J…" at bounding box center [417, 225] width 834 height 296
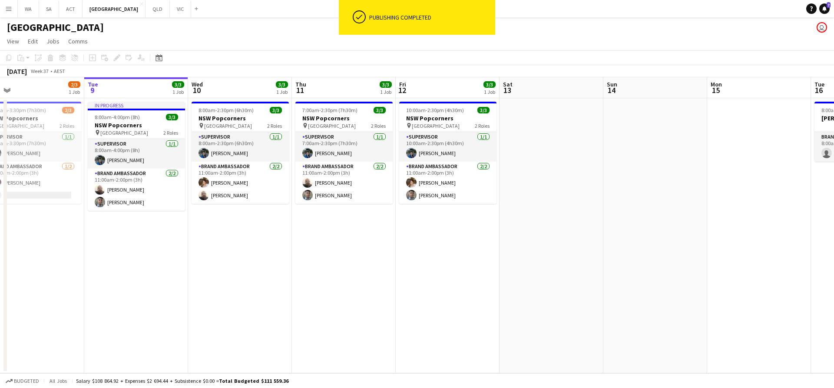
scroll to position [0, 226]
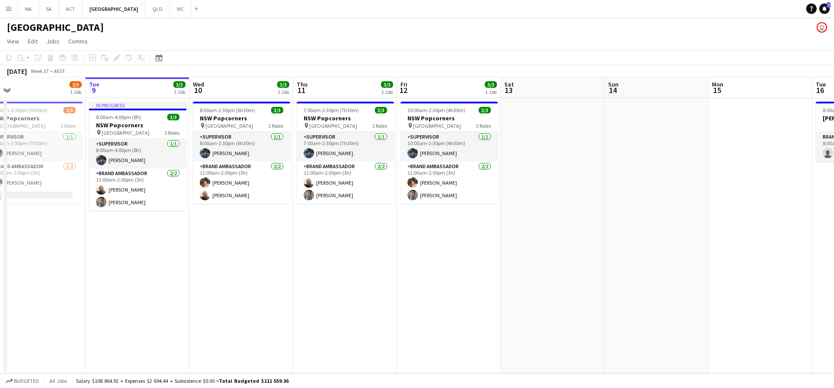
drag, startPoint x: 380, startPoint y: 260, endPoint x: 476, endPoint y: 257, distance: 95.6
click at [476, 257] on app-calendar-viewport "Sat 6 Sun 7 2/2 1 Job Mon 8 2/3 1 Job Tue 9 3/3 1 Job Wed 10 3/3 1 Job Thu 11 3…" at bounding box center [417, 225] width 834 height 296
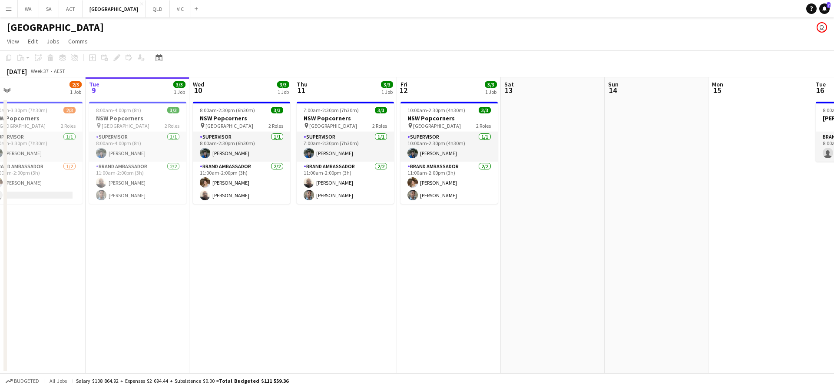
click at [395, 258] on app-date-cell "7:00am-2:30pm (7h30m) 3/3 NSW Popcorners pin Bondi Junction 2 Roles Supervisor …" at bounding box center [345, 235] width 104 height 275
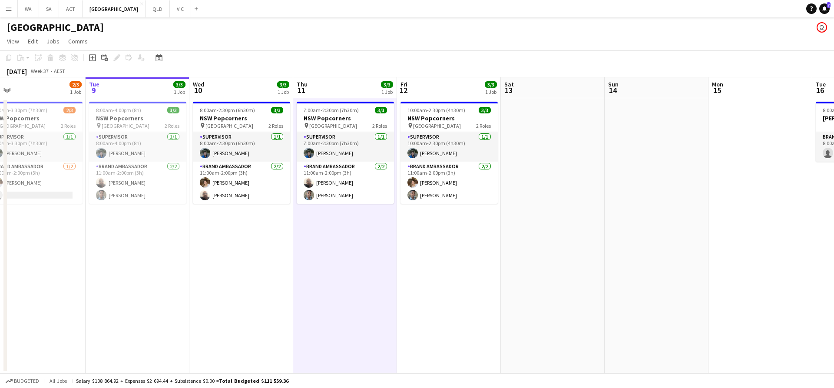
click at [553, 192] on app-date-cell at bounding box center [553, 235] width 104 height 275
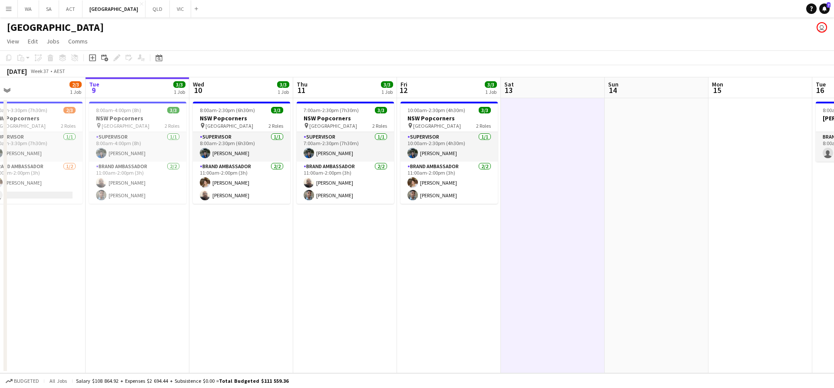
click at [553, 192] on app-date-cell at bounding box center [553, 235] width 104 height 275
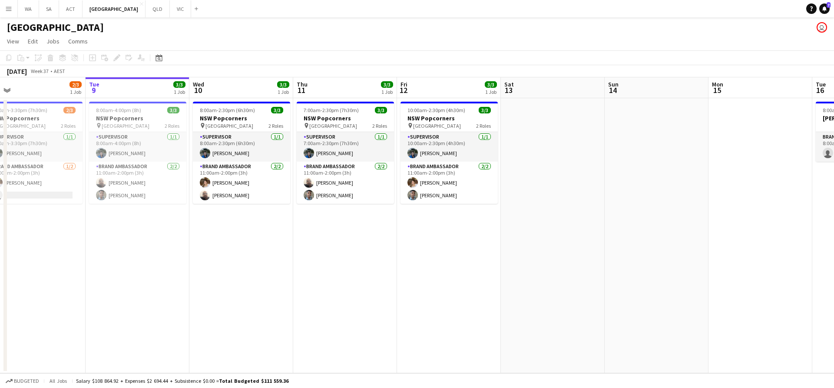
click at [211, 248] on app-date-cell "8:00am-2:30pm (6h30m) 3/3 NSW Popcorners pin Town Hall 2 Roles Supervisor [DATE…" at bounding box center [241, 235] width 104 height 275
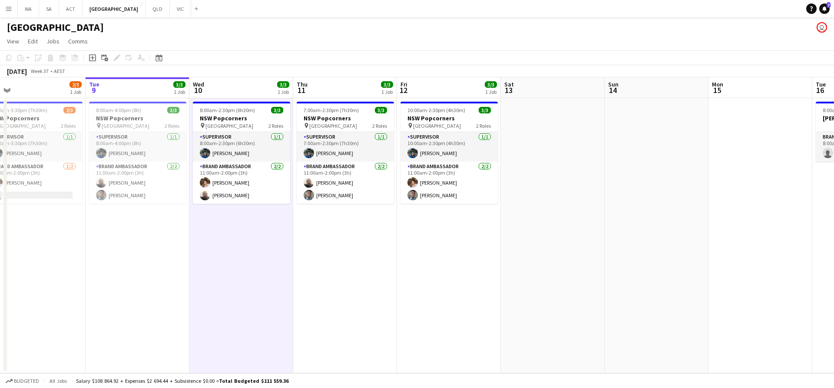
click at [211, 248] on app-date-cell "8:00am-2:30pm (6h30m) 3/3 NSW Popcorners pin Town Hall 2 Roles Supervisor [DATE…" at bounding box center [241, 235] width 104 height 275
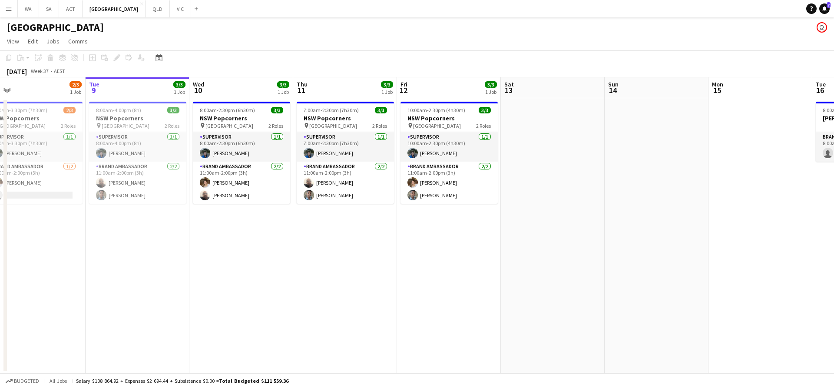
click at [211, 248] on app-date-cell "8:00am-2:30pm (6h30m) 3/3 NSW Popcorners pin Town Hall 2 Roles Supervisor [DATE…" at bounding box center [241, 235] width 104 height 275
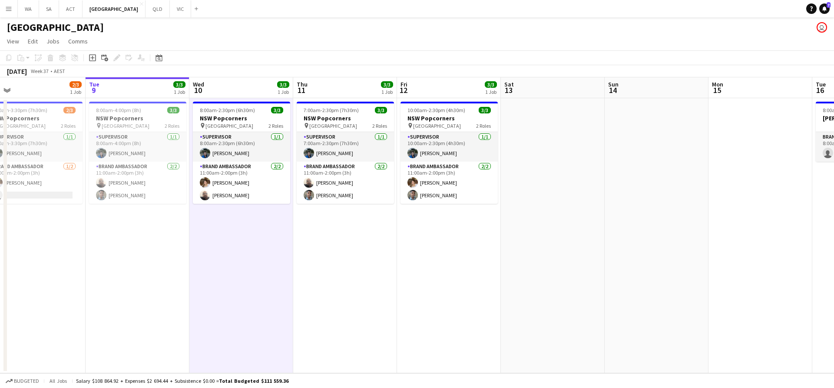
click at [211, 248] on app-date-cell "8:00am-2:30pm (6h30m) 3/3 NSW Popcorners pin Town Hall 2 Roles Supervisor [DATE…" at bounding box center [241, 235] width 104 height 275
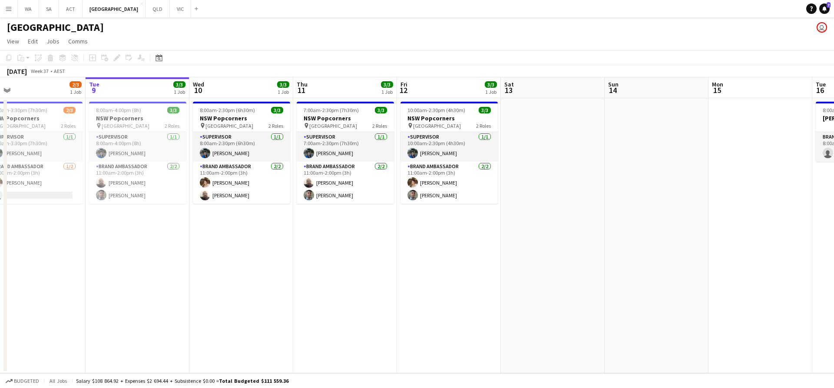
click at [211, 248] on app-date-cell "8:00am-2:30pm (6h30m) 3/3 NSW Popcorners pin Town Hall 2 Roles Supervisor [DATE…" at bounding box center [241, 235] width 104 height 275
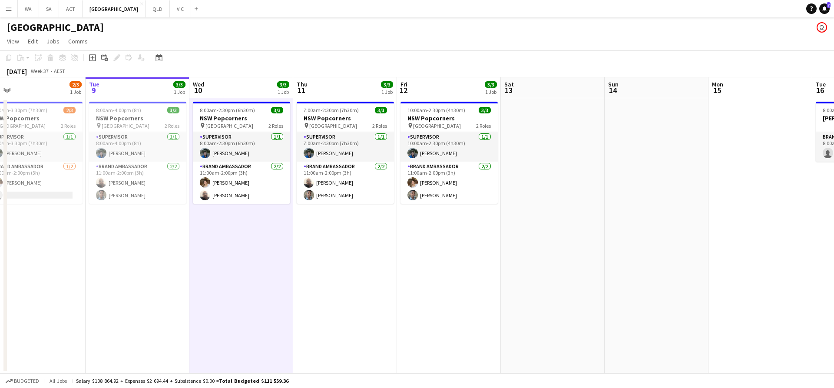
click at [211, 248] on app-date-cell "8:00am-2:30pm (6h30m) 3/3 NSW Popcorners pin Town Hall 2 Roles Supervisor [DATE…" at bounding box center [241, 235] width 104 height 275
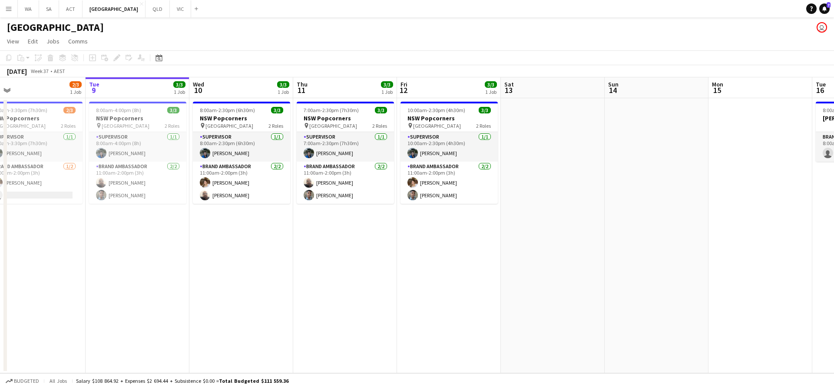
click at [211, 248] on app-date-cell "8:00am-2:30pm (6h30m) 3/3 NSW Popcorners pin Town Hall 2 Roles Supervisor [DATE…" at bounding box center [241, 235] width 104 height 275
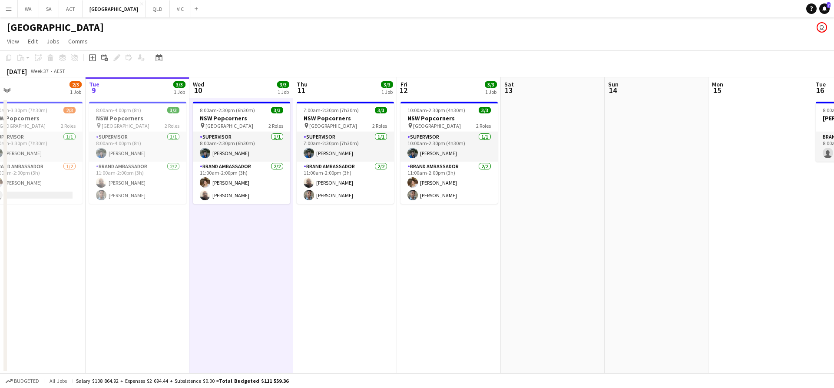
click at [211, 248] on app-date-cell "8:00am-2:30pm (6h30m) 3/3 NSW Popcorners pin Town Hall 2 Roles Supervisor [DATE…" at bounding box center [241, 235] width 104 height 275
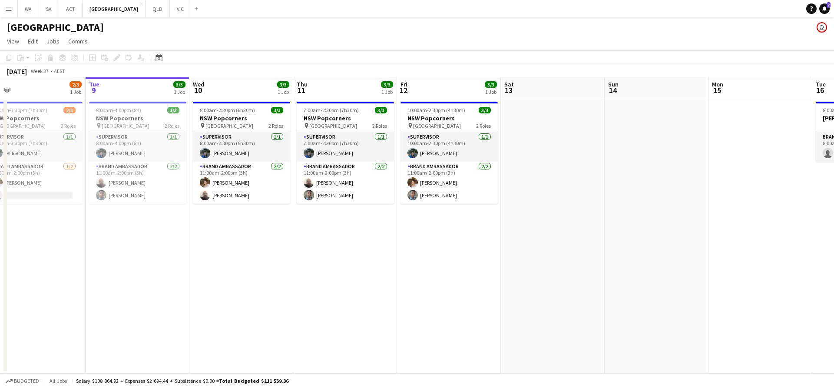
click at [211, 248] on app-date-cell "8:00am-2:30pm (6h30m) 3/3 NSW Popcorners pin Town Hall 2 Roles Supervisor [DATE…" at bounding box center [241, 235] width 104 height 275
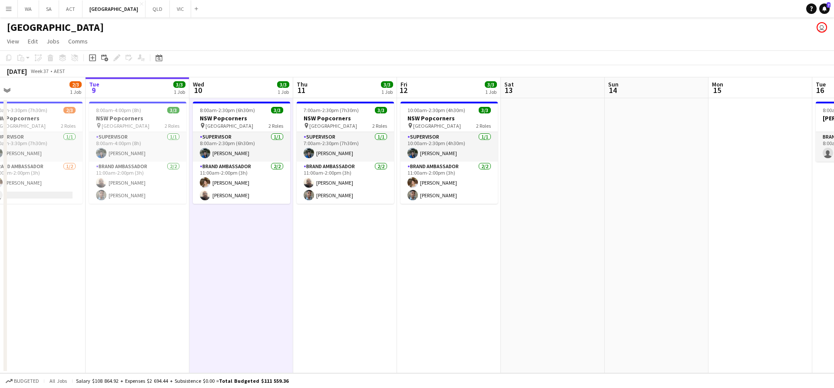
click at [211, 248] on app-date-cell "8:00am-2:30pm (6h30m) 3/3 NSW Popcorners pin Town Hall 2 Roles Supervisor [DATE…" at bounding box center [241, 235] width 104 height 275
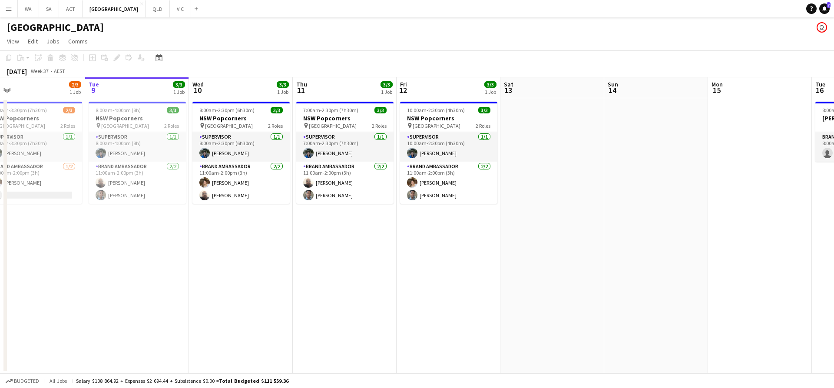
click at [211, 248] on app-date-cell "8:00am-2:30pm (6h30m) 3/3 NSW Popcorners pin Town Hall 2 Roles Supervisor [DATE…" at bounding box center [241, 235] width 104 height 275
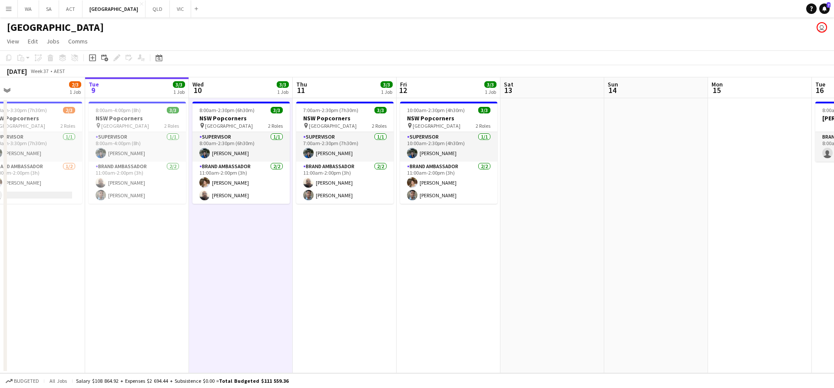
click at [207, 250] on app-date-cell "8:00am-2:30pm (6h30m) 3/3 NSW Popcorners pin Town Hall 2 Roles Supervisor [DATE…" at bounding box center [241, 235] width 104 height 275
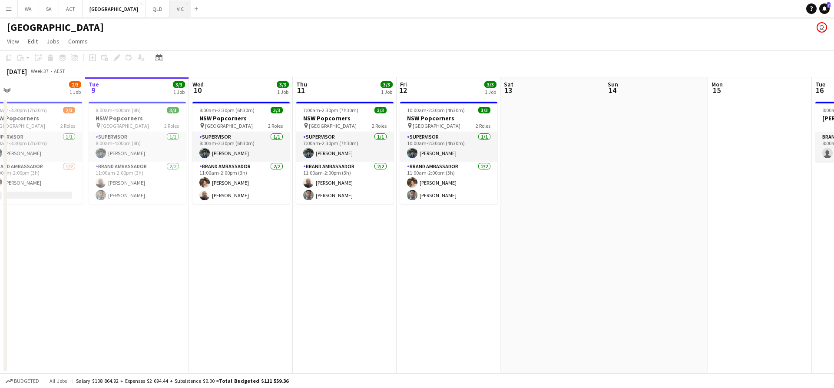
click at [170, 13] on button "VIC Close" at bounding box center [180, 8] width 21 height 17
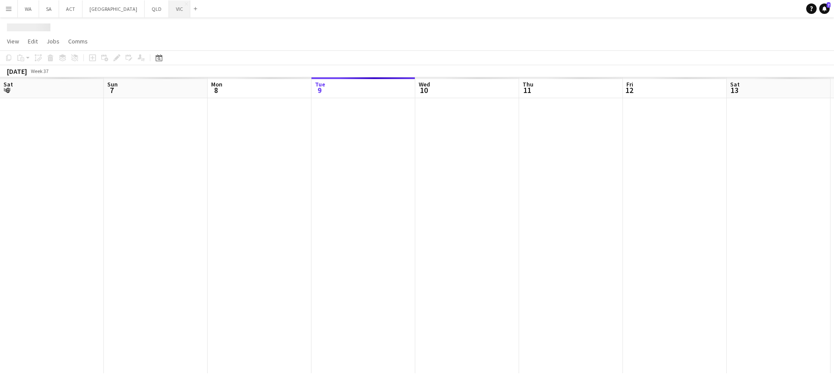
scroll to position [0, 208]
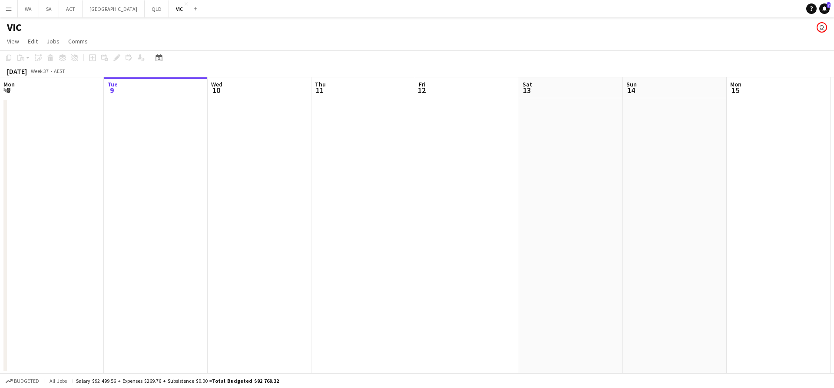
click at [191, 132] on app-date-cell at bounding box center [156, 235] width 104 height 275
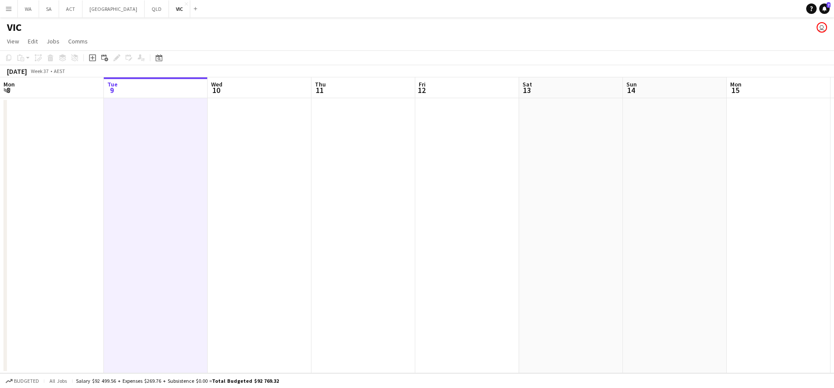
click at [177, 123] on app-date-cell at bounding box center [156, 235] width 104 height 275
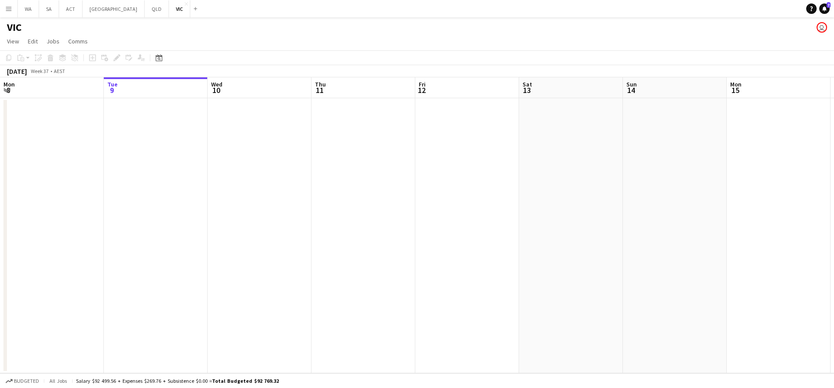
click at [177, 123] on app-date-cell at bounding box center [156, 235] width 104 height 275
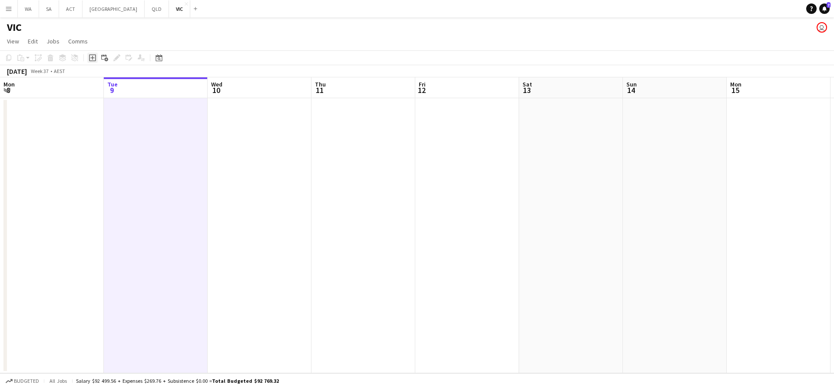
click at [97, 59] on div "Add job" at bounding box center [92, 58] width 10 height 10
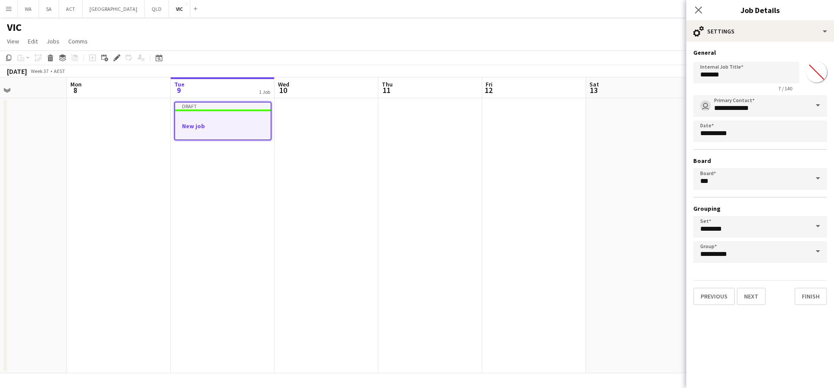
drag, startPoint x: 256, startPoint y: 177, endPoint x: 317, endPoint y: 179, distance: 60.4
click at [434, 177] on app-calendar-viewport "Fri 5 Sat 6 4/4 1 Job Sun 7 Mon 8 Tue 9 1 Job Wed 10 Thu 11 Fri 12 Sat 13 Sun 1…" at bounding box center [417, 225] width 834 height 296
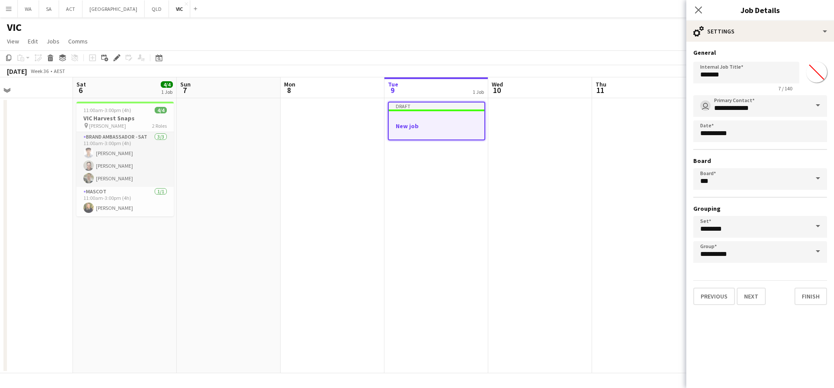
scroll to position [0, 223]
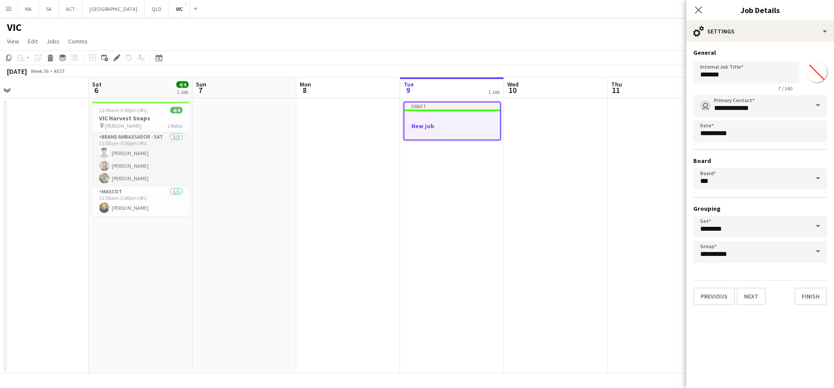
drag, startPoint x: 122, startPoint y: 178, endPoint x: 234, endPoint y: 172, distance: 112.2
click at [234, 172] on app-calendar-viewport "Wed 3 Thu 4 2/2 1 Job Fri 5 Sat 6 4/4 1 Job Sun 7 Mon 8 Tue 9 1 Job Wed 10 Thu …" at bounding box center [417, 225] width 834 height 296
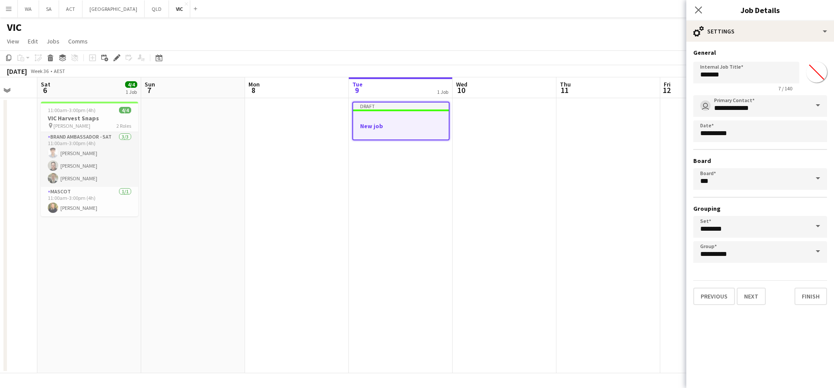
drag, startPoint x: 219, startPoint y: 234, endPoint x: 398, endPoint y: 234, distance: 178.5
click at [400, 236] on app-calendar-viewport "Wed 3 2/2 1 Job Thu 4 2/2 1 Job Fri 5 Sat 6 4/4 1 Job Sun 7 Mon 8 Tue 9 1 Job W…" at bounding box center [417, 225] width 834 height 296
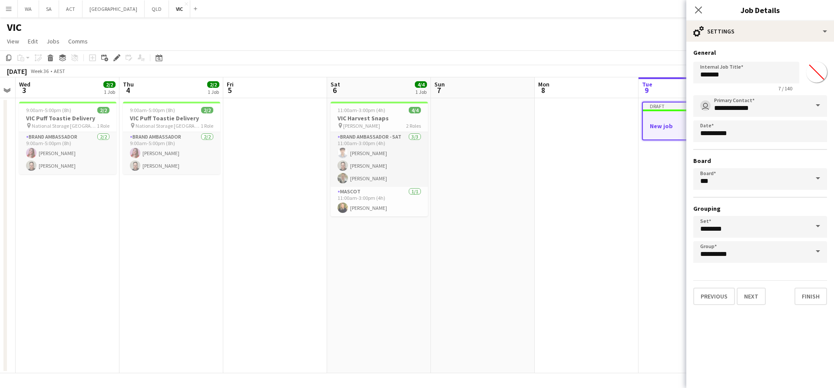
drag, startPoint x: 119, startPoint y: 209, endPoint x: 168, endPoint y: 208, distance: 48.6
click at [168, 208] on app-calendar-viewport "Mon 1 Tue 2 Wed 3 2/2 1 Job Thu 4 2/2 1 Job Fri 5 Sat 6 4/4 1 Job Sun 7 Mon 8 T…" at bounding box center [417, 225] width 834 height 296
click at [746, 66] on input "*******" at bounding box center [746, 73] width 106 height 22
click at [740, 69] on input "*******" at bounding box center [746, 73] width 106 height 22
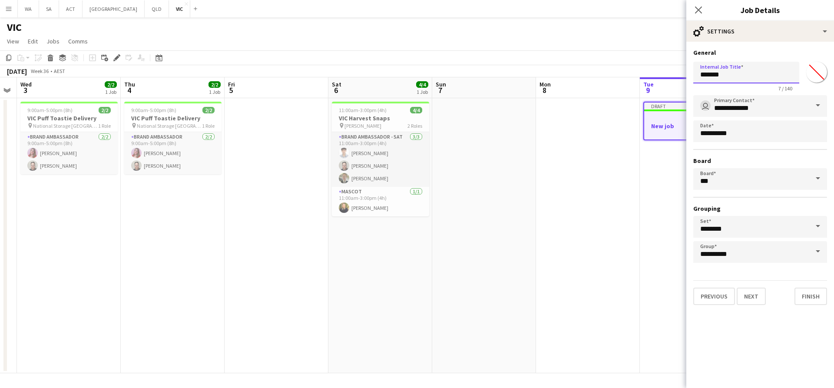
click at [740, 69] on input "*******" at bounding box center [746, 73] width 106 height 22
type input "**********"
click at [750, 299] on button "Next" at bounding box center [750, 295] width 29 height 17
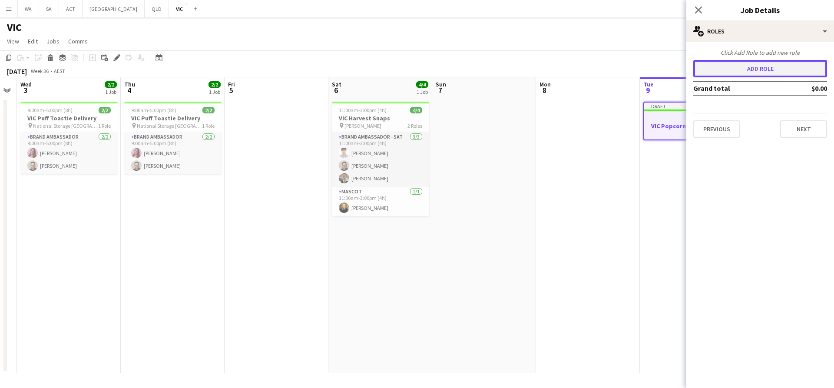
click at [743, 74] on button "Add role" at bounding box center [760, 68] width 134 height 17
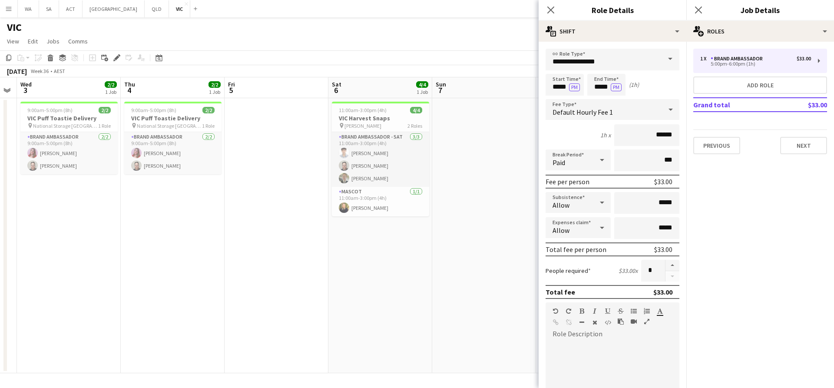
click at [628, 72] on form "**********" at bounding box center [612, 319] width 148 height 540
click at [625, 59] on input "**********" at bounding box center [612, 60] width 134 height 22
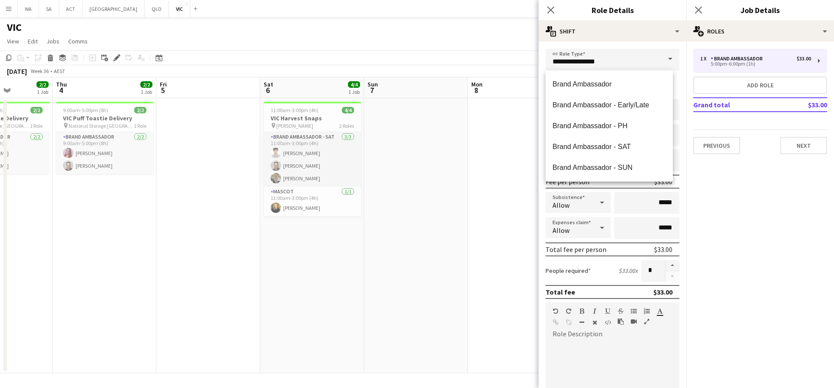
drag, startPoint x: 261, startPoint y: 199, endPoint x: 401, endPoint y: 222, distance: 141.3
click at [401, 222] on app-calendar-viewport "Mon 1 Tue 2 Wed 3 2/2 1 Job Thu 4 2/2 1 Job Fri 5 Sat 6 4/4 1 Job Sun 7 Mon 8 T…" at bounding box center [417, 225] width 834 height 296
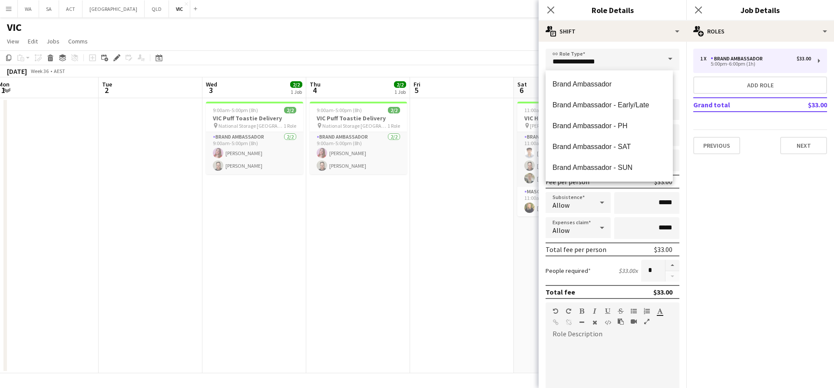
drag, startPoint x: 234, startPoint y: 214, endPoint x: 392, endPoint y: 217, distance: 158.5
click at [392, 217] on app-calendar-viewport "Sat 30 Sun 31 Mon 1 Tue 2 Wed 3 2/2 1 Job Thu 4 2/2 1 Job Fri 5 Sat 6 4/4 1 Job…" at bounding box center [417, 225] width 834 height 296
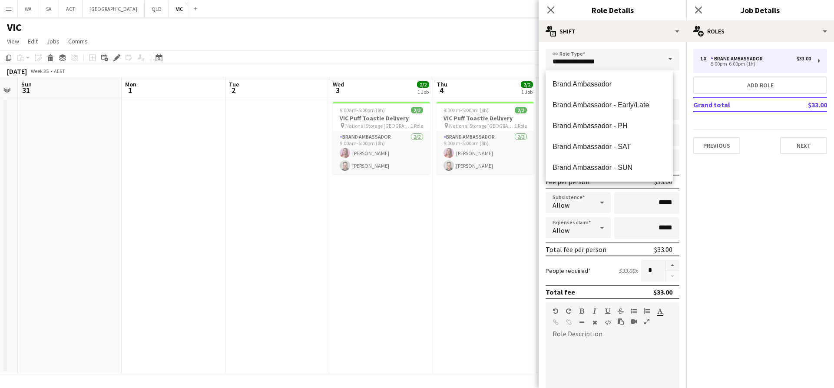
drag, startPoint x: 229, startPoint y: 199, endPoint x: 338, endPoint y: 205, distance: 109.2
click at [338, 205] on app-calendar-viewport "Fri 29 Sat 30 Sun 31 Mon 1 Tue 2 Wed 3 2/2 1 Job Thu 4 2/2 1 Job Fri 5 Sat 6 4/…" at bounding box center [417, 225] width 834 height 296
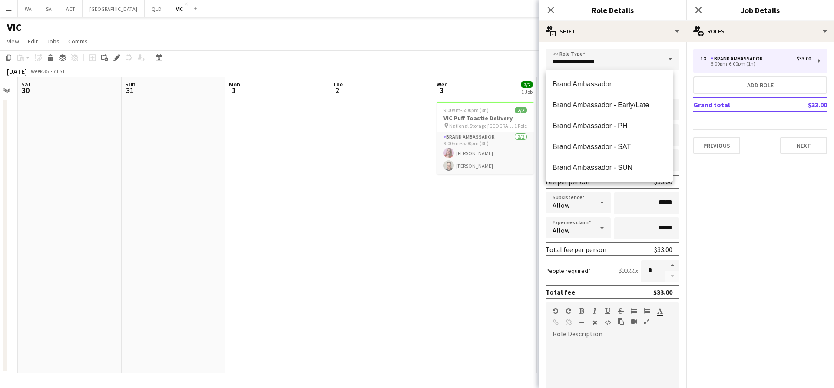
drag, startPoint x: 206, startPoint y: 169, endPoint x: 432, endPoint y: 173, distance: 226.7
click at [430, 173] on app-calendar-viewport "Thu 28 Fri 29 Sat 30 Sun 31 Mon 1 Tue 2 Wed 3 2/2 1 Job Thu 4 2/2 1 Job Fri 5 S…" at bounding box center [417, 225] width 834 height 296
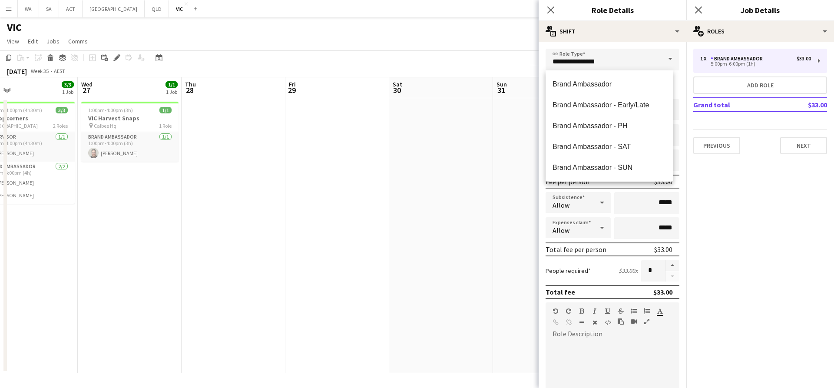
drag, startPoint x: 287, startPoint y: 174, endPoint x: 411, endPoint y: 174, distance: 123.8
click at [411, 174] on app-calendar-viewport "Sun 24 Mon 25 3/3 1 Job Tue 26 3/3 1 Job Wed 27 1/1 1 Job Thu 28 Fri 29 Sat 30 …" at bounding box center [417, 225] width 834 height 296
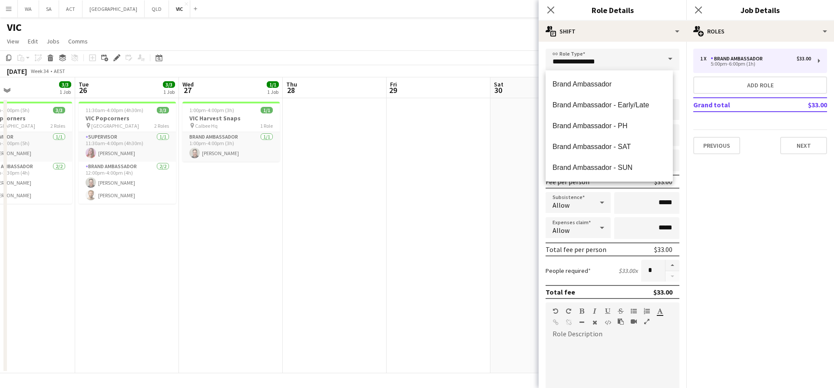
drag, startPoint x: 185, startPoint y: 127, endPoint x: 239, endPoint y: 133, distance: 54.6
click at [239, 133] on app-calendar-viewport "Sat 23 7/7 2 Jobs Sun 24 3/3 1 Job Mon 25 3/3 1 Job Tue 26 3/3 1 Job Wed 27 1/1…" at bounding box center [417, 225] width 834 height 296
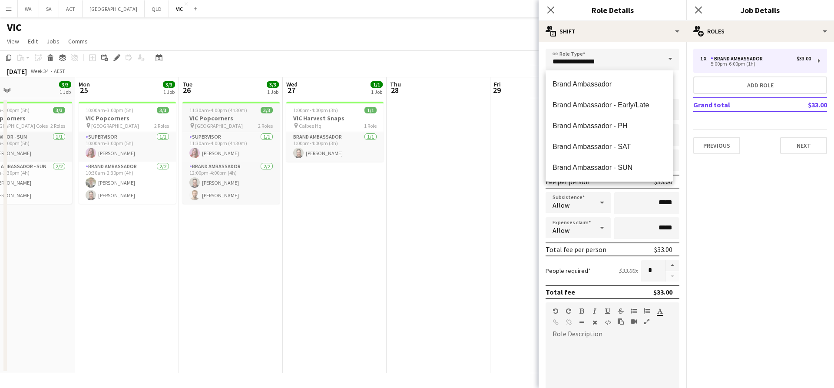
scroll to position [0, 233]
click at [239, 116] on h3 "VIC Popcorners" at bounding box center [233, 118] width 97 height 8
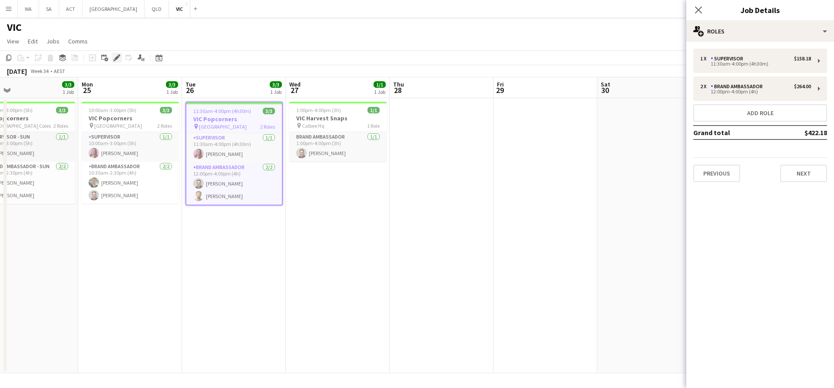
click at [119, 57] on g at bounding box center [116, 57] width 7 height 7
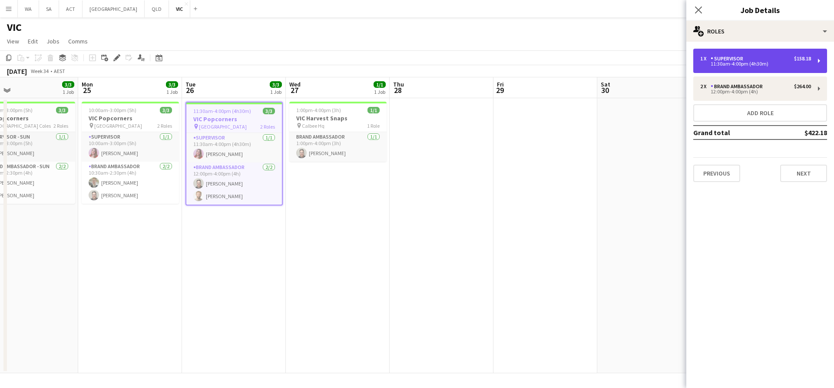
click at [706, 67] on div "1 x Supervisor $158.18 11:30am-4:00pm (4h30m)" at bounding box center [760, 61] width 134 height 24
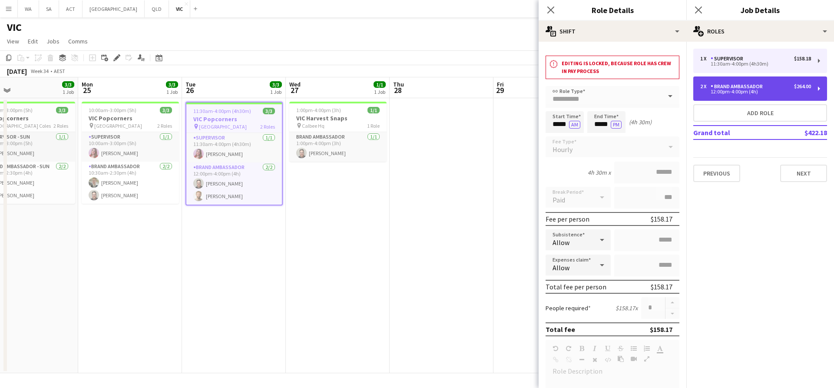
click at [707, 83] on div "2 x Brand Ambassador $264.00 12:00pm-4:00pm (4h)" at bounding box center [760, 88] width 134 height 24
type input "**********"
type input "*****"
type input "******"
type input "*"
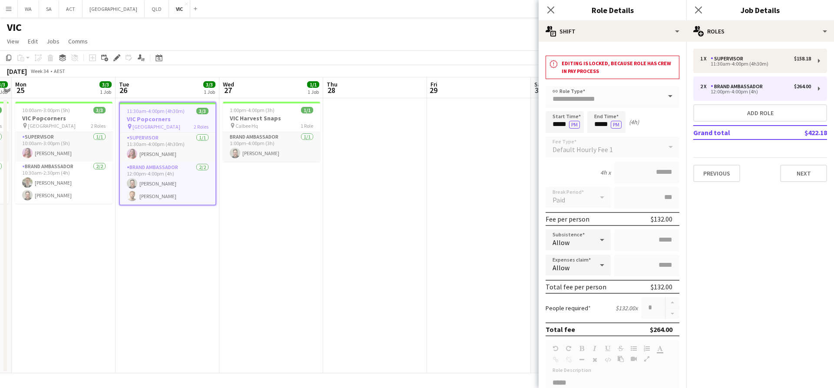
drag, startPoint x: 410, startPoint y: 137, endPoint x: 240, endPoint y: 145, distance: 170.0
click at [127, 178] on app-calendar-viewport "Fri 22 3/3 1 Job Sat 23 7/7 2 Jobs Sun 24 3/3 1 Job Mon 25 3/3 1 Job Tue 26 3/3…" at bounding box center [417, 225] width 834 height 296
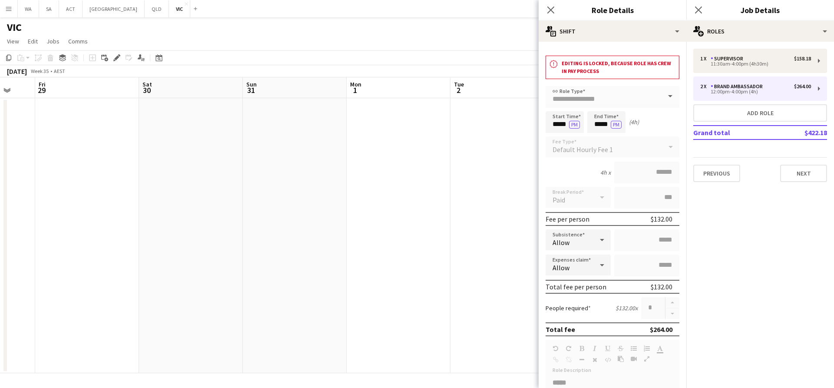
drag, startPoint x: 387, startPoint y: 166, endPoint x: 137, endPoint y: 167, distance: 250.1
click at [137, 168] on app-calendar-viewport "Tue 26 3/3 1 Job Wed 27 1/1 1 Job Thu 28 Fri 29 Sat 30 Sun 31 Mon 1 Tue 2 Wed 3…" at bounding box center [417, 225] width 834 height 296
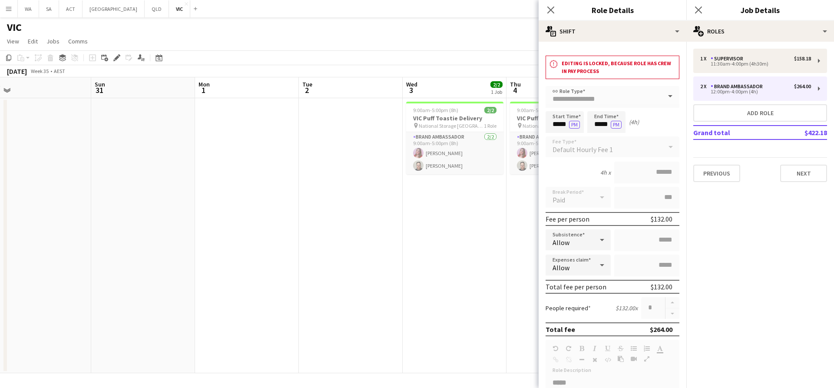
drag, startPoint x: 180, startPoint y: 153, endPoint x: 165, endPoint y: 155, distance: 15.4
click at [165, 155] on app-calendar-viewport "Wed 27 1/1 1 Job Thu 28 Fri 29 Sat 30 Sun 31 Mon 1 Tue 2 Wed 3 2/2 1 Job Thu 4 …" at bounding box center [417, 225] width 834 height 296
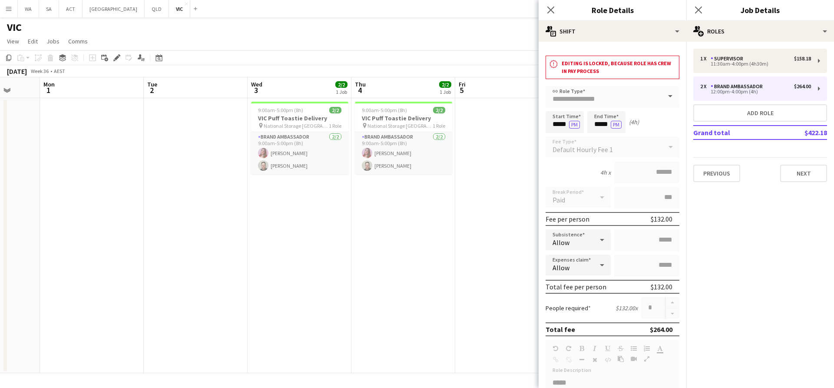
drag, startPoint x: 406, startPoint y: 148, endPoint x: 215, endPoint y: 153, distance: 191.6
click at [215, 153] on app-calendar-viewport "Fri 29 Sat 30 Sun 31 Mon 1 Tue 2 Wed 3 2/2 1 Job Thu 4 2/2 1 Job Fri 5 Sat 6 4/…" at bounding box center [417, 225] width 834 height 296
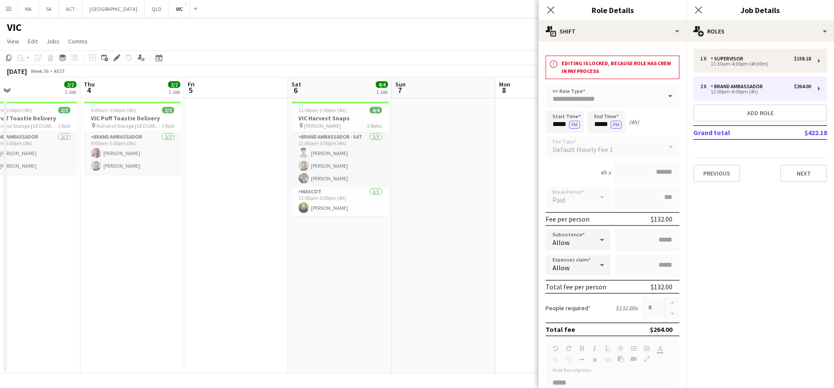
drag, startPoint x: 494, startPoint y: 141, endPoint x: 250, endPoint y: 150, distance: 244.2
click at [250, 150] on app-calendar-viewport "Sun 31 Mon 1 Tue 2 Wed 3 2/2 1 Job Thu 4 2/2 1 Job Fri 5 Sat 6 4/4 1 Job Sun 7 …" at bounding box center [417, 225] width 834 height 296
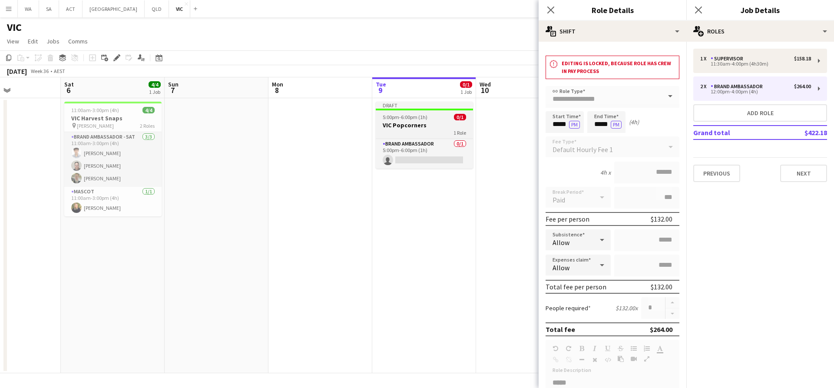
click at [449, 110] on div at bounding box center [424, 110] width 97 height 2
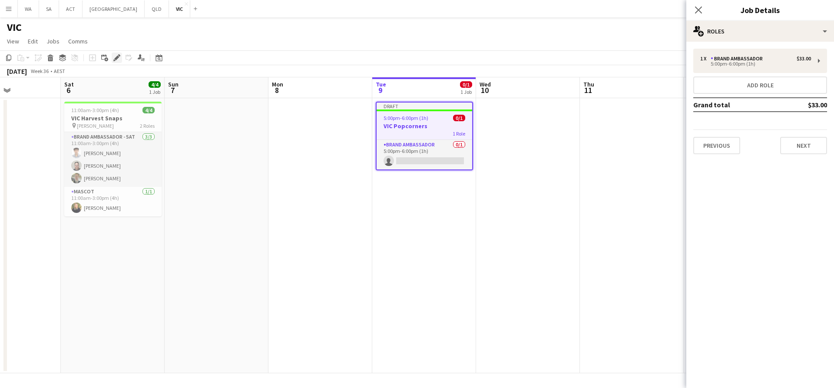
click at [118, 58] on icon at bounding box center [116, 58] width 5 height 5
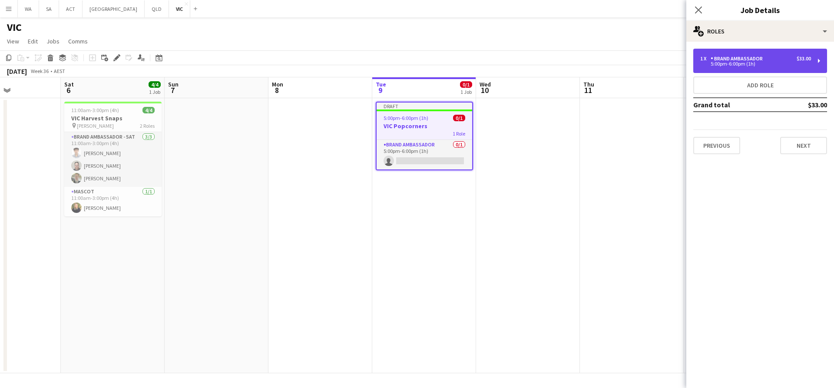
click at [780, 61] on div "1 x Brand Ambassador $33.00" at bounding box center [755, 59] width 111 height 6
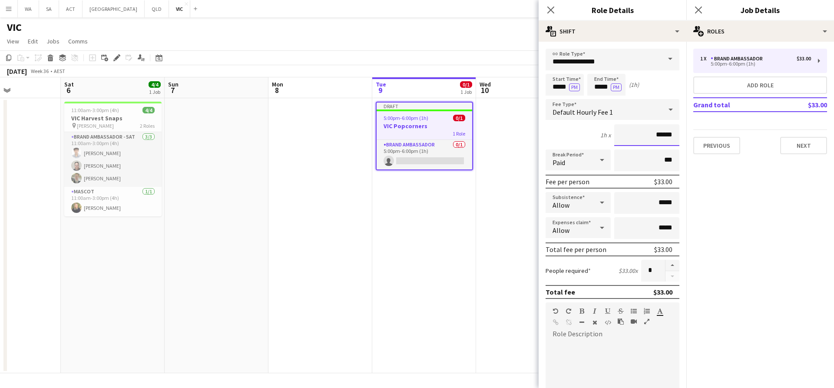
click at [656, 132] on input "******" at bounding box center [646, 135] width 65 height 22
click at [744, 80] on button "Add role" at bounding box center [760, 84] width 134 height 17
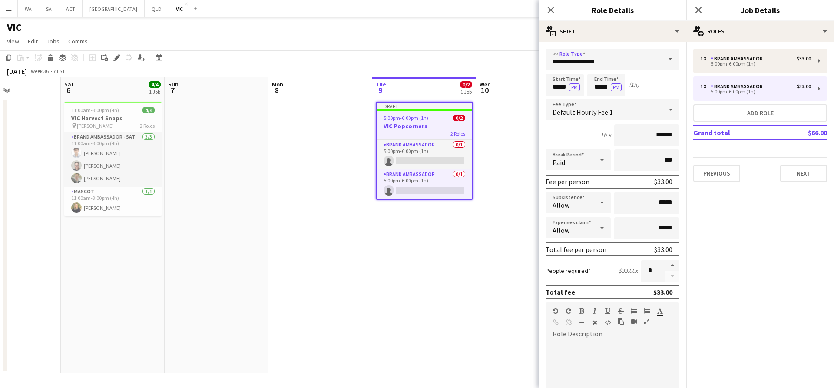
click at [607, 57] on input "**********" at bounding box center [612, 60] width 134 height 22
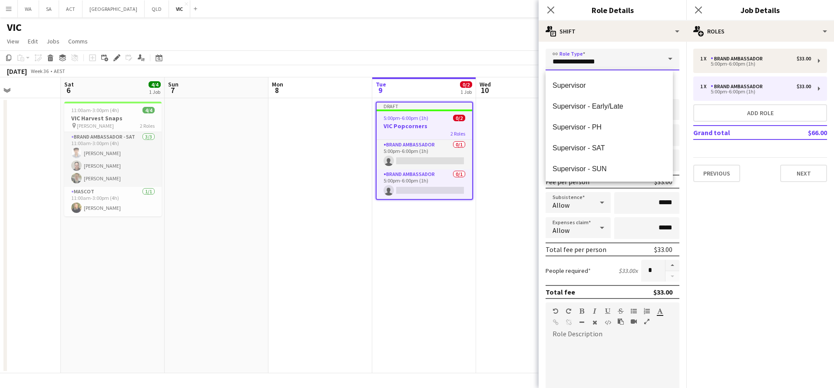
scroll to position [125, 0]
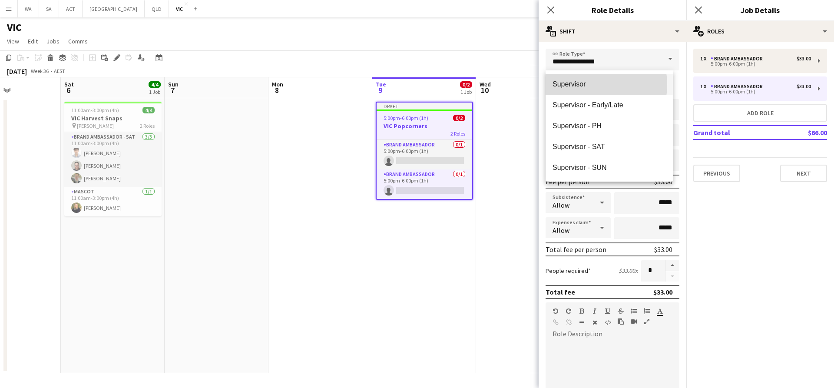
click at [586, 85] on span "Supervisor" at bounding box center [608, 84] width 113 height 8
type input "**********"
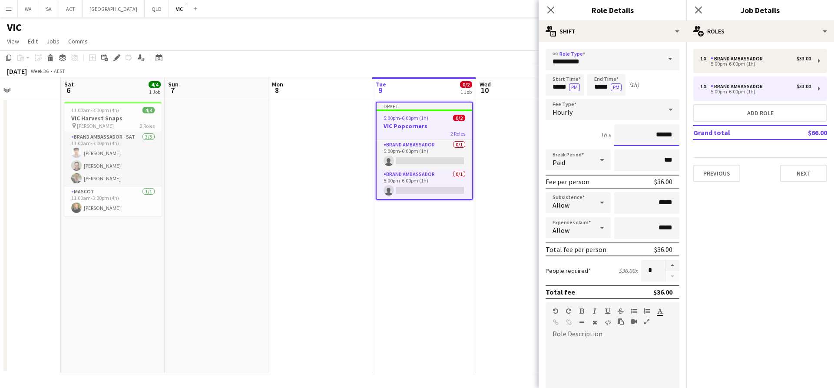
click at [656, 133] on input "******" at bounding box center [646, 135] width 65 height 22
click at [665, 129] on input "******" at bounding box center [646, 135] width 65 height 22
type input "******"
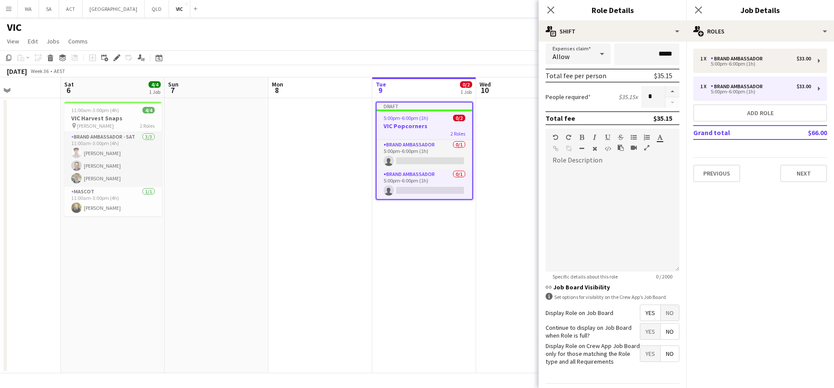
scroll to position [201, 0]
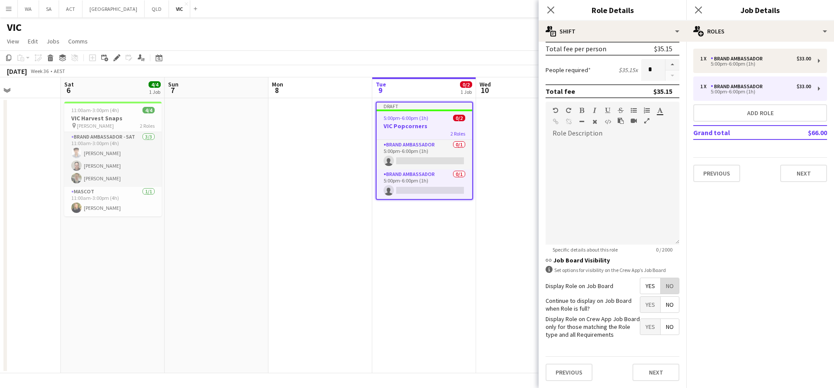
click at [660, 281] on span "No" at bounding box center [669, 286] width 18 height 16
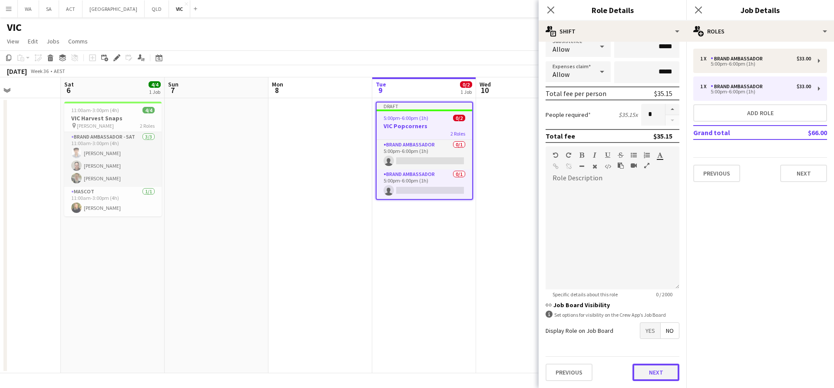
click at [644, 366] on button "Next" at bounding box center [655, 371] width 47 height 17
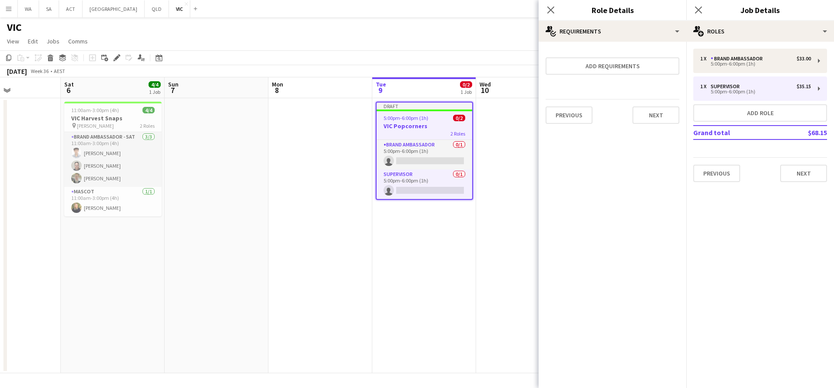
scroll to position [0, 0]
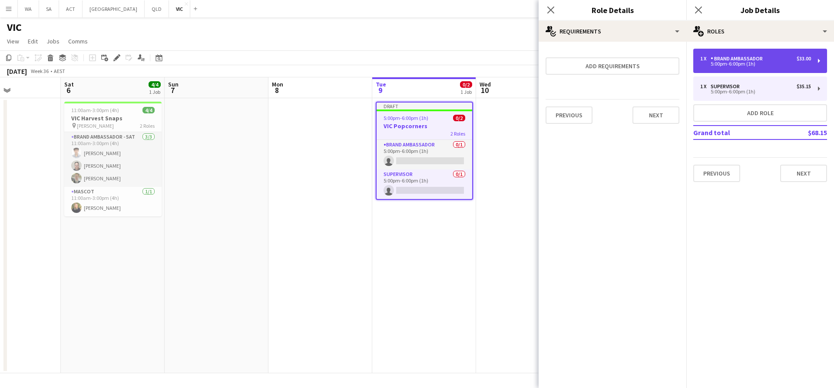
click at [738, 57] on div "Brand Ambassador" at bounding box center [738, 59] width 56 height 6
type input "**********"
type input "******"
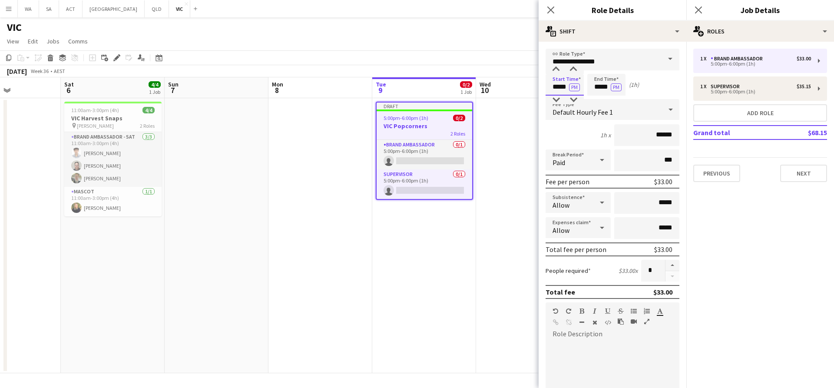
click at [560, 82] on input "*****" at bounding box center [564, 85] width 38 height 22
click at [604, 82] on input "*****" at bounding box center [606, 85] width 38 height 22
click at [560, 83] on input "*****" at bounding box center [564, 85] width 38 height 22
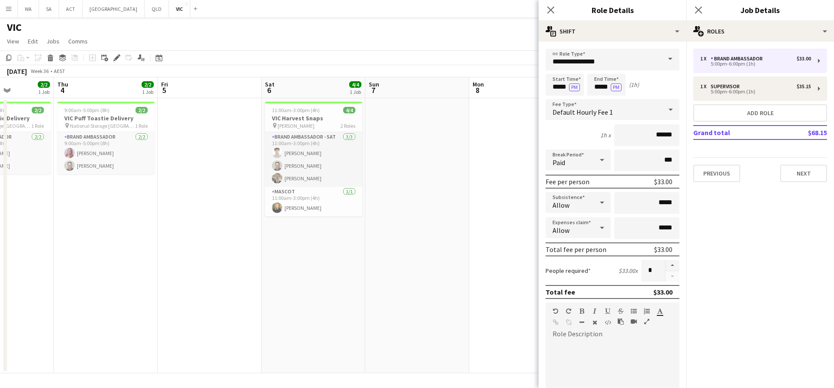
drag, startPoint x: 268, startPoint y: 149, endPoint x: 466, endPoint y: 157, distance: 198.6
click at [467, 157] on app-calendar-viewport "Mon 1 Tue 2 Wed 3 2/2 1 Job Thu 4 2/2 1 Job Fri 5 Sat 6 4/4 1 Job Sun 7 Mon 8 T…" at bounding box center [417, 225] width 834 height 296
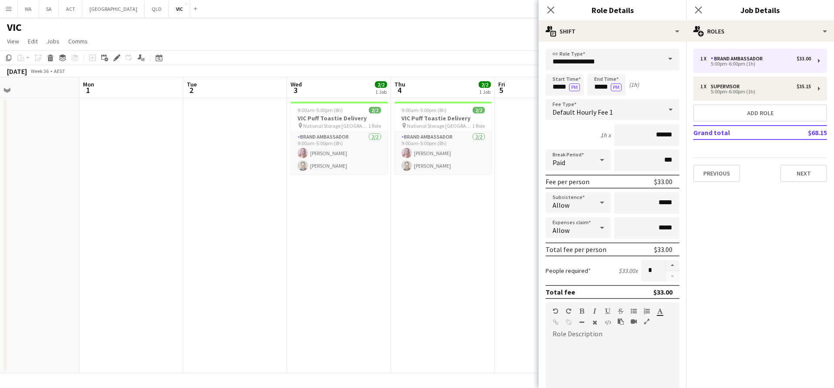
drag, startPoint x: 338, startPoint y: 146, endPoint x: 450, endPoint y: 147, distance: 111.6
click at [450, 147] on app-calendar-viewport "Fri 29 Sat 30 Sun 31 Mon 1 Tue 2 Wed 3 2/2 1 Job Thu 4 2/2 1 Job Fri 5 Sat 6 4/…" at bounding box center [417, 225] width 834 height 296
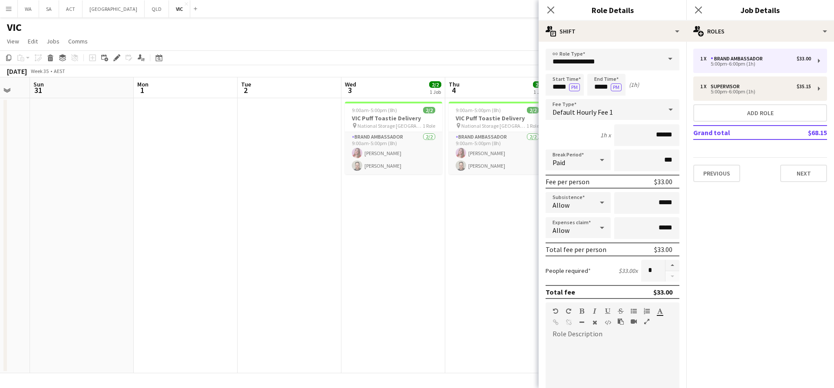
drag, startPoint x: 213, startPoint y: 140, endPoint x: 410, endPoint y: 117, distance: 198.5
click at [524, 110] on app-calendar-viewport "Fri 29 Sat 30 Sun 31 Mon 1 Tue 2 Wed 3 2/2 1 Job Thu 4 2/2 1 Job Fri 5 Sat 6 4/…" at bounding box center [417, 225] width 834 height 296
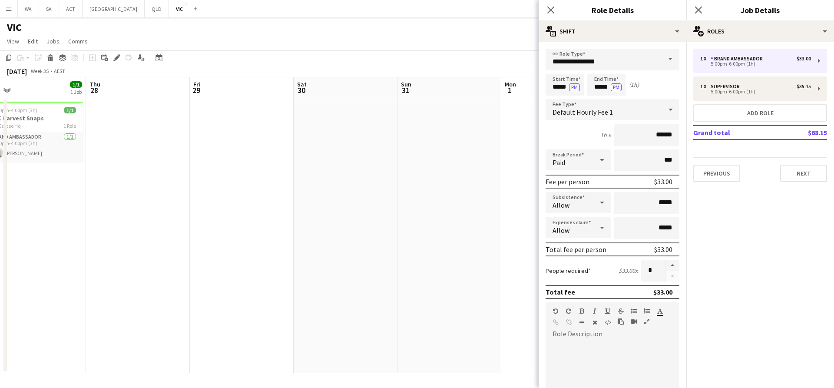
drag, startPoint x: 79, startPoint y: 117, endPoint x: 550, endPoint y: 118, distance: 471.1
click at [550, 118] on body "Menu Boards Boards Boards All jobs Status Workforce Workforce My Workforce Recr…" at bounding box center [417, 194] width 834 height 388
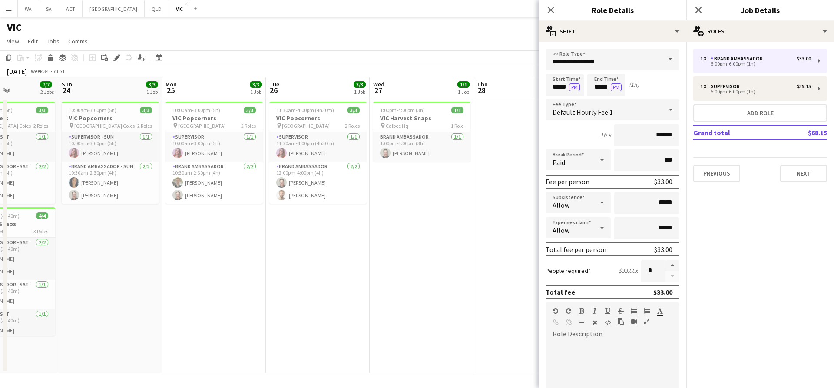
scroll to position [0, 251]
drag, startPoint x: 318, startPoint y: 130, endPoint x: 380, endPoint y: 128, distance: 62.1
click at [380, 128] on app-calendar-viewport "Thu 21 3/3 1 Job Fri 22 3/3 1 Job Sat 23 7/7 2 Jobs Sun 24 3/3 1 Job Mon 25 3/3…" at bounding box center [417, 225] width 834 height 296
click at [558, 86] on input "*****" at bounding box center [564, 85] width 38 height 22
click at [557, 70] on div at bounding box center [555, 69] width 17 height 9
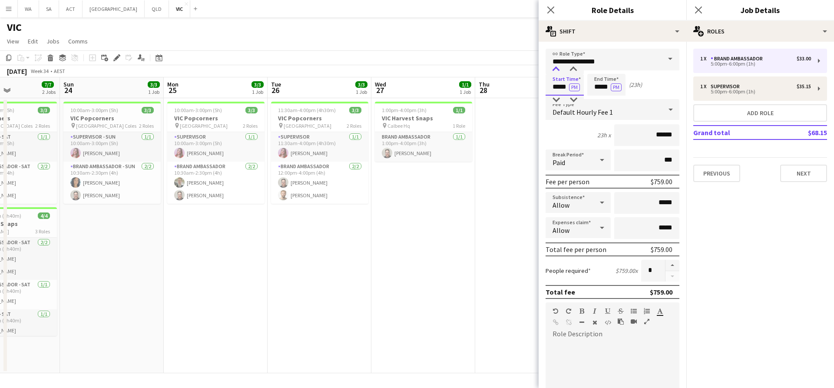
click at [557, 70] on div at bounding box center [555, 69] width 17 height 9
click at [578, 69] on div at bounding box center [572, 69] width 17 height 9
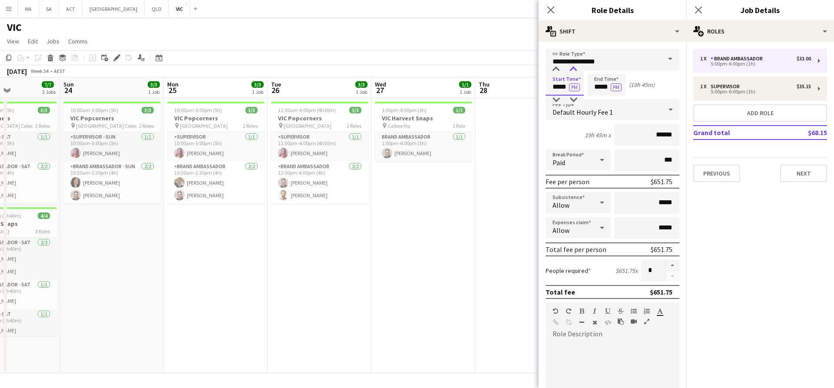
click at [577, 69] on div at bounding box center [572, 69] width 17 height 9
click at [594, 87] on input "*****" at bounding box center [606, 85] width 38 height 22
click at [561, 75] on input "*****" at bounding box center [564, 85] width 38 height 22
click at [570, 99] on div at bounding box center [572, 100] width 17 height 9
type input "*****"
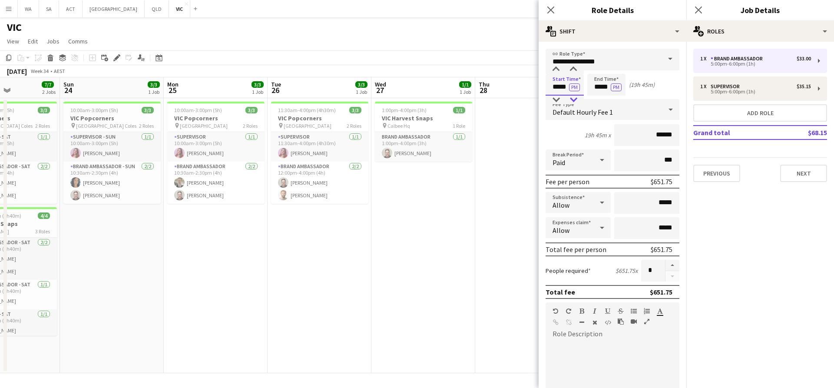
click at [570, 99] on div at bounding box center [572, 100] width 17 height 9
click at [597, 83] on input "*****" at bounding box center [606, 85] width 38 height 22
click at [597, 102] on div at bounding box center [597, 100] width 17 height 9
click at [618, 89] on button "PM" at bounding box center [616, 87] width 11 height 8
click at [563, 89] on input "*****" at bounding box center [564, 85] width 38 height 22
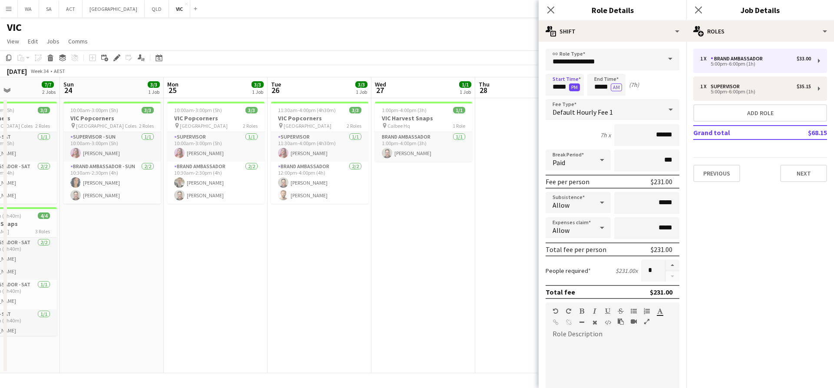
click at [573, 88] on button "PM" at bounding box center [574, 87] width 11 height 8
click at [608, 87] on input "*****" at bounding box center [606, 85] width 38 height 22
click at [596, 99] on div at bounding box center [597, 100] width 17 height 9
click at [615, 91] on button "AM" at bounding box center [616, 87] width 11 height 8
click at [597, 93] on input "*****" at bounding box center [606, 85] width 38 height 22
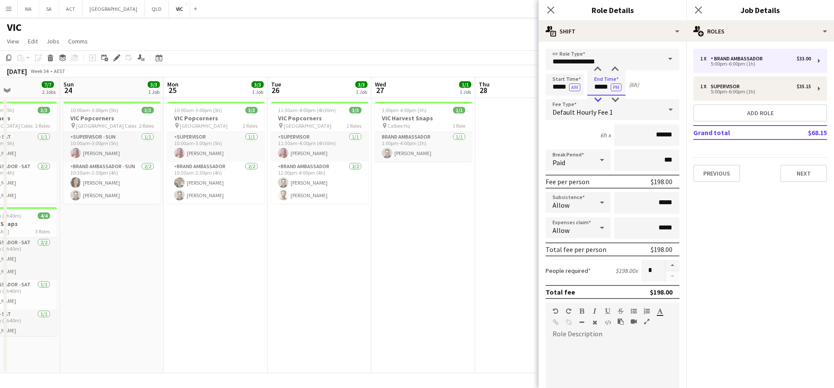
click at [597, 103] on div at bounding box center [597, 100] width 17 height 9
type input "*****"
click at [597, 101] on div at bounding box center [597, 100] width 17 height 9
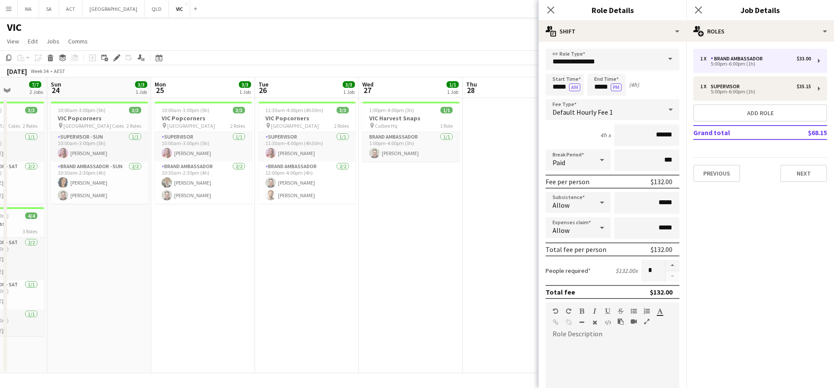
drag, startPoint x: 519, startPoint y: 139, endPoint x: 382, endPoint y: 144, distance: 137.7
click at [410, 144] on app-calendar-viewport "Thu 21 3/3 1 Job Fri 22 3/3 1 Job Sat 23 7/7 2 Jobs Sun 24 3/3 1 Job Mon 25 3/3…" at bounding box center [417, 225] width 834 height 296
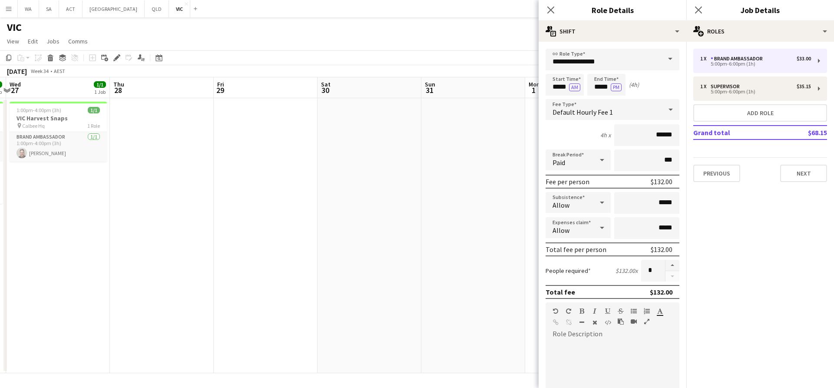
drag, startPoint x: 510, startPoint y: 142, endPoint x: 256, endPoint y: 138, distance: 254.5
click at [256, 138] on app-calendar-viewport "Sun 24 3/3 1 Job Mon 25 3/3 1 Job Tue 26 3/3 1 Job Wed 27 1/1 1 Job Thu 28 Fri …" at bounding box center [417, 225] width 834 height 296
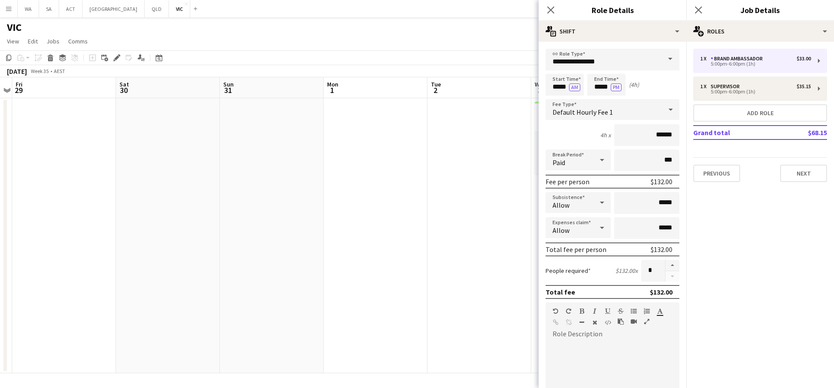
drag, startPoint x: 437, startPoint y: 141, endPoint x: 249, endPoint y: 127, distance: 188.5
click at [174, 131] on app-calendar-viewport "Tue 26 3/3 1 Job Wed 27 1/1 1 Job Thu 28 Fri 29 Sat 30 Sun 31 Mon 1 Tue 2 Wed 3…" at bounding box center [417, 225] width 834 height 296
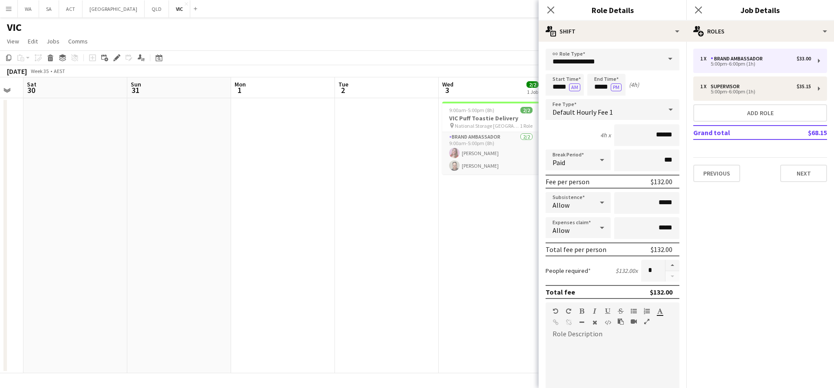
drag, startPoint x: 272, startPoint y: 143, endPoint x: 182, endPoint y: 133, distance: 90.4
click at [169, 135] on app-calendar-viewport "Wed 27 1/1 1 Job Thu 28 Fri 29 Sat 30 Sun 31 Mon 1 Tue 2 Wed 3 2/2 1 Job Thu 4 …" at bounding box center [417, 225] width 834 height 296
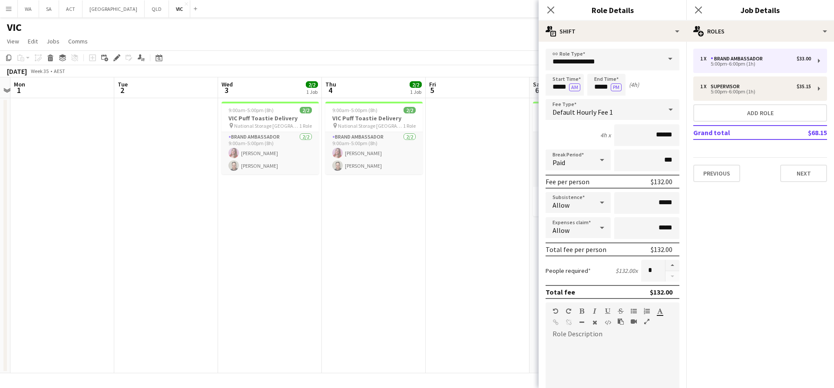
drag, startPoint x: 343, startPoint y: 146, endPoint x: 94, endPoint y: 132, distance: 249.2
click at [94, 132] on app-calendar-viewport "Fri 29 Sat 30 Sun 31 Mon 1 Tue 2 Wed 3 2/2 1 Job Thu 4 2/2 1 Job Fri 5 Sat 6 4/…" at bounding box center [417, 225] width 834 height 296
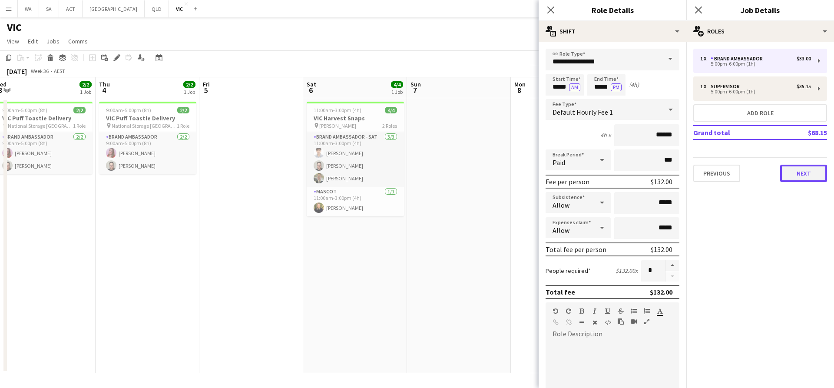
click at [788, 175] on button "Next" at bounding box center [803, 173] width 47 height 17
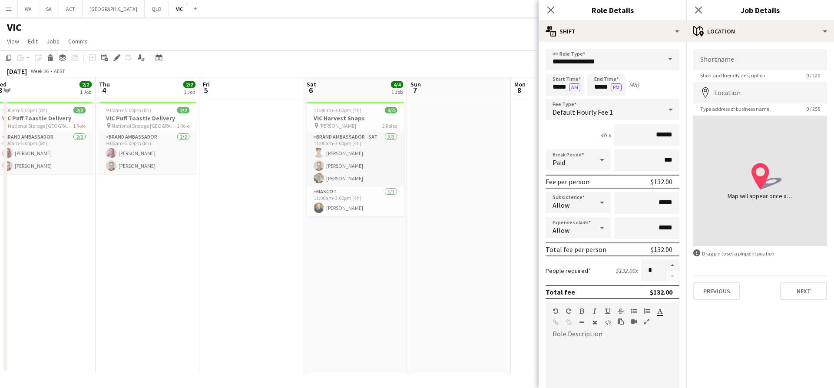
drag, startPoint x: 525, startPoint y: 188, endPoint x: 296, endPoint y: 166, distance: 229.9
click at [262, 185] on body "Menu Boards Boards Boards All jobs Status Workforce Workforce My Workforce Recr…" at bounding box center [417, 194] width 834 height 388
click at [462, 151] on app-date-cell at bounding box center [459, 235] width 104 height 275
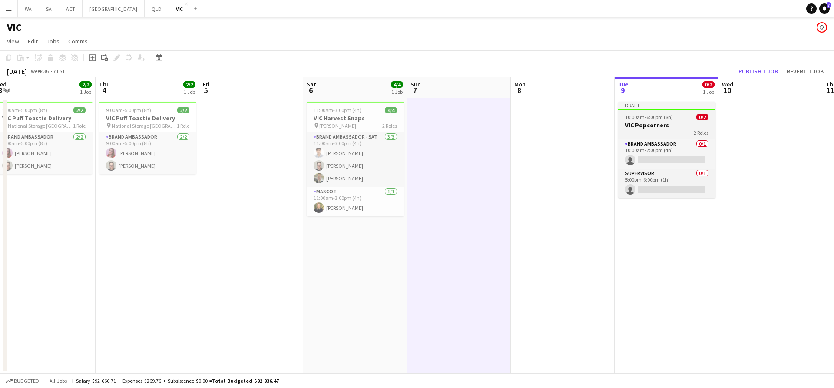
click at [652, 121] on app-job-card "Draft 10:00am-6:00pm (8h) 0/2 VIC Popcorners 2 Roles Brand Ambassador 0/1 10:00…" at bounding box center [666, 150] width 97 height 96
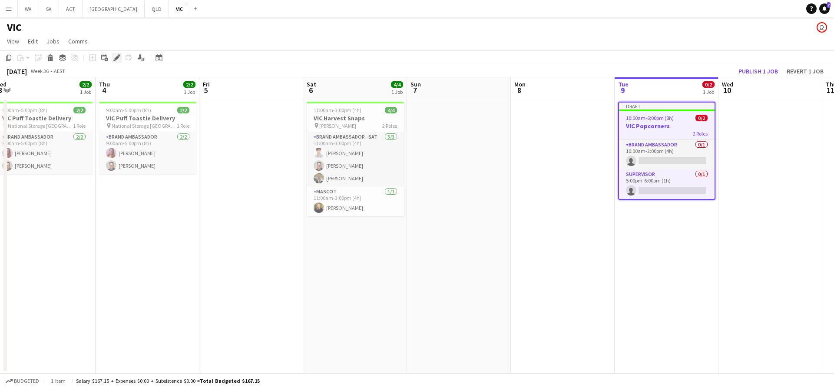
click at [121, 56] on div "Edit" at bounding box center [117, 58] width 10 height 10
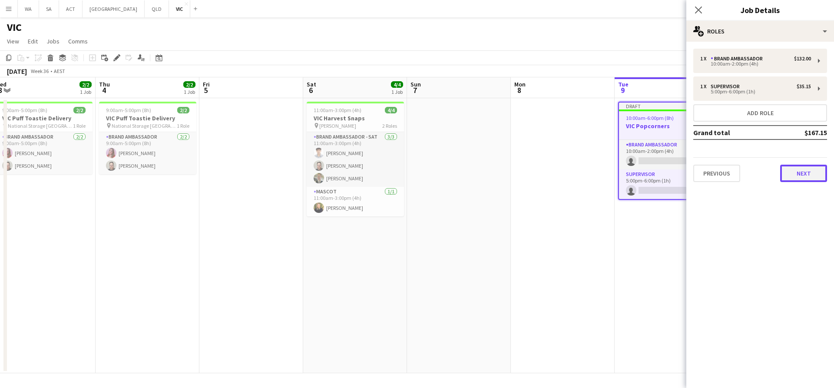
click at [804, 170] on button "Next" at bounding box center [803, 173] width 47 height 17
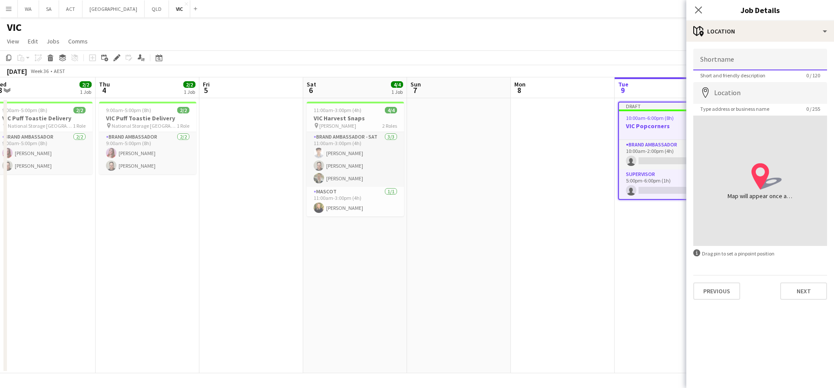
click at [723, 59] on input "Shortname" at bounding box center [760, 60] width 134 height 22
type input "**********"
click at [735, 93] on input "Location" at bounding box center [760, 93] width 134 height 22
click at [718, 73] on span "Short and friendly description" at bounding box center [732, 75] width 79 height 7
click at [718, 67] on input "**********" at bounding box center [760, 60] width 134 height 22
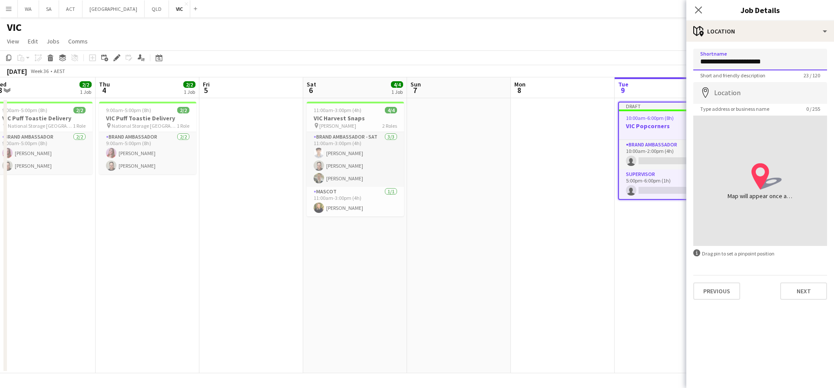
click at [718, 67] on input "**********" at bounding box center [760, 60] width 134 height 22
click at [718, 87] on input "Location" at bounding box center [760, 93] width 134 height 22
paste input "**********"
type input "**********"
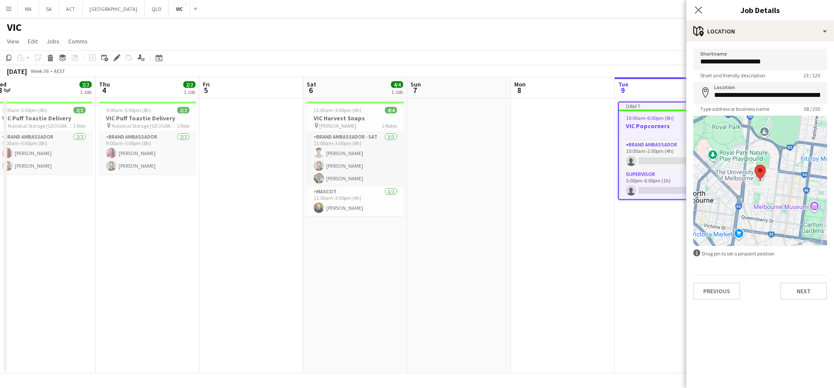
click at [809, 279] on div "Previous Next" at bounding box center [760, 287] width 134 height 25
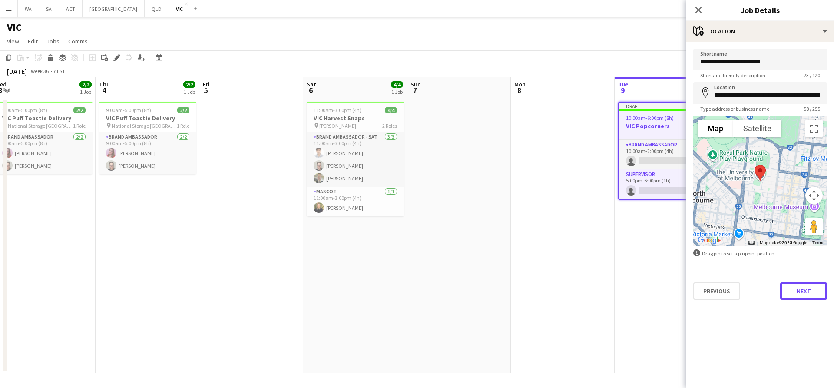
click at [807, 298] on button "Next" at bounding box center [803, 290] width 47 height 17
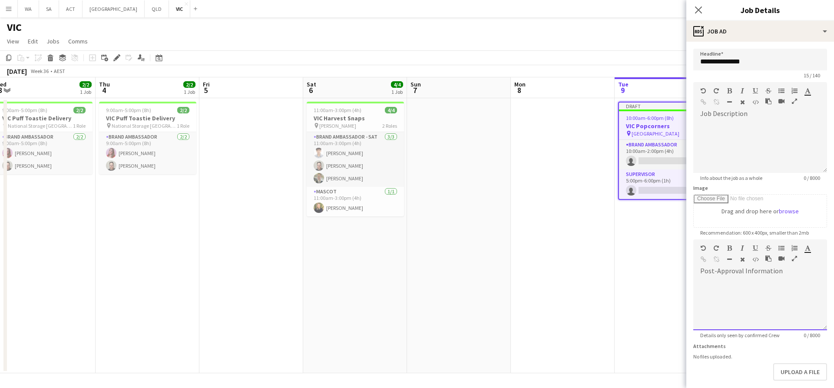
click at [807, 291] on div "default Heading 1 Heading 2 Heading 3 Heading 4 Heading 5 Heading 6 Heading 7 P…" at bounding box center [760, 284] width 134 height 91
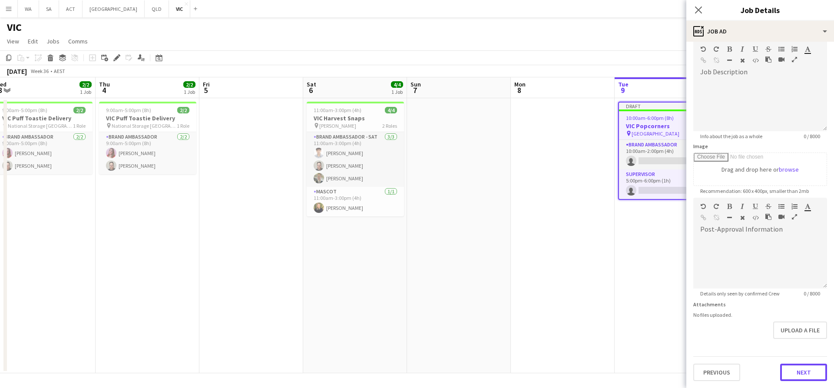
scroll to position [42, 0]
click at [792, 344] on form "**********" at bounding box center [760, 194] width 148 height 374
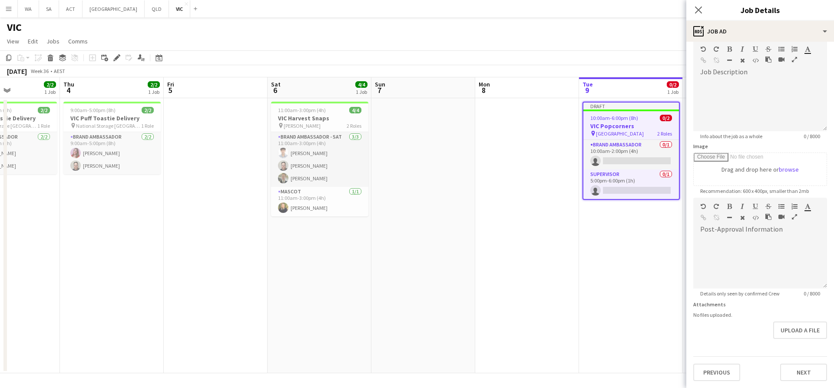
scroll to position [0, 316]
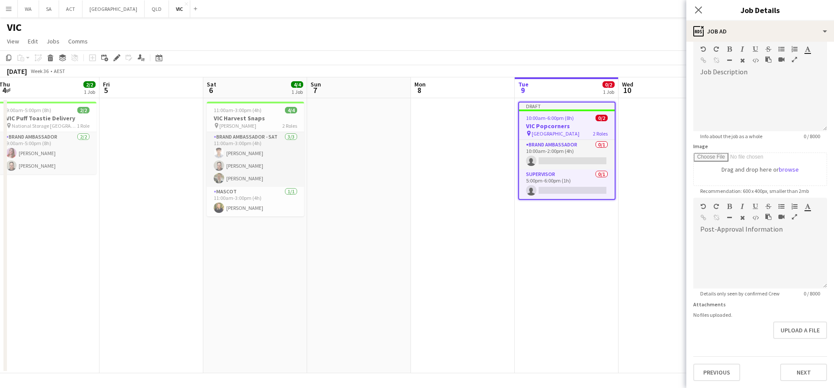
drag, startPoint x: 654, startPoint y: 259, endPoint x: 665, endPoint y: 301, distance: 43.6
click at [559, 252] on app-calendar-viewport "Mon 1 Tue 2 Wed 3 2/2 1 Job Thu 4 2/2 1 Job Fri 5 Sat 6 4/4 1 Job Sun 7 Mon 8 T…" at bounding box center [417, 225] width 834 height 296
click at [788, 372] on button "Next" at bounding box center [803, 371] width 47 height 17
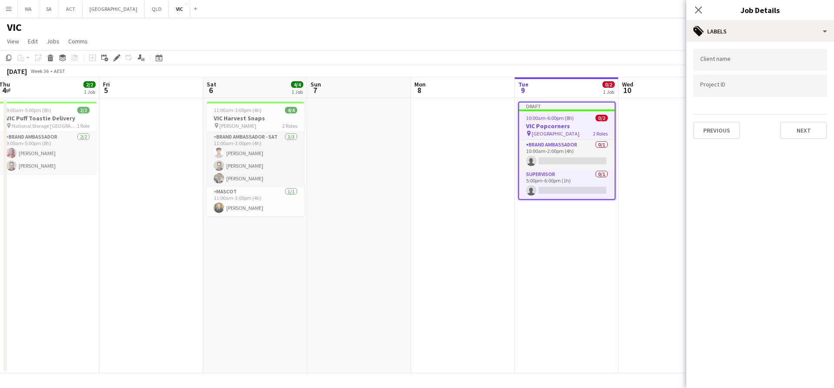
click at [724, 63] on input "Type to search client labels..." at bounding box center [760, 60] width 120 height 8
type input "***"
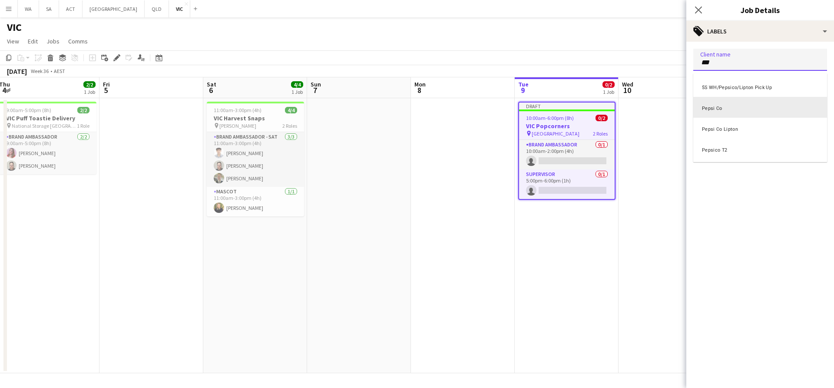
click at [733, 102] on div "Pepsi Co" at bounding box center [760, 107] width 134 height 21
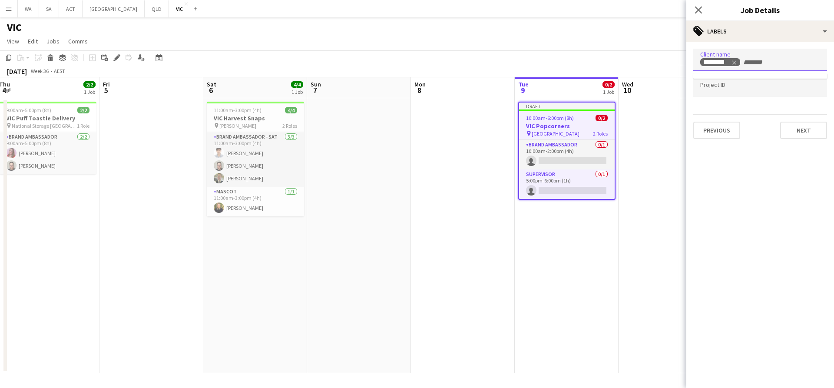
click at [726, 80] on div at bounding box center [760, 86] width 134 height 22
type input "***"
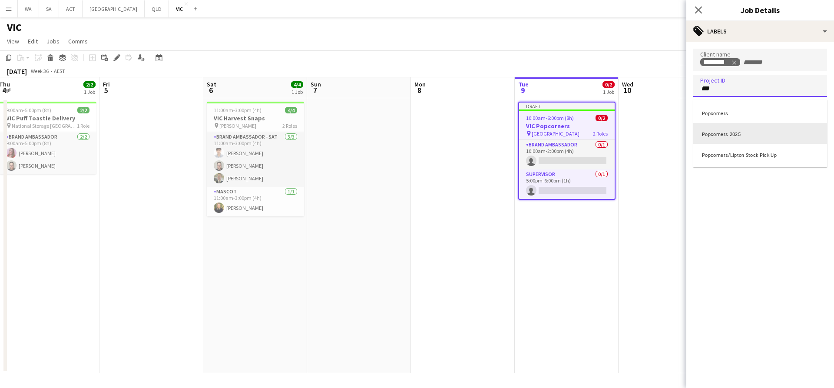
click at [710, 134] on div "Popcorners 2025" at bounding box center [760, 133] width 134 height 21
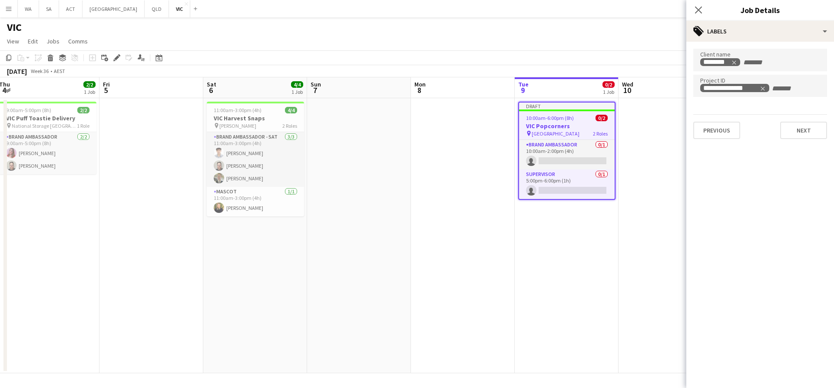
click at [777, 126] on div "Previous Next" at bounding box center [760, 126] width 134 height 25
click at [785, 134] on button "Next" at bounding box center [803, 130] width 47 height 17
type input "*******"
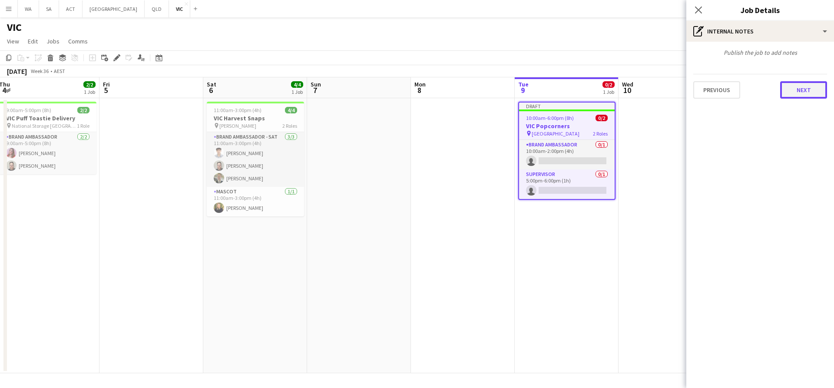
click at [809, 87] on button "Next" at bounding box center [803, 89] width 47 height 17
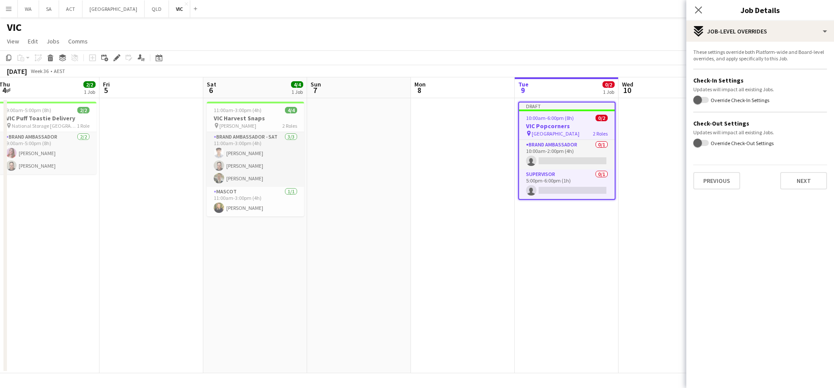
click at [802, 168] on div "Previous Next" at bounding box center [760, 177] width 134 height 25
click at [800, 176] on button "Next" at bounding box center [803, 180] width 47 height 17
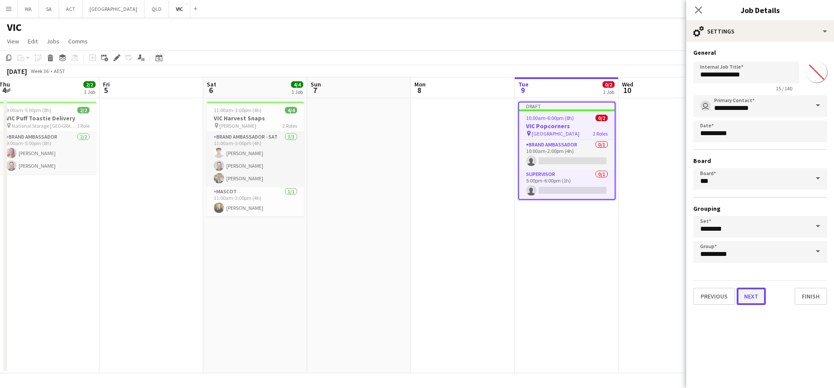
click at [740, 304] on button "Next" at bounding box center [750, 295] width 29 height 17
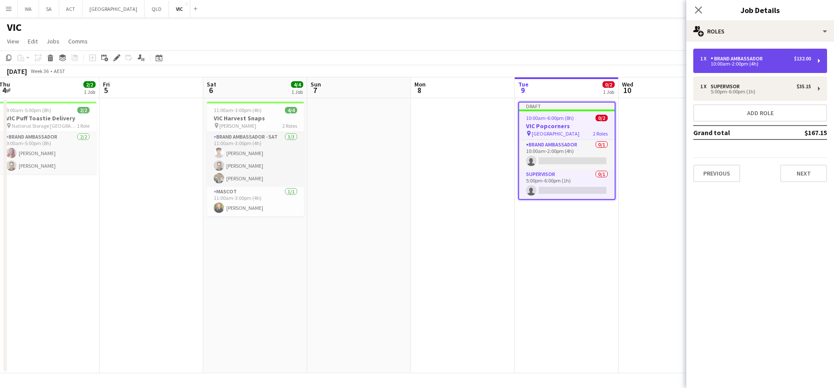
click at [709, 63] on div "10:00am-2:00pm (4h)" at bounding box center [755, 64] width 111 height 4
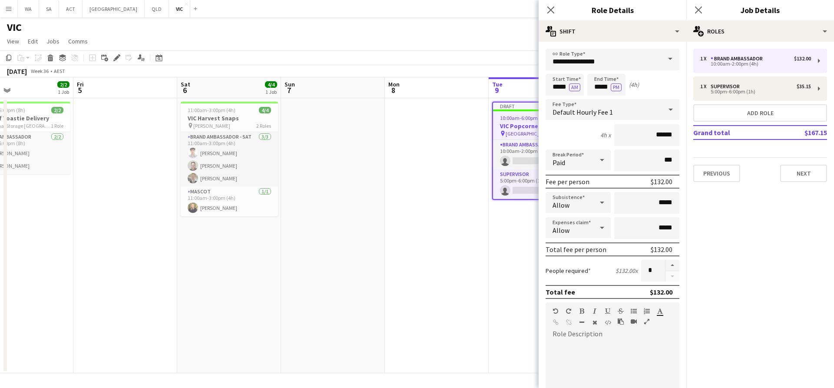
scroll to position [0, 285]
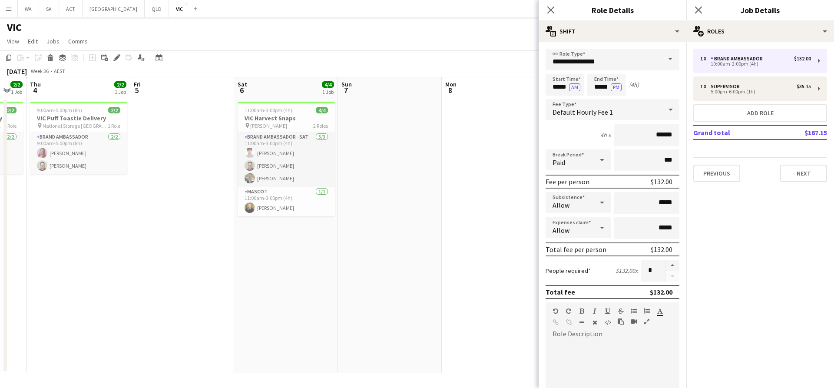
drag, startPoint x: 533, startPoint y: 120, endPoint x: 460, endPoint y: 139, distance: 75.3
click at [460, 139] on app-calendar-viewport "Mon 1 Tue 2 Wed 3 2/2 1 Job Thu 4 2/2 1 Job Fri 5 Sat 6 4/4 1 Job Sun 7 Mon 8 T…" at bounding box center [417, 225] width 834 height 296
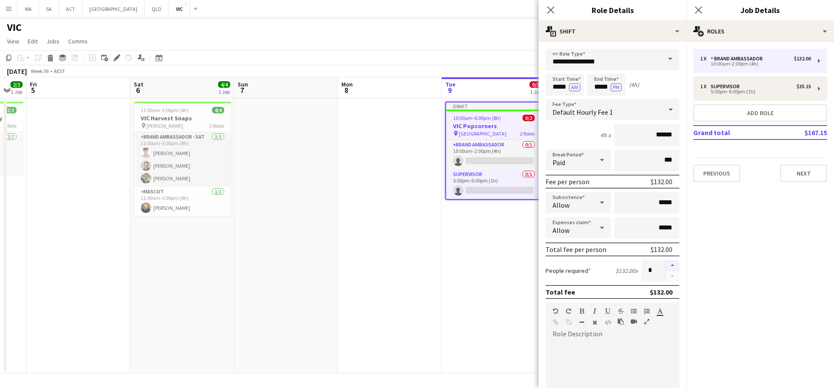
click at [665, 267] on button "button" at bounding box center [672, 265] width 14 height 11
type input "*"
click at [432, 223] on app-date-cell at bounding box center [390, 235] width 104 height 275
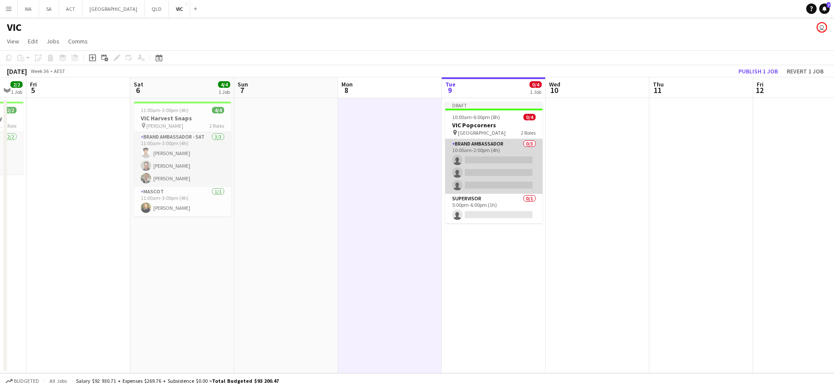
click at [505, 158] on app-card-role "Brand Ambassador 0/3 10:00am-2:00pm (4h) single-neutral-actions single-neutral-…" at bounding box center [493, 166] width 97 height 55
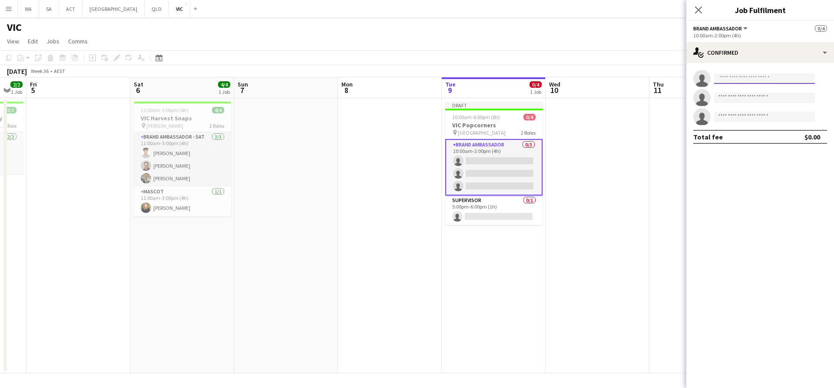
click at [737, 78] on input at bounding box center [764, 78] width 101 height 10
click at [513, 159] on app-card-role "Brand Ambassador 0/3 10:00am-2:00pm (4h) single-neutral-actions single-neutral-…" at bounding box center [493, 167] width 97 height 56
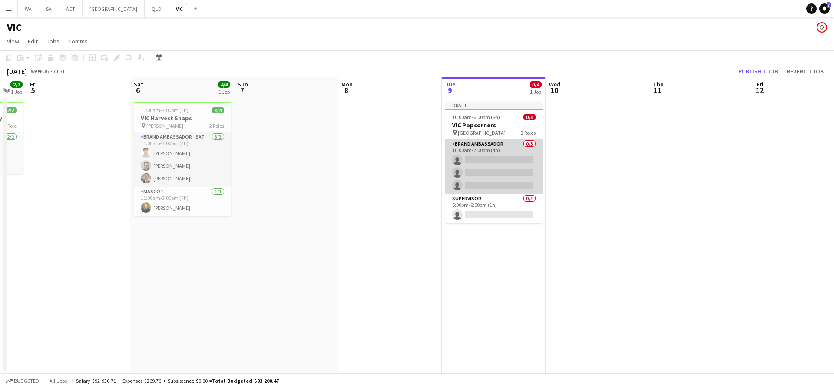
click at [513, 159] on app-card-role "Brand Ambassador 0/3 10:00am-2:00pm (4h) single-neutral-actions single-neutral-…" at bounding box center [493, 166] width 97 height 55
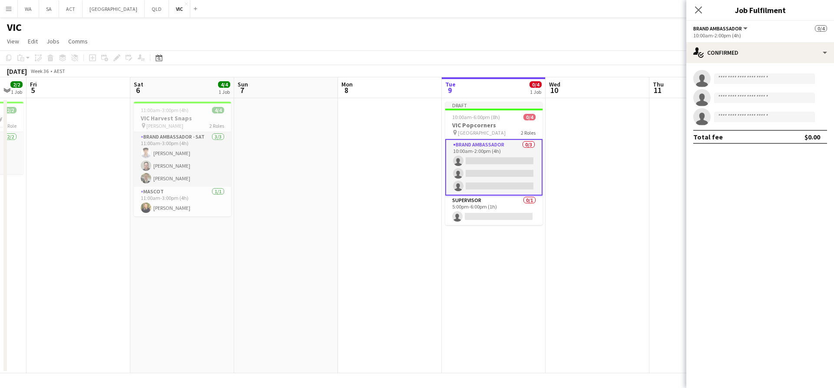
click at [538, 51] on app-toolbar "Copy Paste Paste Ctrl+V Paste with crew Ctrl+Shift+V Paste linked Job [GEOGRAPH…" at bounding box center [417, 57] width 834 height 15
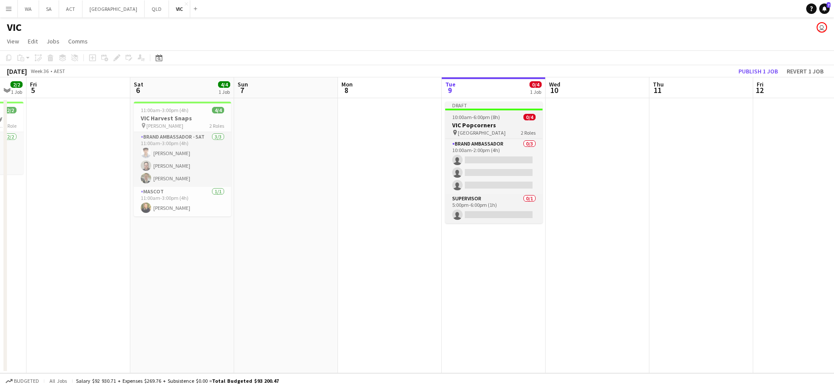
click at [466, 129] on span "[GEOGRAPHIC_DATA]" at bounding box center [482, 132] width 48 height 7
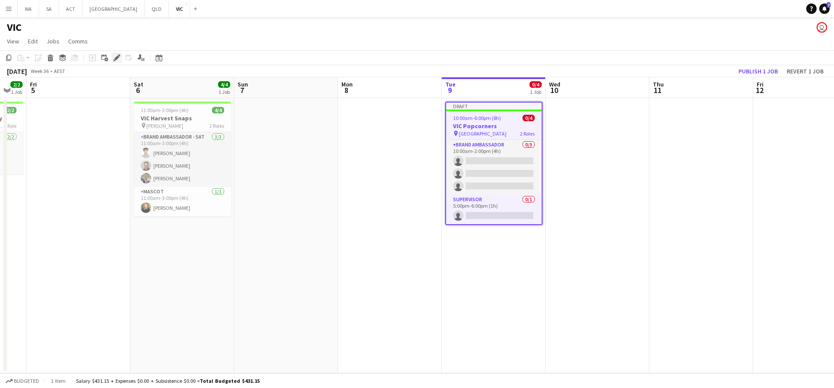
click at [118, 53] on div "Edit" at bounding box center [117, 58] width 10 height 10
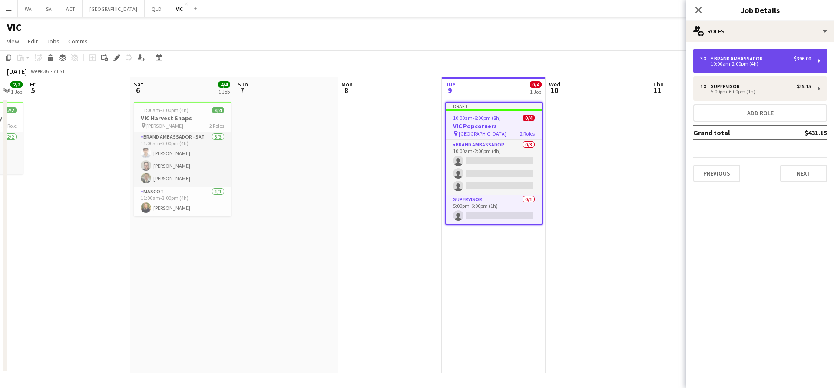
click at [785, 71] on div "3 x Brand Ambassador $396.00 10:00am-2:00pm (4h)" at bounding box center [760, 61] width 134 height 24
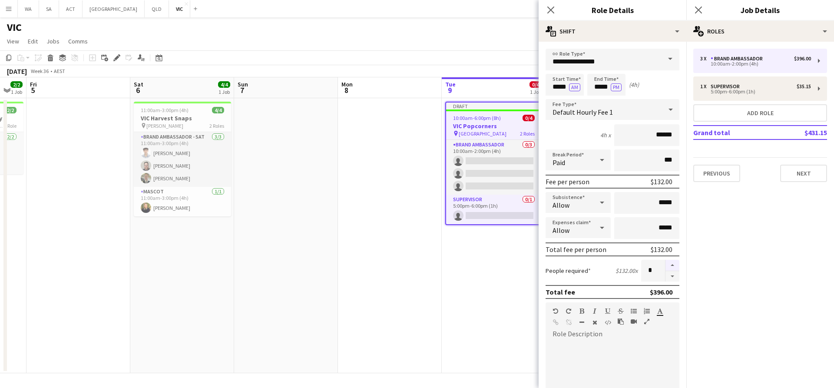
click at [666, 262] on button "button" at bounding box center [672, 265] width 14 height 11
click at [665, 269] on button "button" at bounding box center [672, 265] width 14 height 11
click at [666, 277] on button "button" at bounding box center [672, 276] width 14 height 11
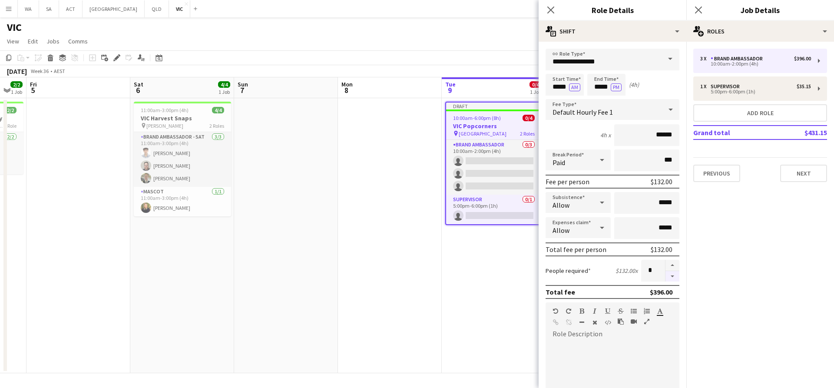
type input "*"
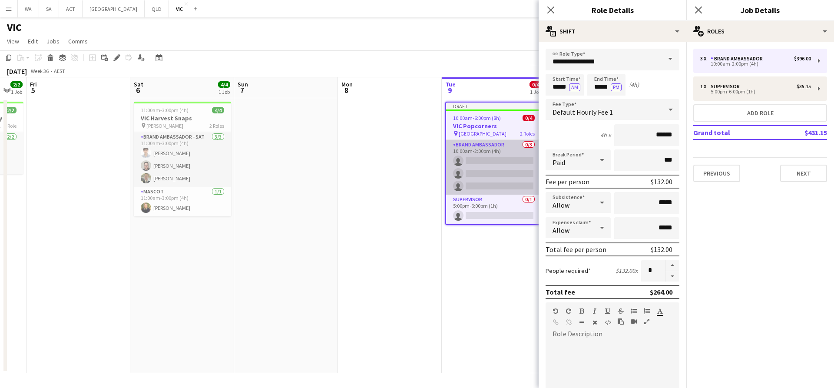
click at [472, 162] on app-card-role "Brand Ambassador 0/3 10:00am-2:00pm (4h) single-neutral-actions single-neutral-…" at bounding box center [494, 167] width 96 height 55
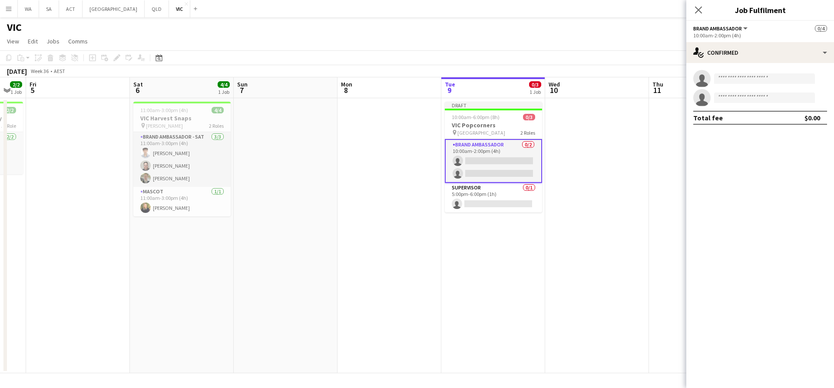
click at [481, 160] on app-card-role "Brand Ambassador 0/2 10:00am-2:00pm (4h) single-neutral-actions single-neutral-…" at bounding box center [493, 161] width 97 height 44
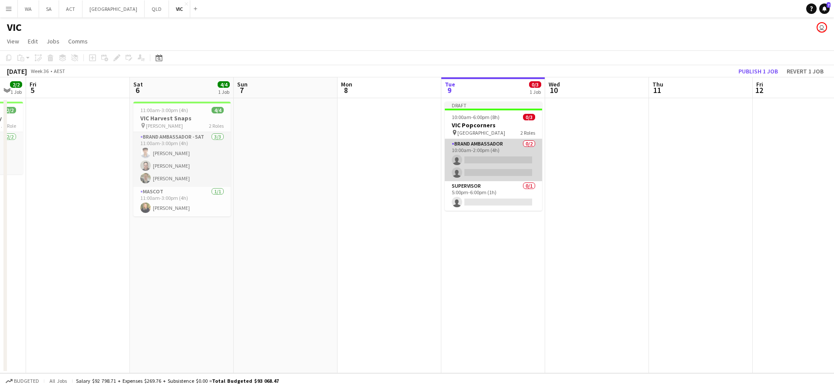
click at [495, 154] on app-card-role "Brand Ambassador 0/2 10:00am-2:00pm (4h) single-neutral-actions single-neutral-…" at bounding box center [493, 160] width 97 height 42
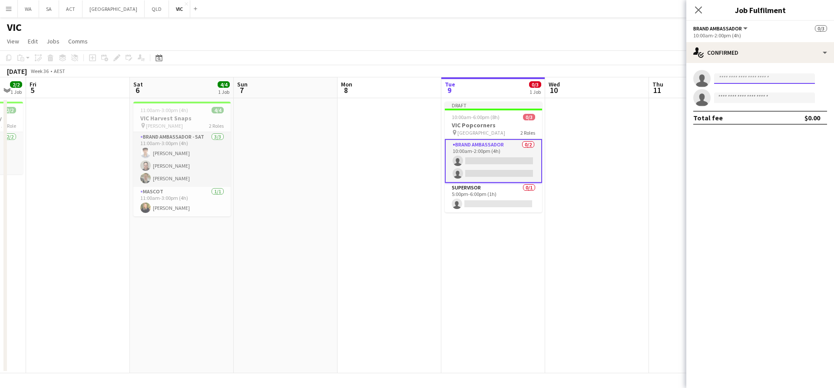
click at [729, 78] on input at bounding box center [764, 78] width 101 height 10
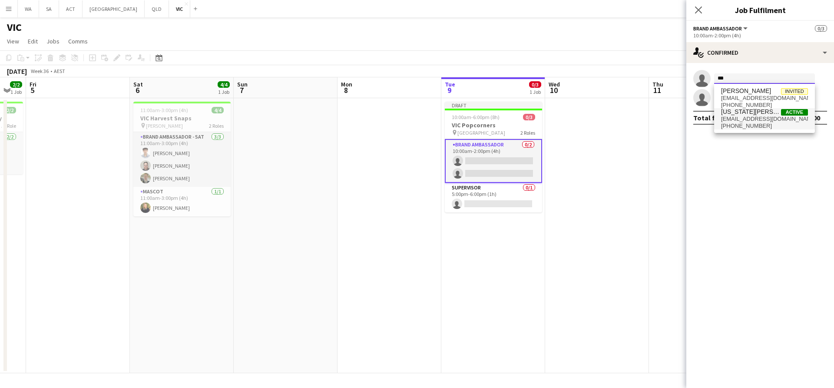
type input "***"
click at [757, 119] on span "[EMAIL_ADDRESS][DOMAIN_NAME]" at bounding box center [764, 119] width 87 height 7
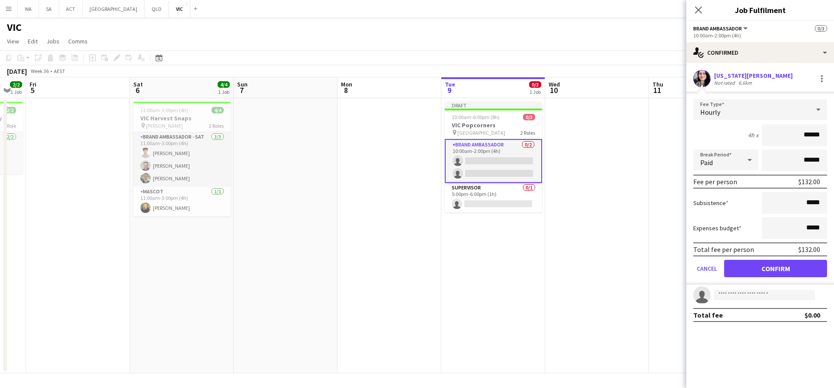
click at [752, 279] on form "Fee Type Hourly 4h x ****** Break Period Paid ****** Fee per person $132.00 Sub…" at bounding box center [760, 191] width 148 height 185
click at [751, 274] on button "Confirm" at bounding box center [775, 268] width 103 height 17
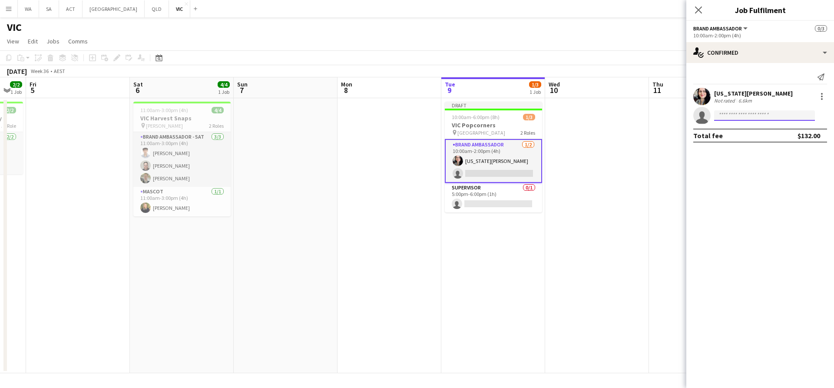
click at [749, 114] on input at bounding box center [764, 115] width 101 height 10
type input "******"
drag, startPoint x: 736, startPoint y: 130, endPoint x: 741, endPoint y: 141, distance: 12.0
click at [737, 134] on span "[PERSON_NAME] Active [EMAIL_ADDRESS][DOMAIN_NAME] [PHONE_NUMBER]" at bounding box center [764, 134] width 87 height 21
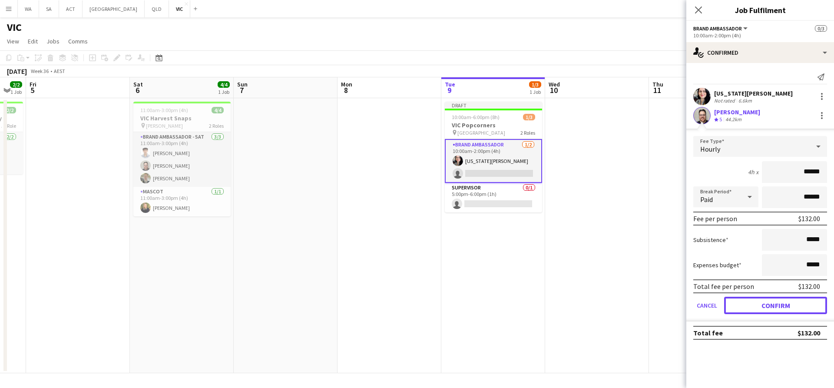
click at [786, 299] on button "Confirm" at bounding box center [775, 305] width 103 height 17
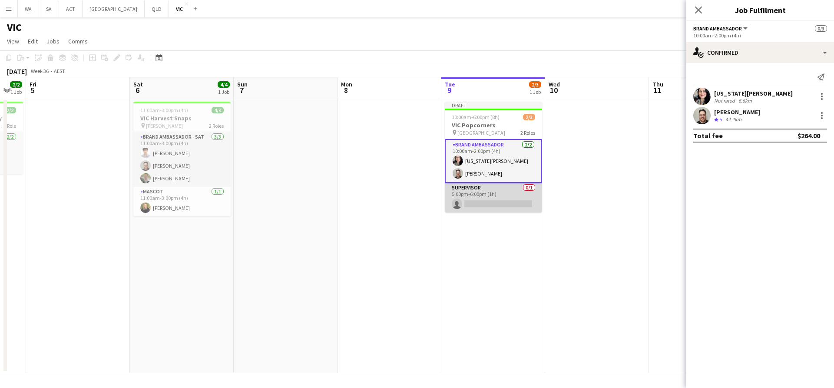
click at [528, 193] on app-card-role "Supervisor 0/1 5:00pm-6:00pm (1h) single-neutral-actions" at bounding box center [493, 198] width 97 height 30
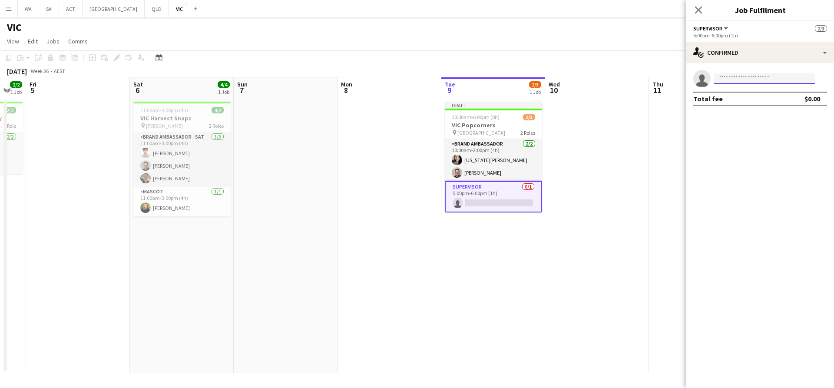
click at [746, 80] on input at bounding box center [764, 78] width 101 height 10
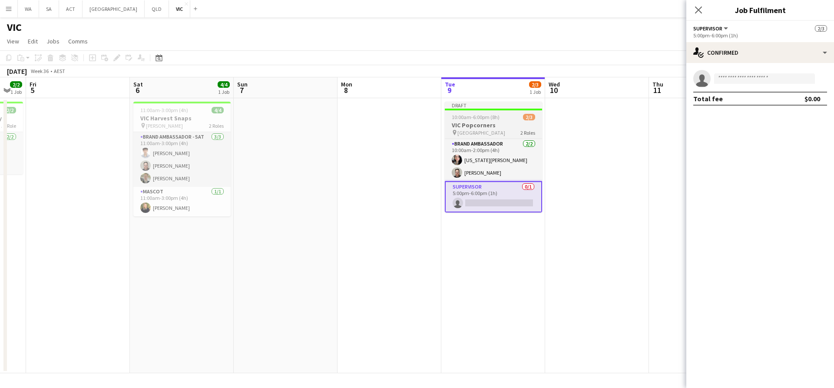
click at [533, 132] on span "2 Roles" at bounding box center [527, 132] width 15 height 7
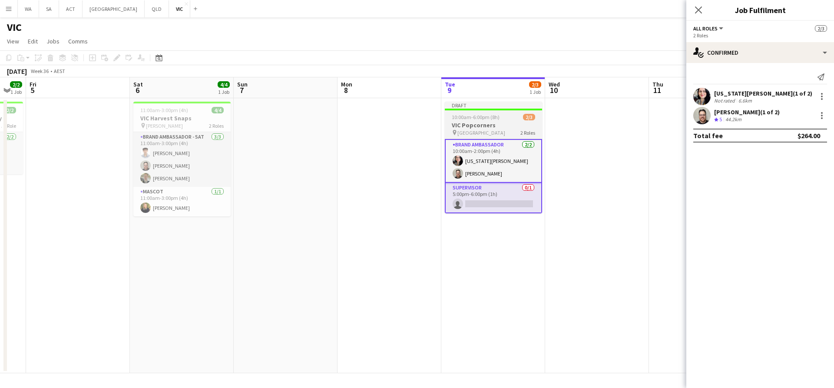
click at [467, 121] on app-job-card "Draft 10:00am-6:00pm (8h) 2/3 VIC Popcorners pin University of Melbourne 2 Role…" at bounding box center [493, 158] width 97 height 112
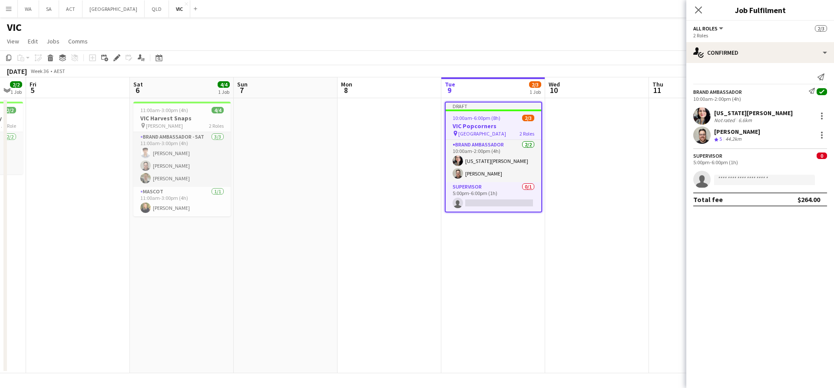
click at [111, 54] on div "Add job Add linked Job Edit Edit linked Job Applicants" at bounding box center [113, 58] width 66 height 10
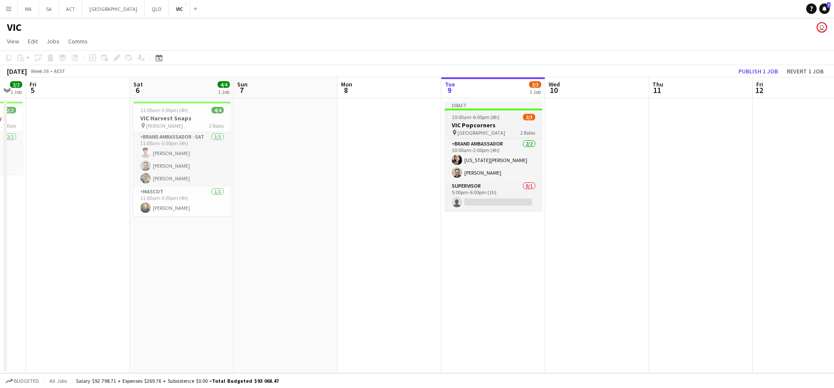
click at [490, 132] on span "[GEOGRAPHIC_DATA]" at bounding box center [481, 132] width 48 height 7
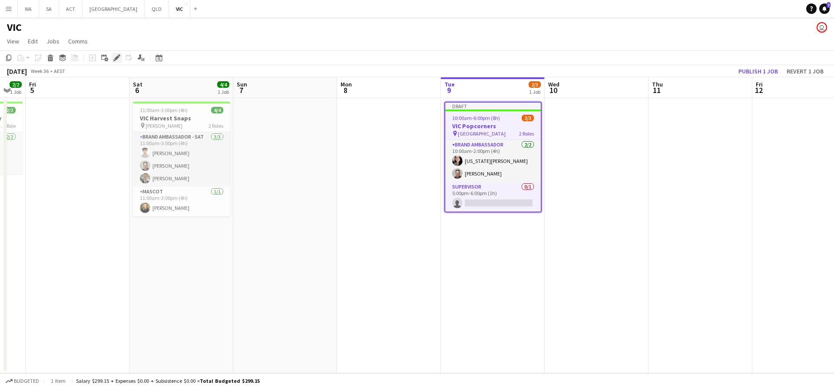
click at [114, 56] on icon "Edit" at bounding box center [116, 57] width 7 height 7
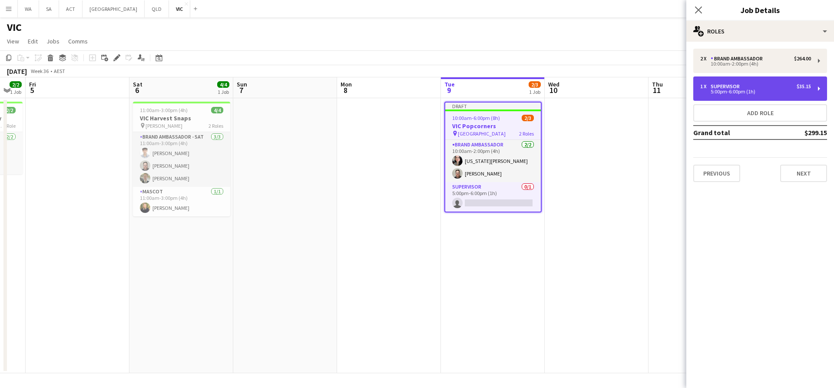
click at [734, 89] on div "5:00pm-6:00pm (1h)" at bounding box center [755, 91] width 111 height 4
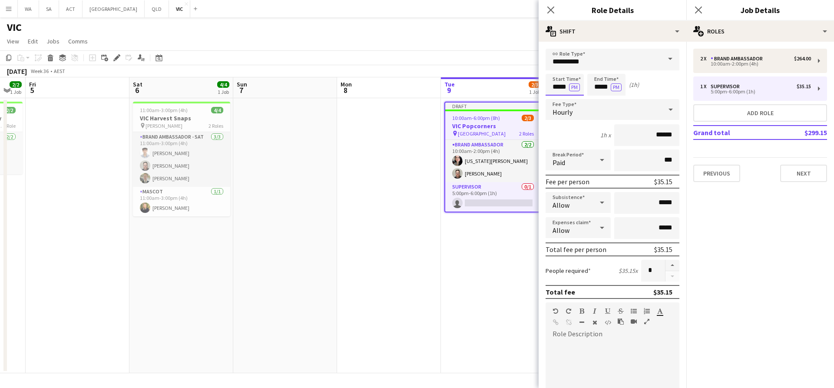
click at [562, 84] on input "*****" at bounding box center [564, 85] width 38 height 22
click at [573, 86] on button "PM" at bounding box center [574, 87] width 11 height 8
click at [552, 79] on input "*****" at bounding box center [564, 85] width 38 height 22
click at [553, 74] on input "*****" at bounding box center [564, 85] width 38 height 22
click at [558, 60] on input "**********" at bounding box center [612, 60] width 134 height 22
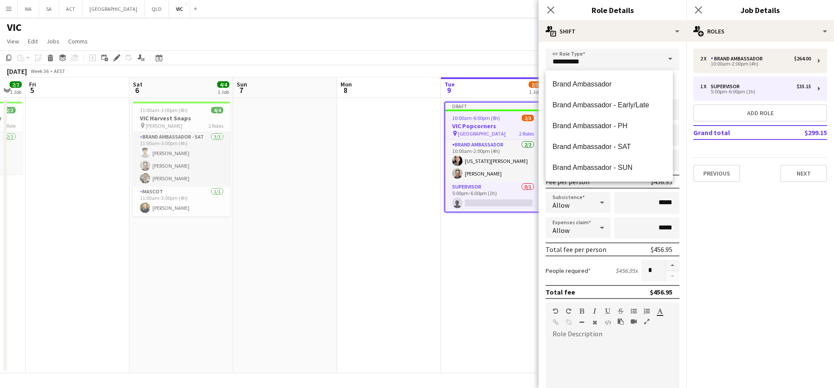
click at [624, 43] on div "**********" at bounding box center [612, 293] width 148 height 502
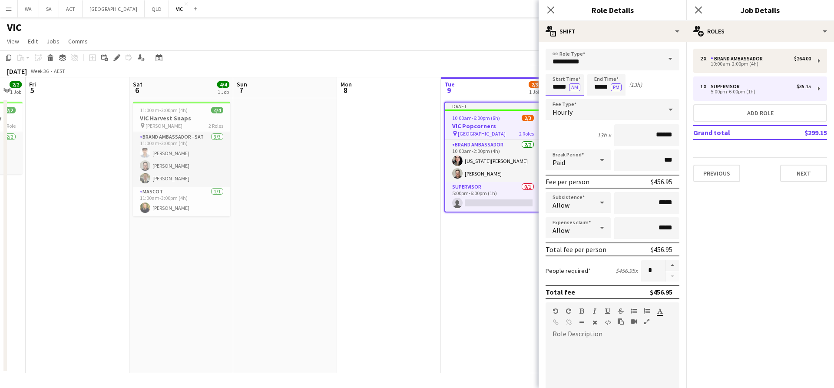
click at [563, 78] on input "*****" at bounding box center [564, 85] width 38 height 22
click at [555, 68] on div at bounding box center [555, 69] width 17 height 9
type input "*****"
click at [555, 68] on div at bounding box center [555, 69] width 17 height 9
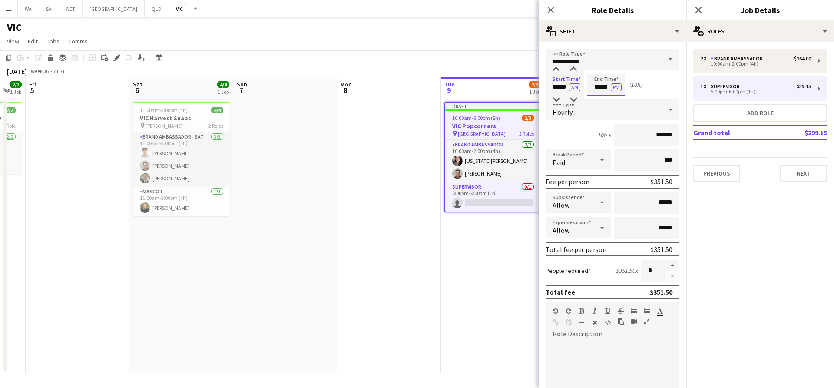
click at [596, 82] on input "*****" at bounding box center [606, 85] width 38 height 22
click at [604, 99] on div at bounding box center [597, 100] width 17 height 9
type input "*****"
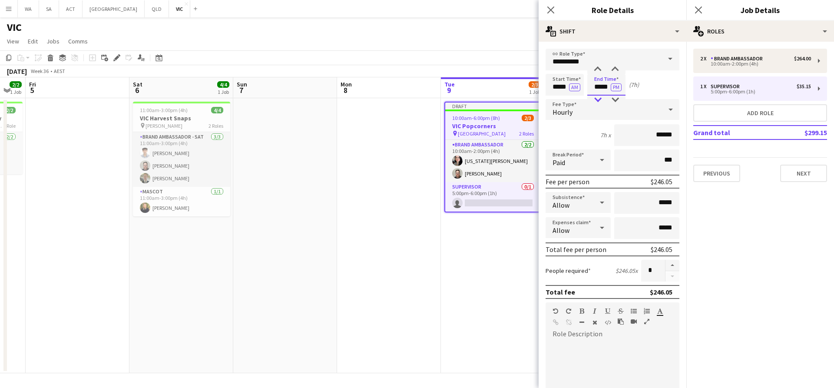
click at [604, 99] on div at bounding box center [597, 100] width 17 height 9
click at [509, 250] on app-date-cell "Draft 10:00am-6:00pm (8h) 2/3 VIC Popcorners pin University of Melbourne 2 Role…" at bounding box center [493, 235] width 104 height 275
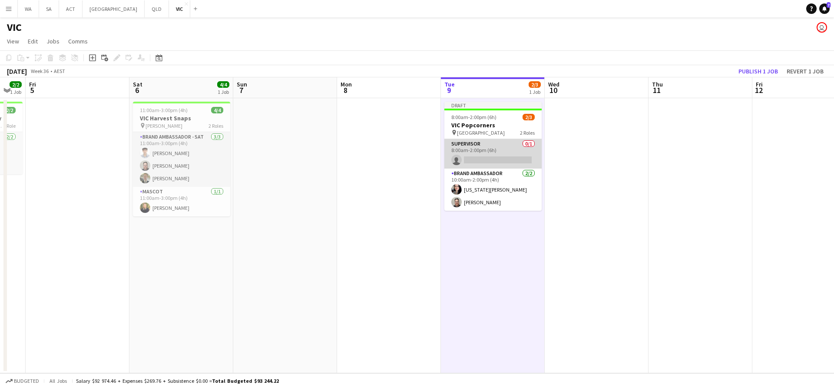
scroll to position [0, 288]
click at [446, 143] on app-card-role "Supervisor 0/1 8:00am-2:00pm (6h) single-neutral-actions" at bounding box center [490, 154] width 97 height 30
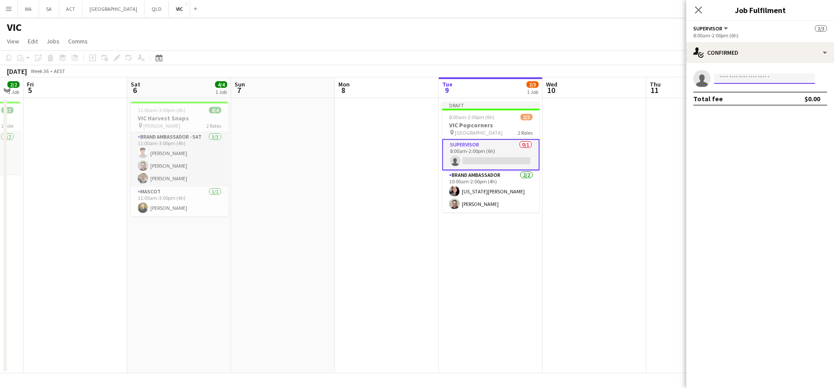
click at [730, 81] on input at bounding box center [764, 78] width 101 height 10
type input "*****"
click at [742, 104] on span "[PHONE_NUMBER]" at bounding box center [764, 105] width 87 height 7
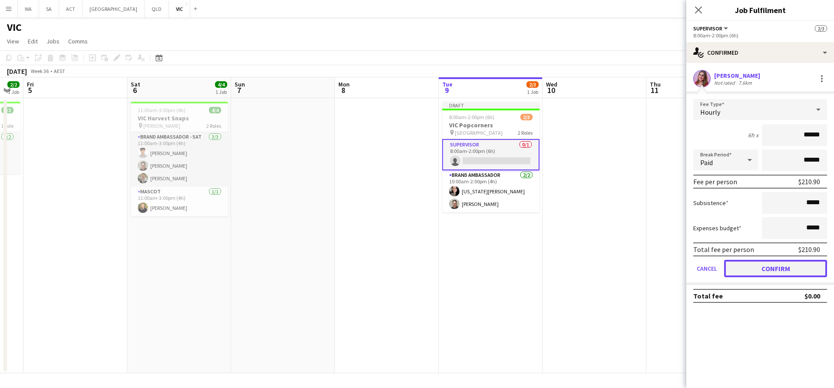
click at [781, 272] on button "Confirm" at bounding box center [775, 268] width 103 height 17
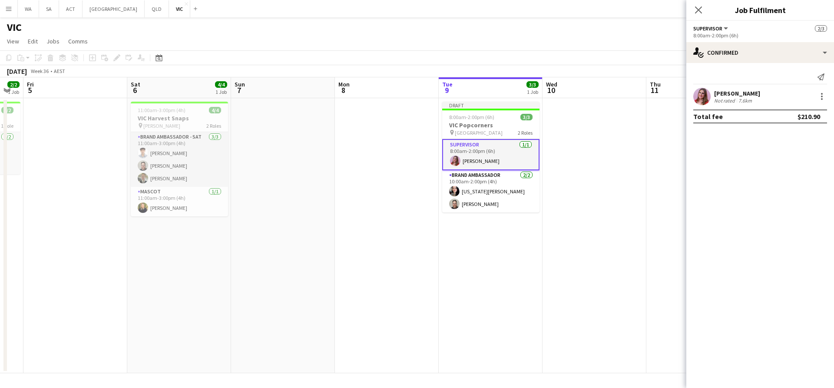
click at [542, 268] on app-date-cell at bounding box center [594, 235] width 104 height 275
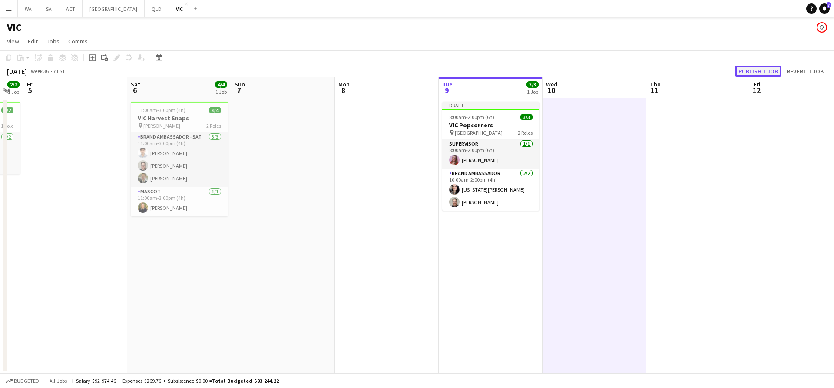
click at [745, 68] on button "Publish 1 job" at bounding box center [758, 71] width 46 height 11
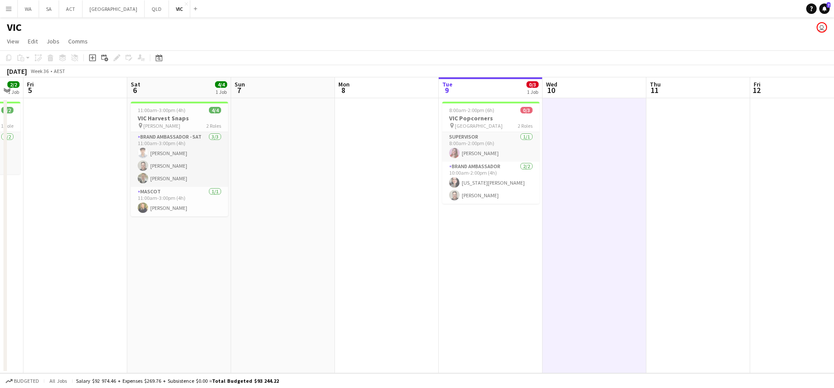
click at [692, 207] on app-date-cell at bounding box center [698, 235] width 104 height 275
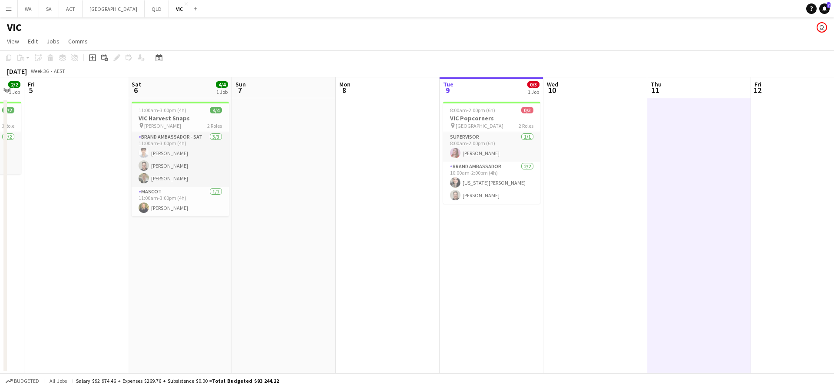
click at [258, 294] on app-date-cell at bounding box center [284, 235] width 104 height 275
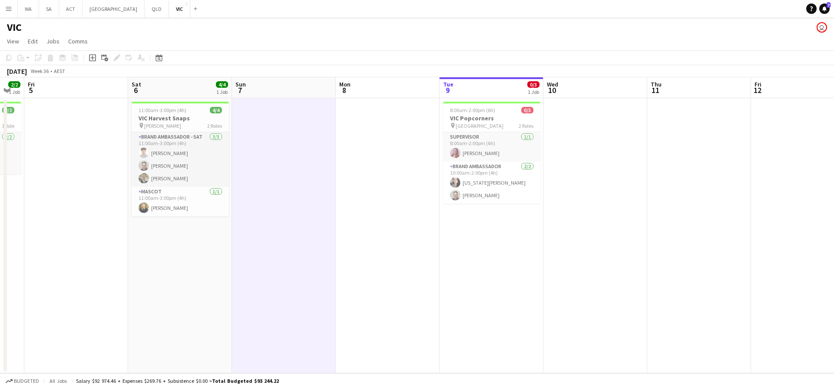
click at [528, 253] on app-date-cell "8:00am-2:00pm (6h) 0/3 VIC Popcorners pin University of Melbourne 2 Roles Super…" at bounding box center [491, 235] width 104 height 275
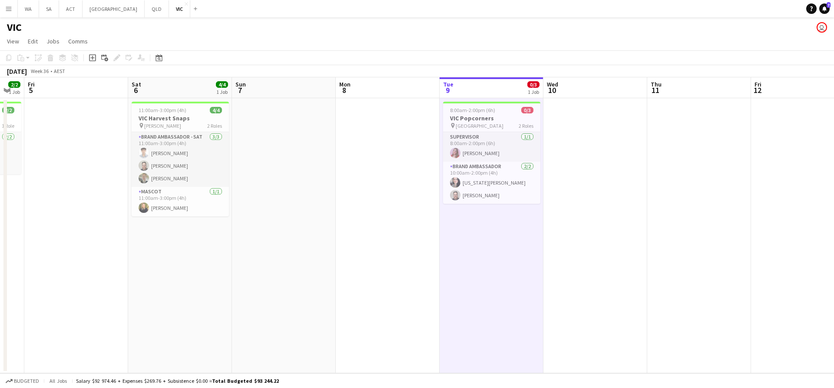
scroll to position [0, 287]
click at [528, 253] on app-date-cell "8:00am-2:00pm (6h) 0/3 VIC Popcorners pin University of Melbourne 2 Roles Super…" at bounding box center [492, 235] width 104 height 275
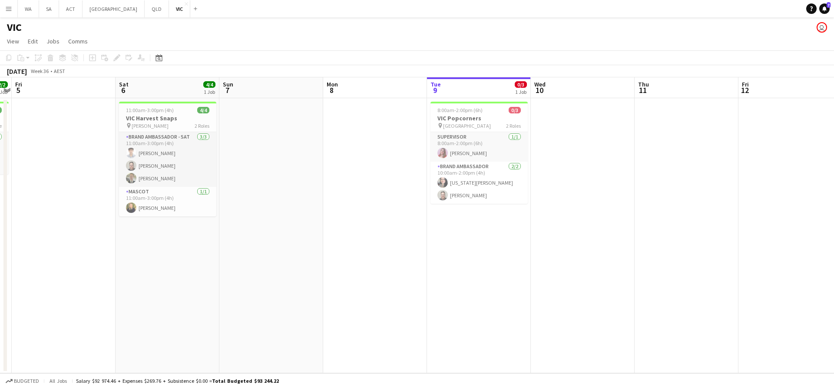
scroll to position [0, 301]
drag, startPoint x: 573, startPoint y: 149, endPoint x: 558, endPoint y: 149, distance: 14.8
click at [558, 149] on app-calendar-viewport "Tue 2 Wed 3 2/2 1 Job Thu 4 2/2 1 Job Fri 5 Sat 6 4/4 1 Job Sun 7 Mon 8 Tue 9 0…" at bounding box center [417, 225] width 834 height 296
